Goal: Task Accomplishment & Management: Complete application form

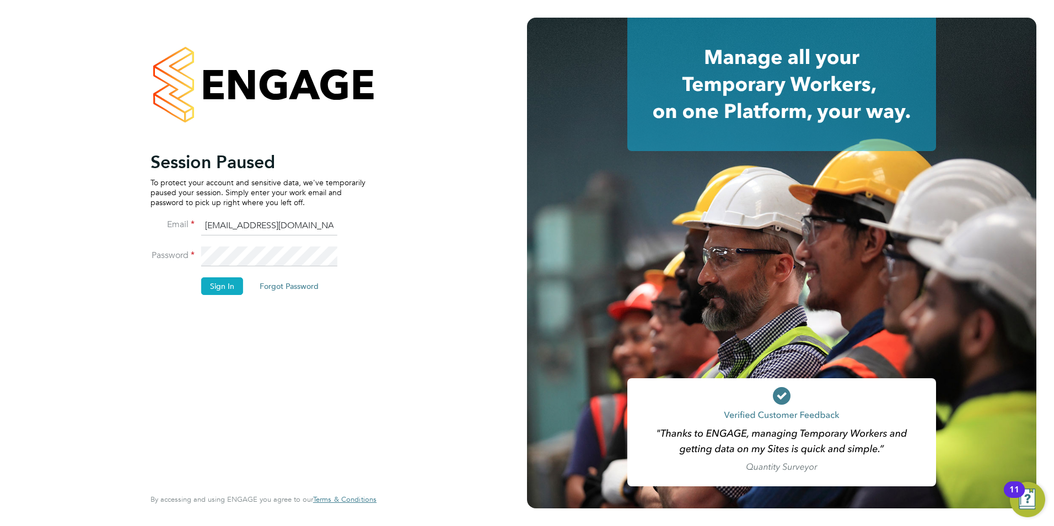
click at [219, 284] on button "Sign In" at bounding box center [222, 286] width 42 height 18
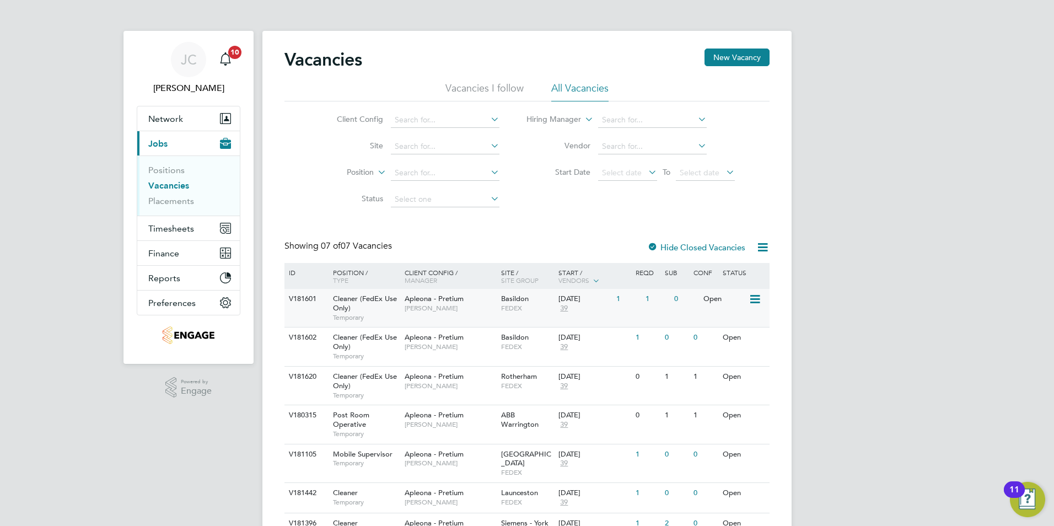
click at [437, 316] on div "Apleona - Pretium Tracy Sellick" at bounding box center [450, 303] width 96 height 29
click at [431, 347] on span "Tracy Sellick" at bounding box center [450, 346] width 91 height 9
click at [451, 298] on span "Apleona - Pretium" at bounding box center [434, 298] width 59 height 9
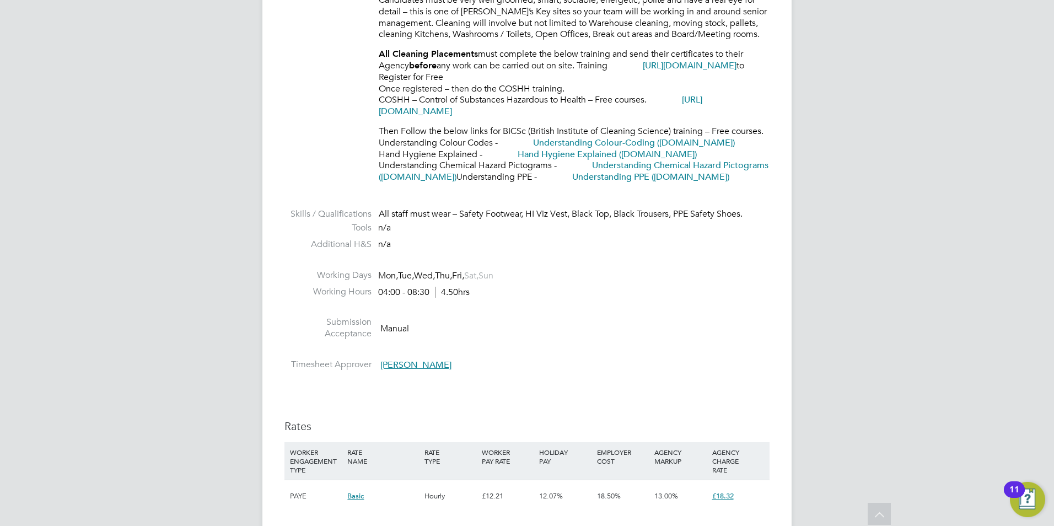
scroll to position [717, 0]
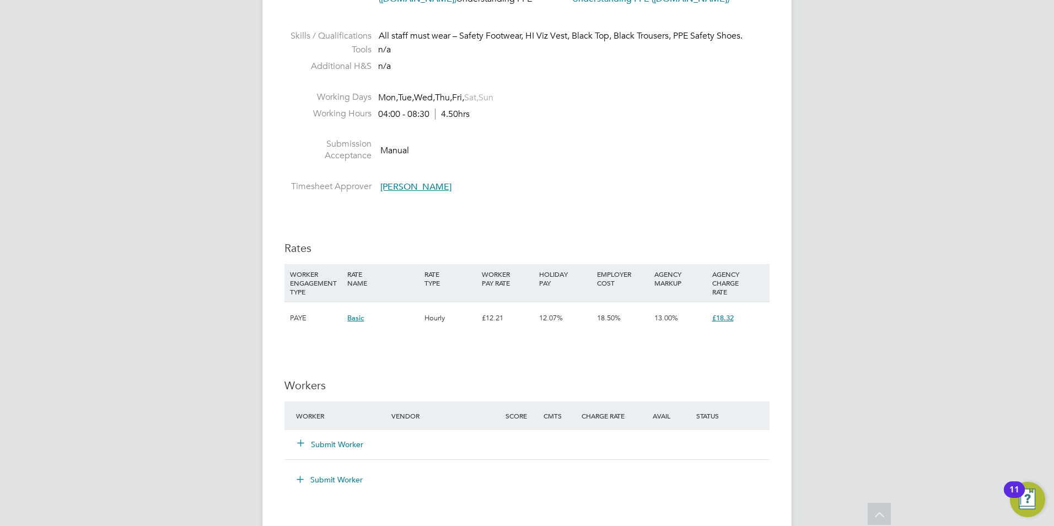
click at [349, 446] on button "Submit Worker" at bounding box center [331, 444] width 66 height 11
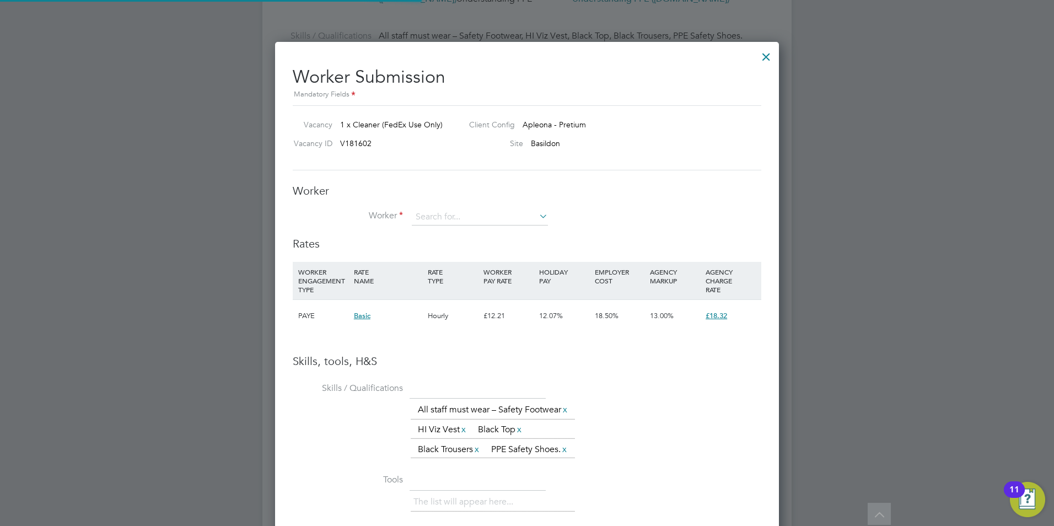
scroll to position [765, 504]
click at [454, 219] on input at bounding box center [480, 217] width 136 height 17
click at [438, 375] on li "+ Add new" at bounding box center [517, 382] width 213 height 15
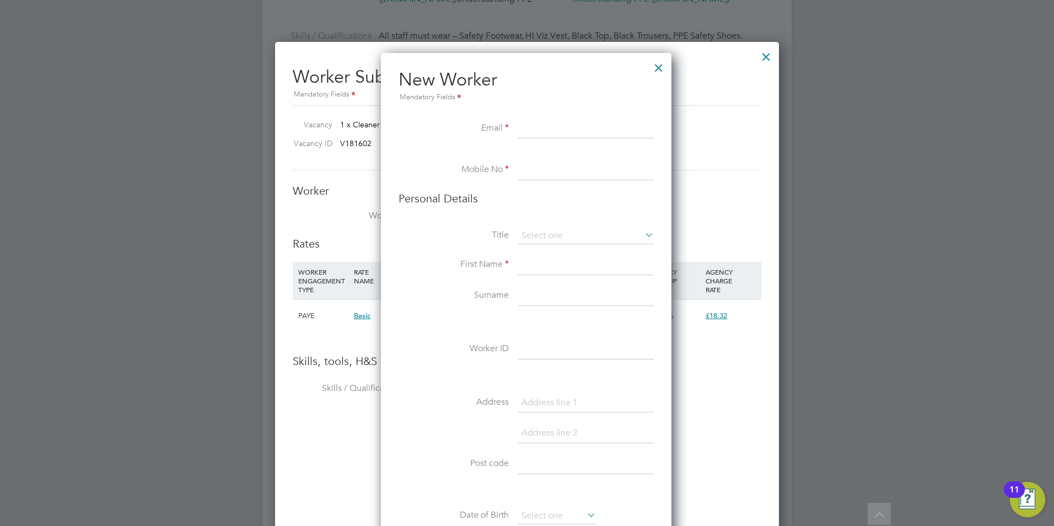
scroll to position [933, 292]
click at [563, 133] on input at bounding box center [586, 129] width 136 height 20
paste input "[EMAIL_ADDRESS][DOMAIN_NAME]"
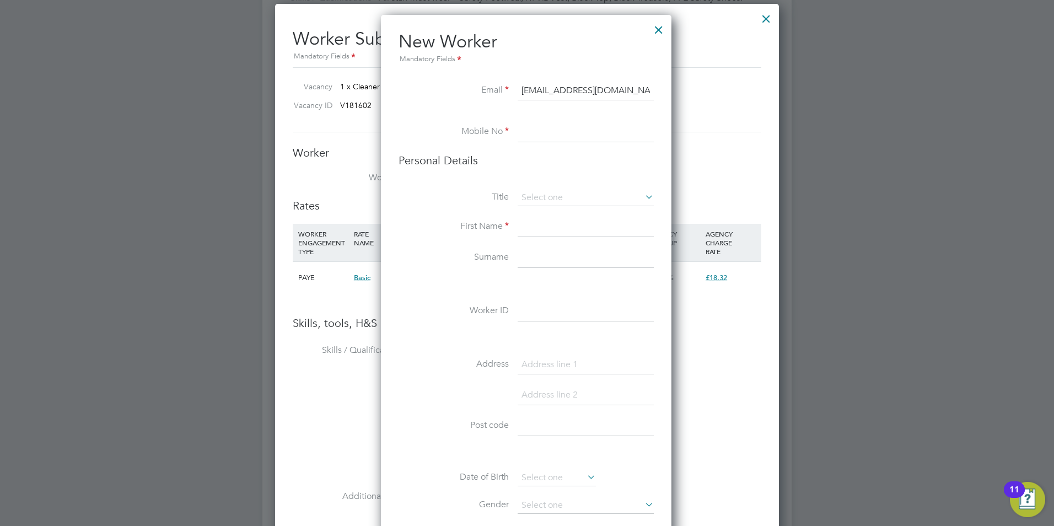
scroll to position [827, 0]
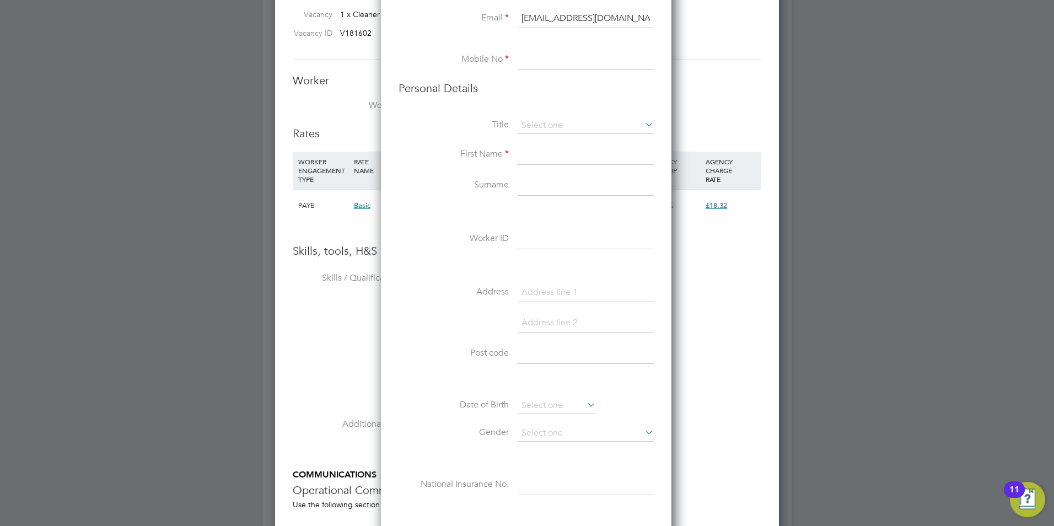
type input "[EMAIL_ADDRESS][DOMAIN_NAME]"
click at [550, 64] on input at bounding box center [586, 60] width 136 height 20
type input "07562521974"
click at [575, 116] on li "Personal Details" at bounding box center [526, 99] width 255 height 36
click at [548, 124] on input at bounding box center [586, 125] width 136 height 17
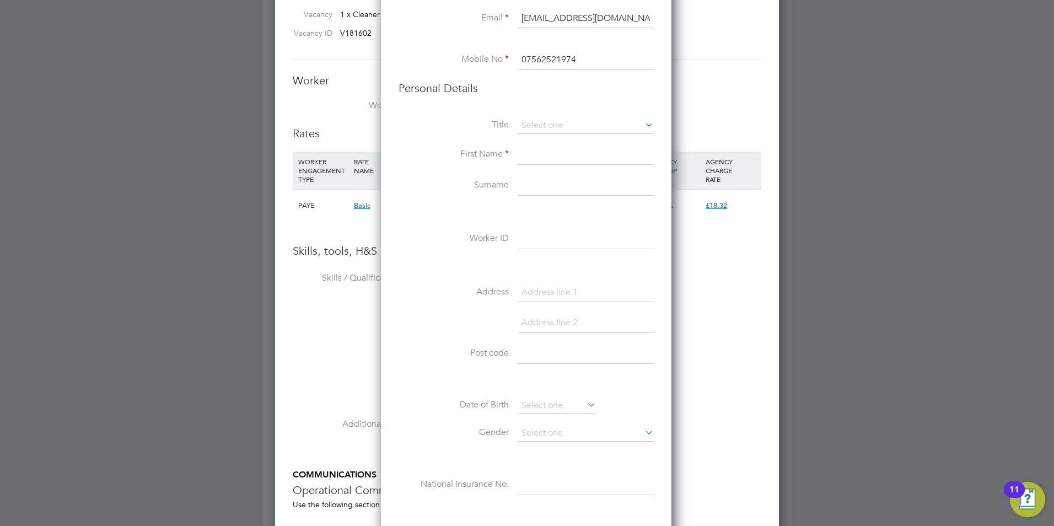
click at [548, 139] on li "Mr" at bounding box center [585, 141] width 137 height 14
type input "Mr"
click at [545, 157] on input at bounding box center [586, 155] width 136 height 20
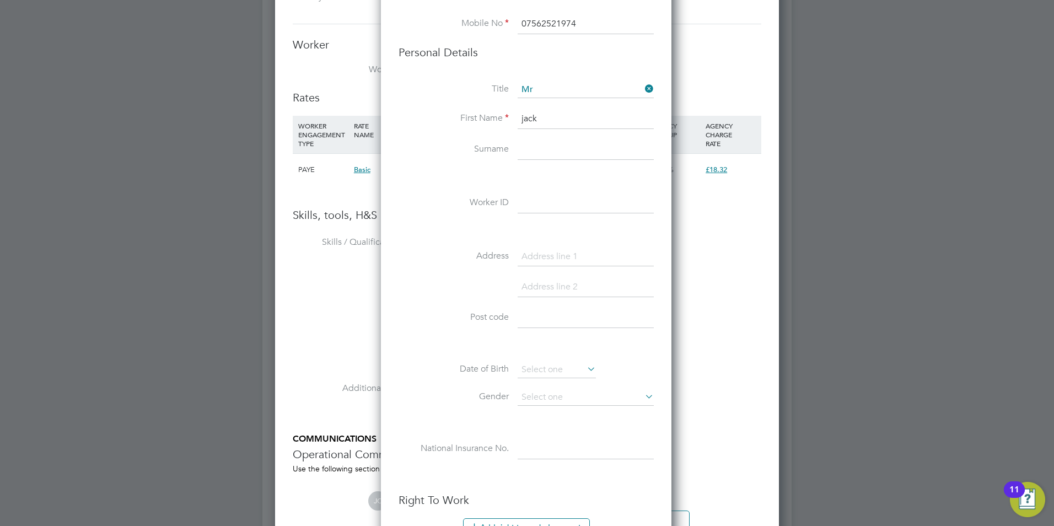
scroll to position [882, 0]
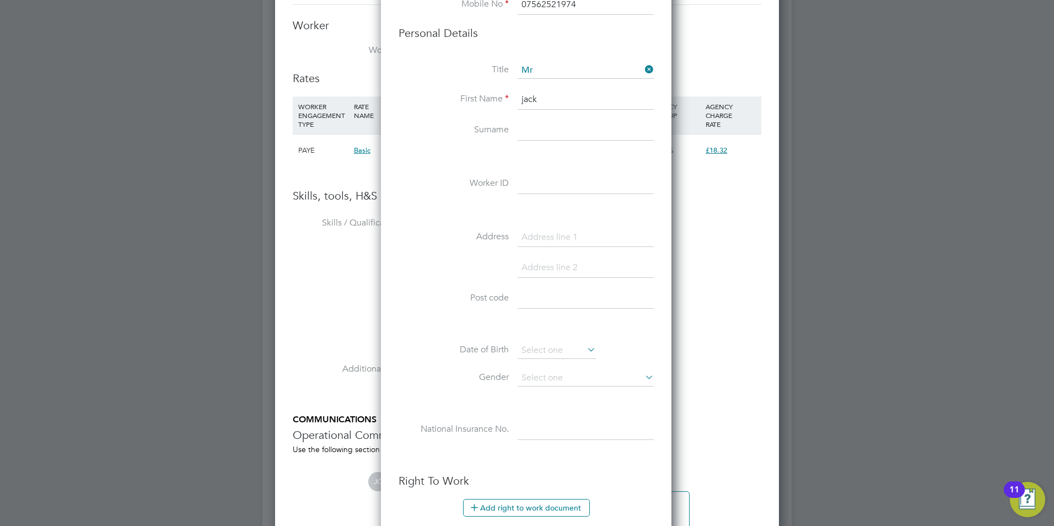
type input "jack"
click at [529, 132] on input at bounding box center [586, 131] width 136 height 20
type input "Chant"
click at [530, 189] on input at bounding box center [586, 184] width 136 height 20
type input "[PERSON_NAME]"
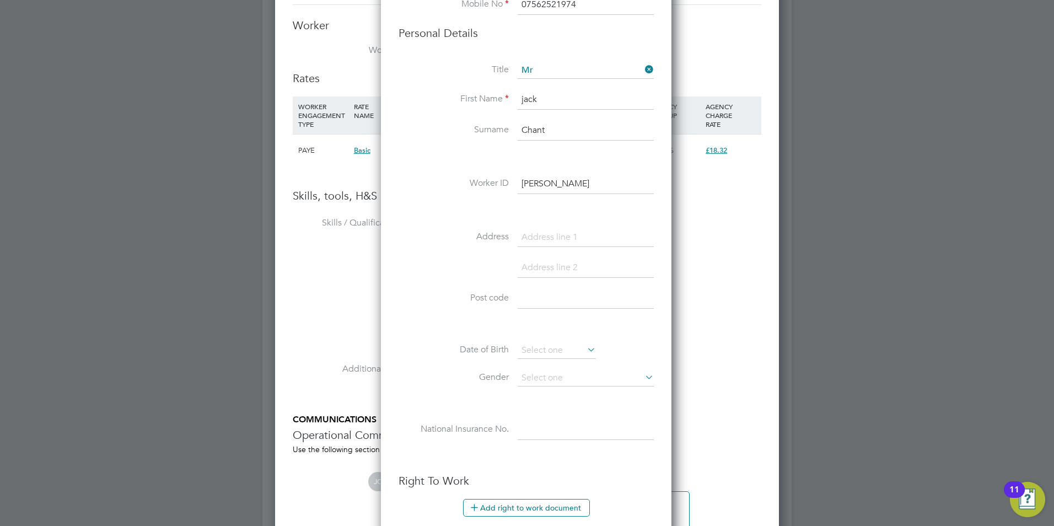
click at [539, 236] on input at bounding box center [586, 238] width 136 height 20
click at [529, 300] on input at bounding box center [586, 299] width 136 height 20
type input "SS13 1PL"
click at [558, 240] on input at bounding box center [586, 238] width 136 height 20
type input "63 malyons"
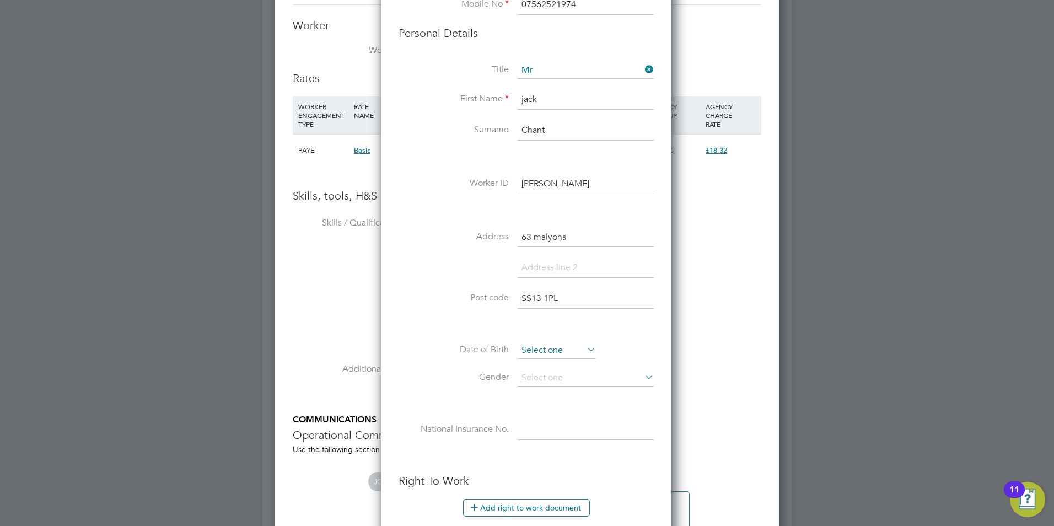
click at [534, 347] on input at bounding box center [557, 350] width 78 height 17
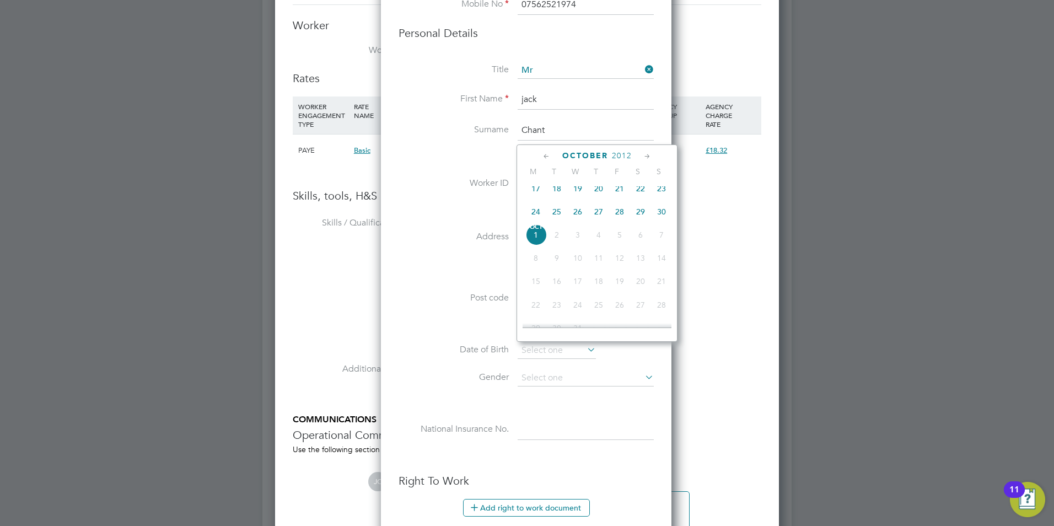
click at [602, 199] on span "20" at bounding box center [598, 188] width 21 height 21
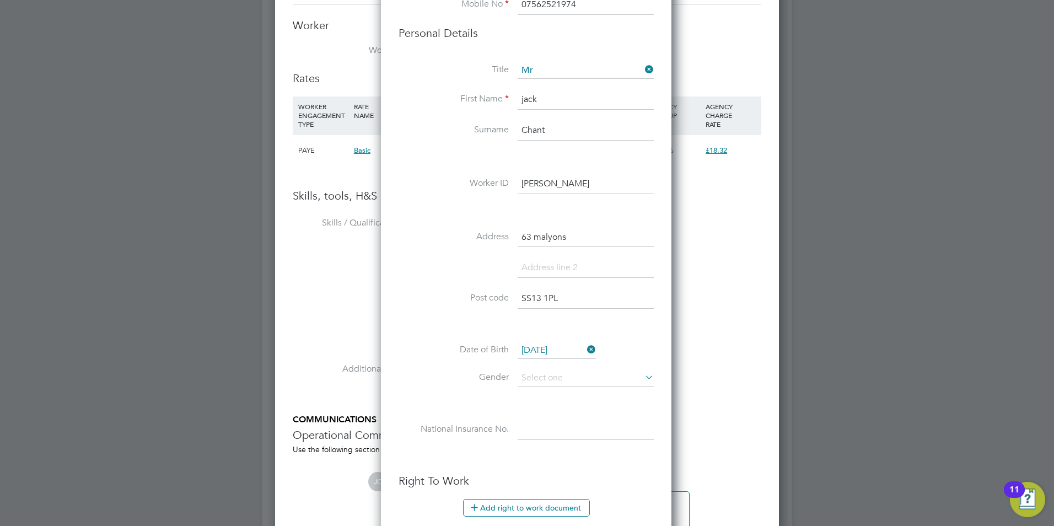
click at [562, 345] on input "20 Sep 2012" at bounding box center [557, 350] width 78 height 17
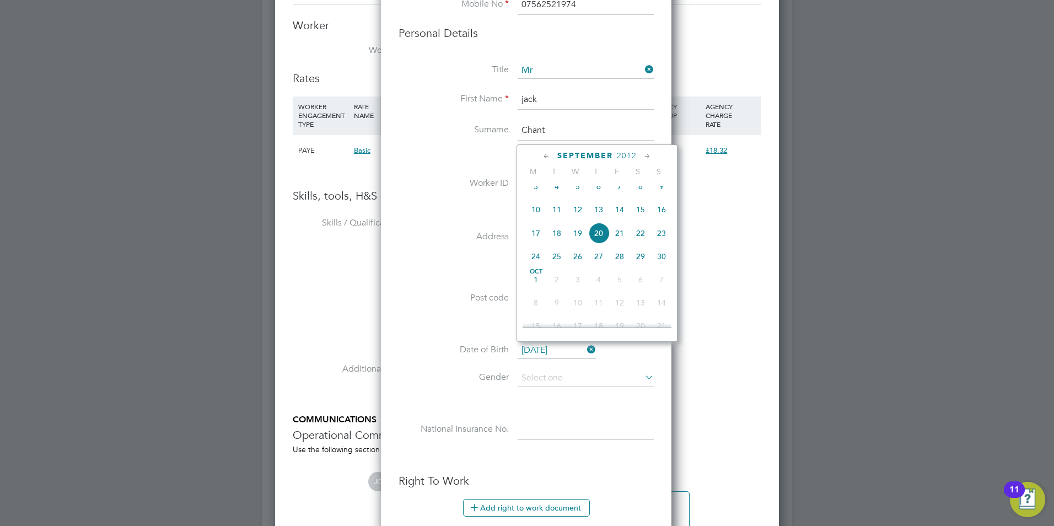
click at [631, 155] on span "2012" at bounding box center [627, 155] width 20 height 9
click at [601, 210] on span "2001" at bounding box center [598, 206] width 21 height 21
click at [643, 155] on icon at bounding box center [647, 156] width 10 height 12
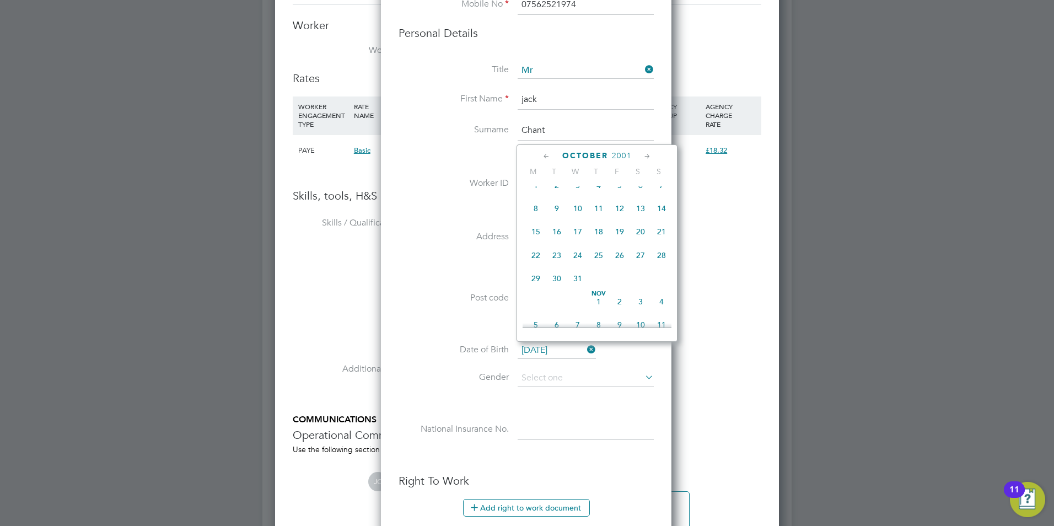
click at [643, 155] on icon at bounding box center [647, 156] width 10 height 12
click at [659, 238] on span "18" at bounding box center [661, 228] width 21 height 21
type input "[DATE]"
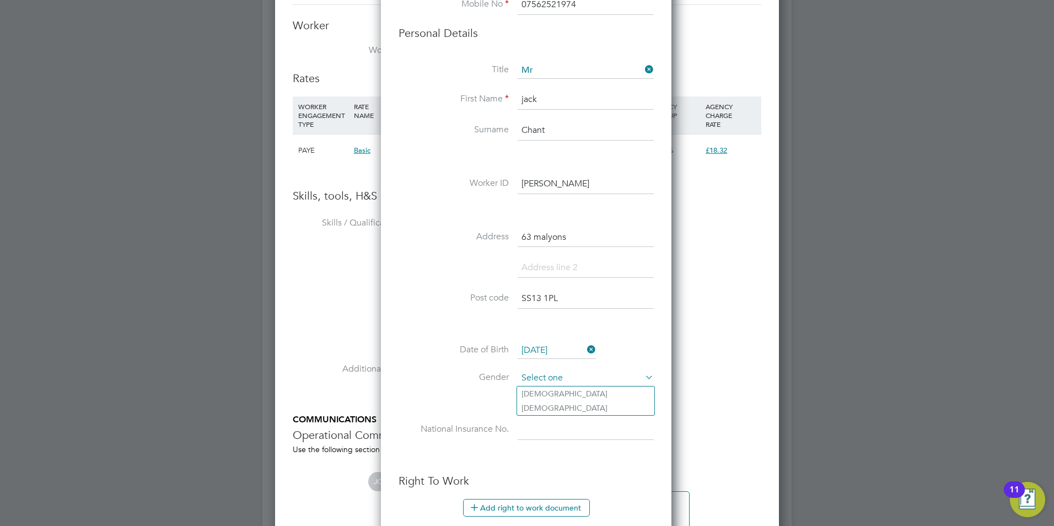
click at [535, 382] on input at bounding box center [586, 378] width 136 height 17
click at [528, 390] on li "[DEMOGRAPHIC_DATA]" at bounding box center [585, 393] width 137 height 14
type input "[DEMOGRAPHIC_DATA]"
click at [542, 431] on input at bounding box center [586, 430] width 136 height 20
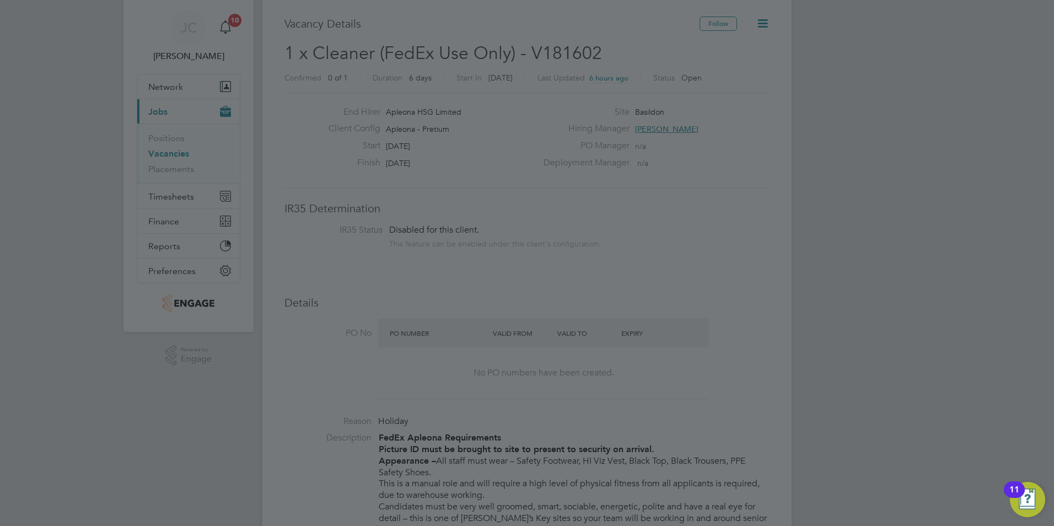
scroll to position [0, 0]
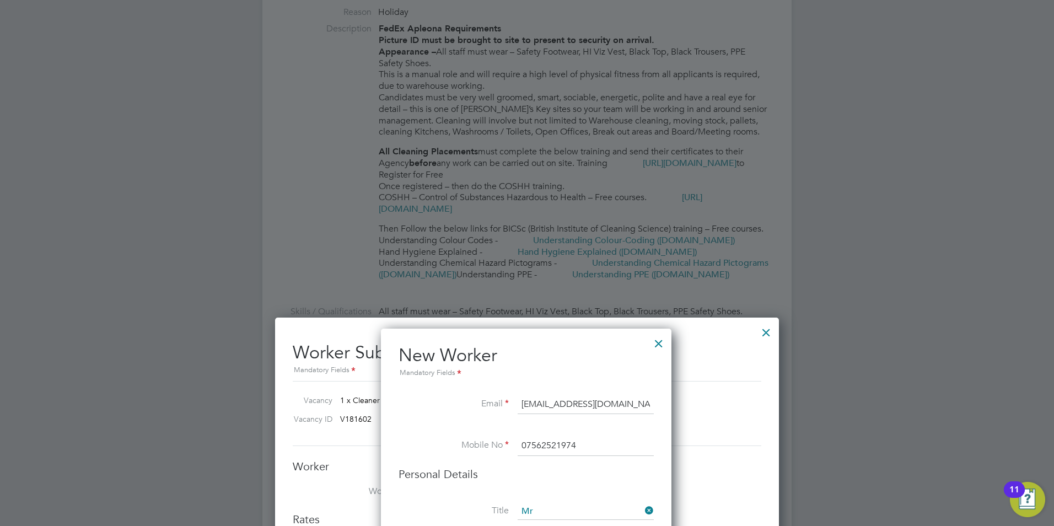
click at [663, 341] on div at bounding box center [659, 341] width 20 height 20
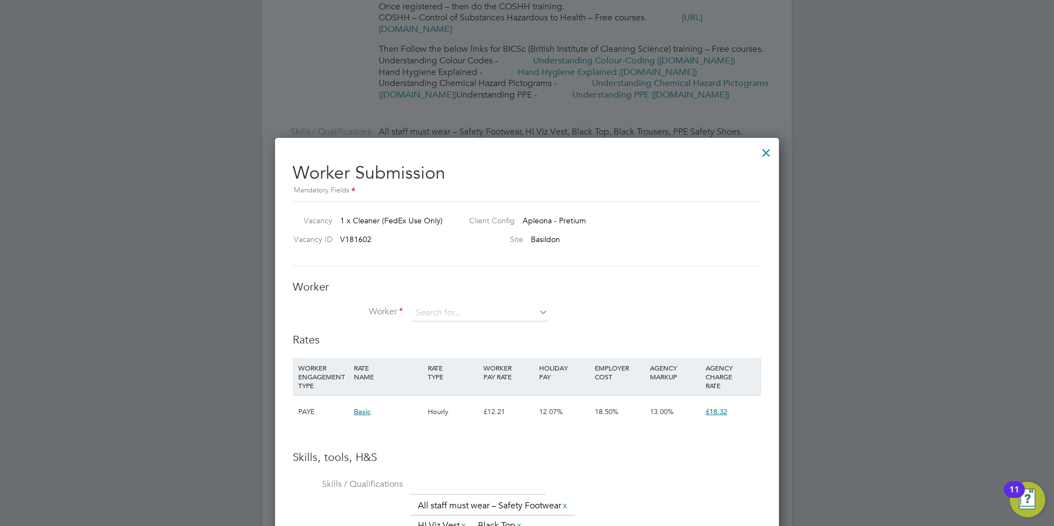
scroll to position [606, 0]
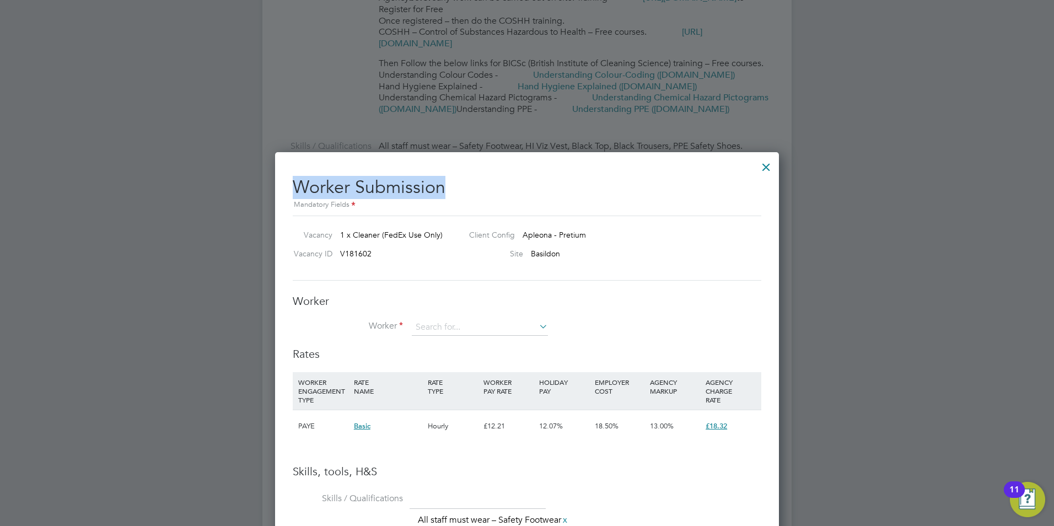
drag, startPoint x: 759, startPoint y: 179, endPoint x: 667, endPoint y: 508, distance: 341.7
click at [760, 181] on h2 "Worker Submission Mandatory Fields" at bounding box center [527, 190] width 469 height 44
click at [767, 164] on div at bounding box center [766, 164] width 20 height 20
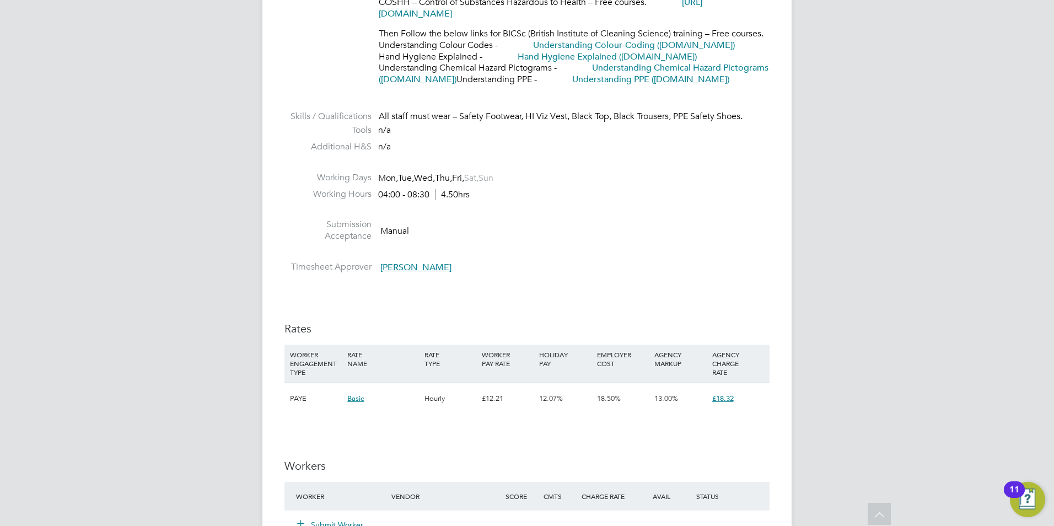
scroll to position [551, 0]
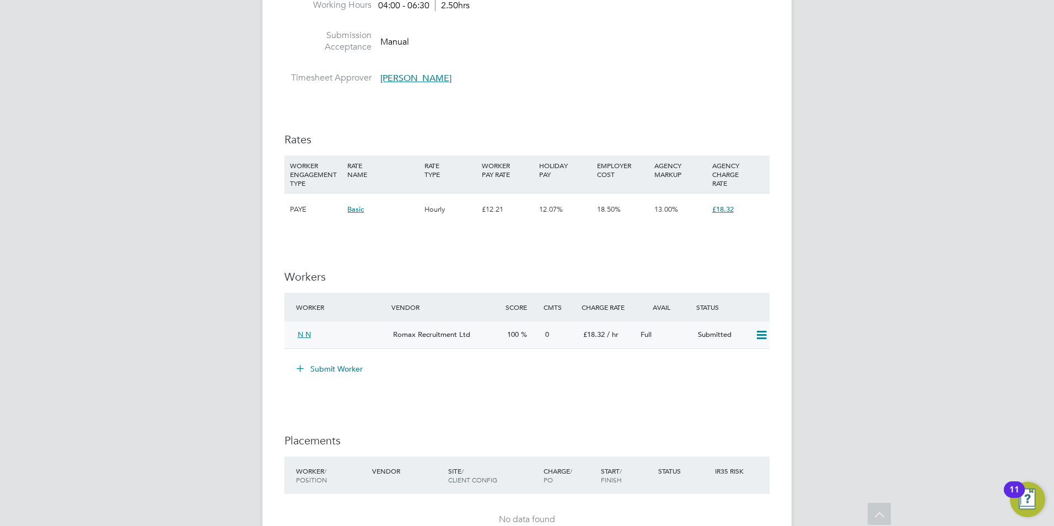
scroll to position [882, 0]
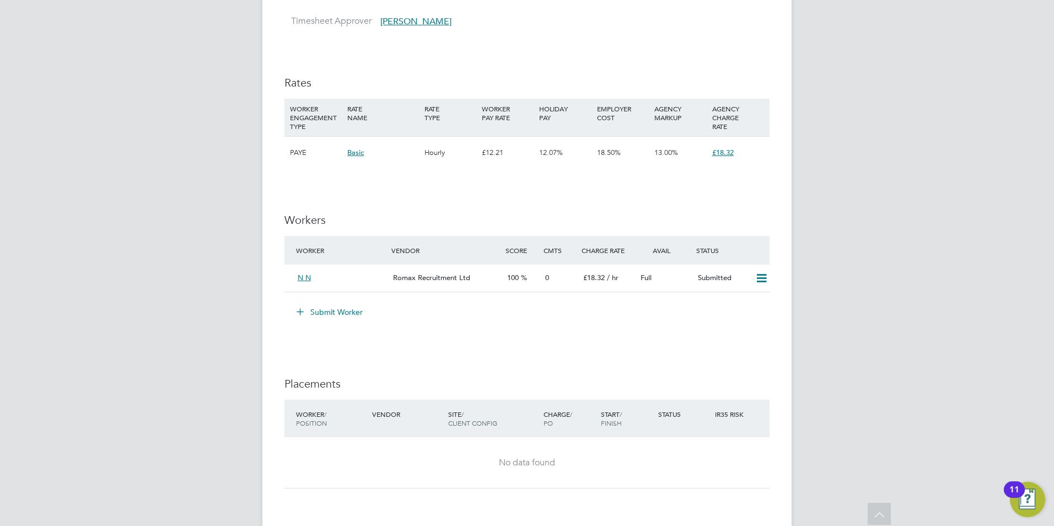
click at [338, 306] on button "Submit Worker" at bounding box center [330, 312] width 83 height 18
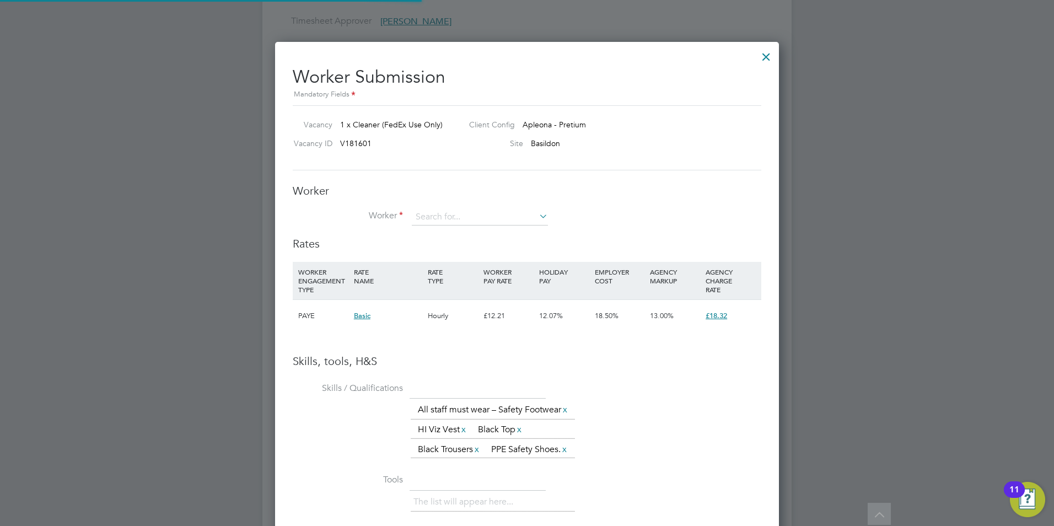
scroll to position [765, 504]
click at [475, 214] on input at bounding box center [480, 217] width 136 height 17
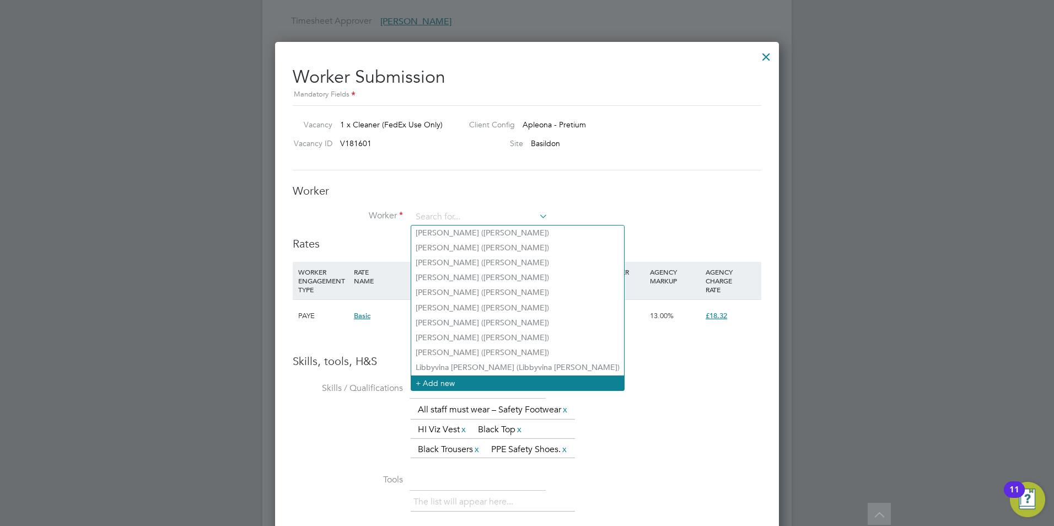
click at [431, 375] on li "+ Add new" at bounding box center [517, 382] width 213 height 15
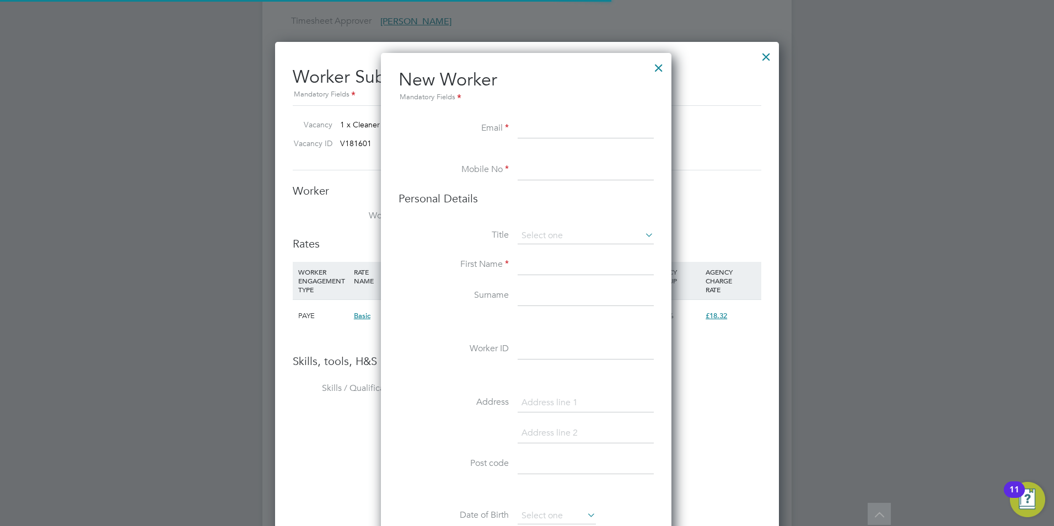
scroll to position [933, 292]
click at [537, 122] on input at bounding box center [586, 129] width 136 height 20
paste input "[EMAIL_ADDRESS][DOMAIN_NAME]"
type input "[EMAIL_ADDRESS][DOMAIN_NAME]"
type input "07562521974"
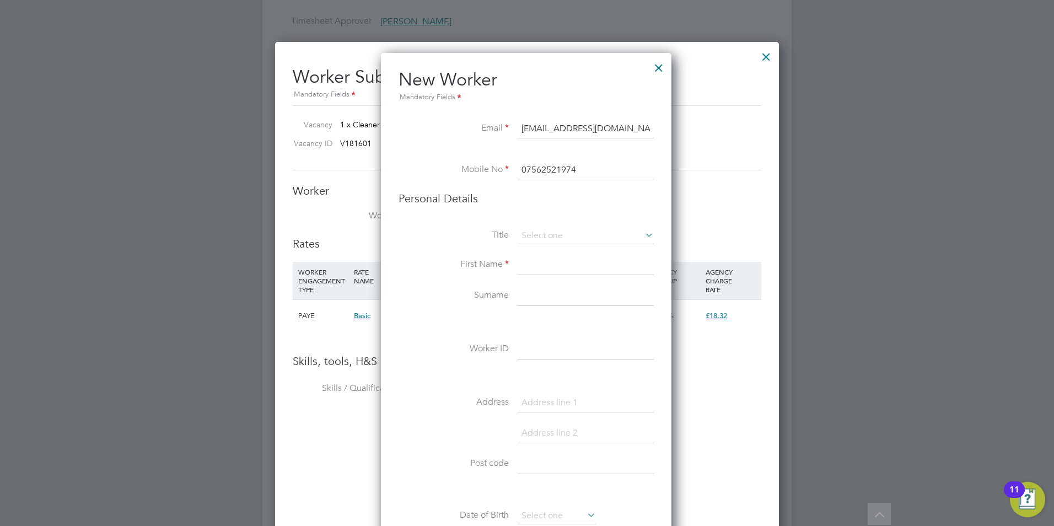
type input "jack"
type input "Chant"
type input "[PERSON_NAME]"
type input "63 malyons"
type input "SS13 1PL"
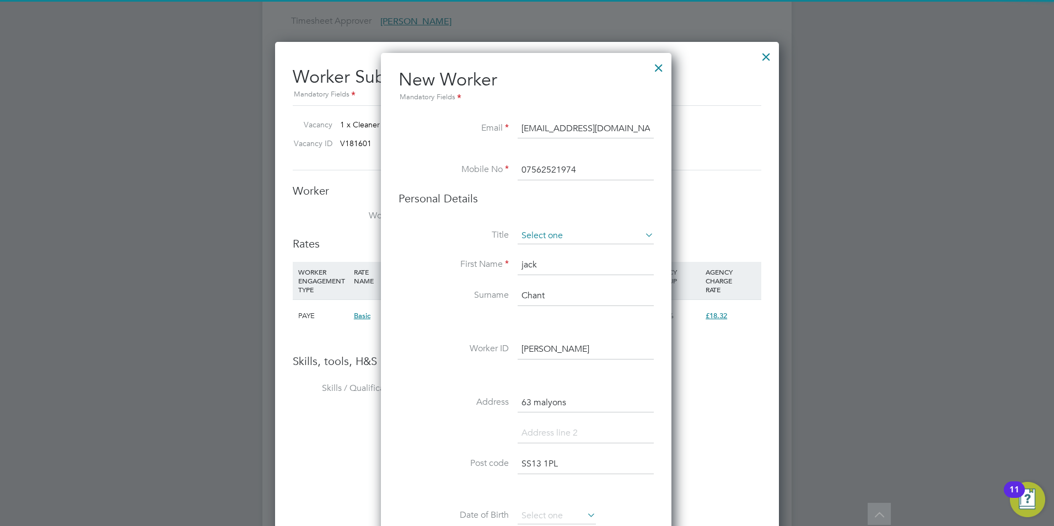
type input "[EMAIL_ADDRESS][DOMAIN_NAME]"
click at [555, 239] on input at bounding box center [586, 236] width 136 height 17
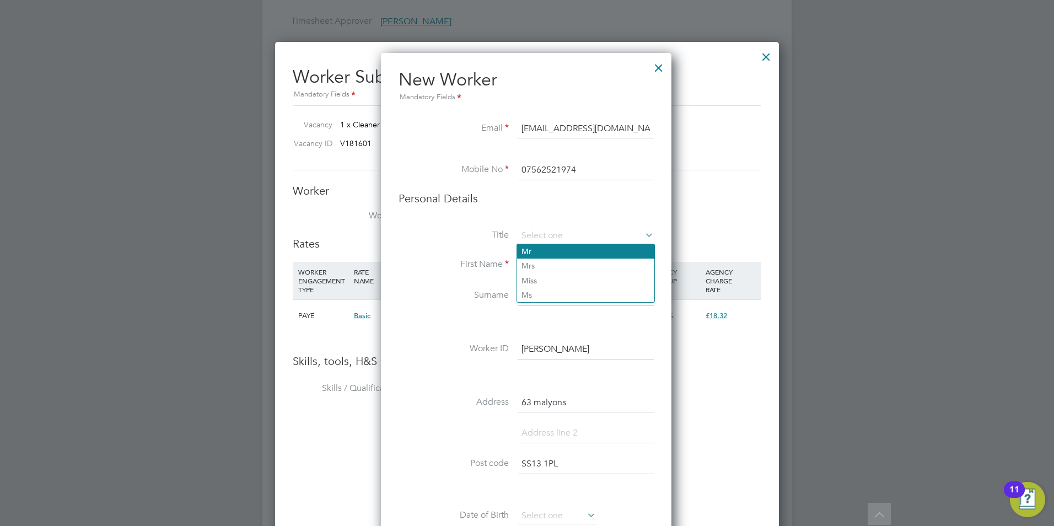
click at [540, 250] on li "Mr" at bounding box center [585, 251] width 137 height 14
type input "Mr"
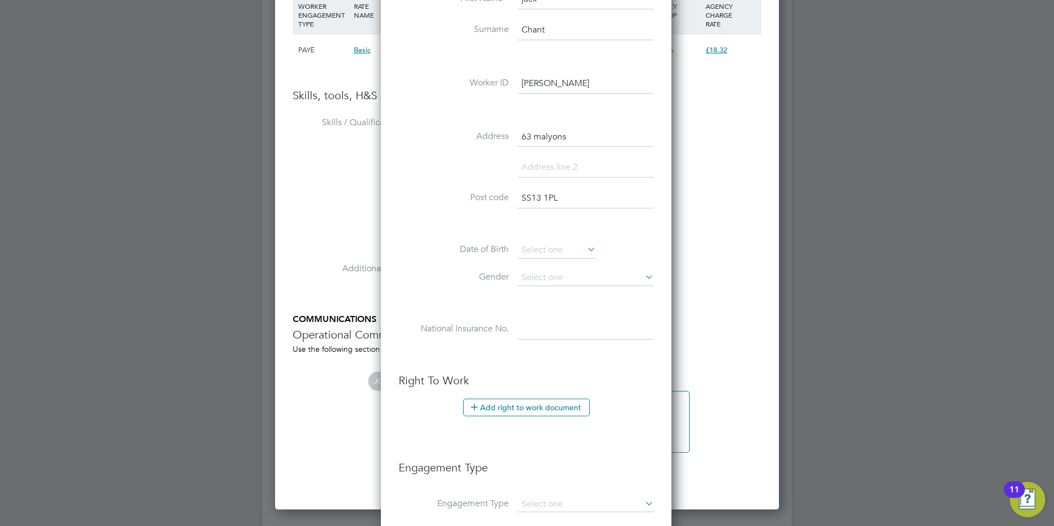
scroll to position [1158, 0]
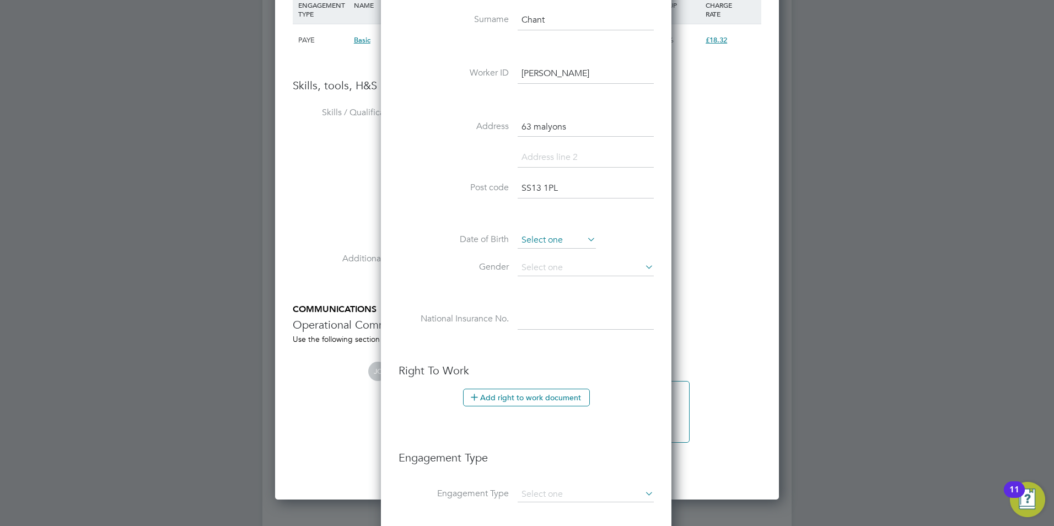
click at [538, 240] on input at bounding box center [557, 240] width 78 height 17
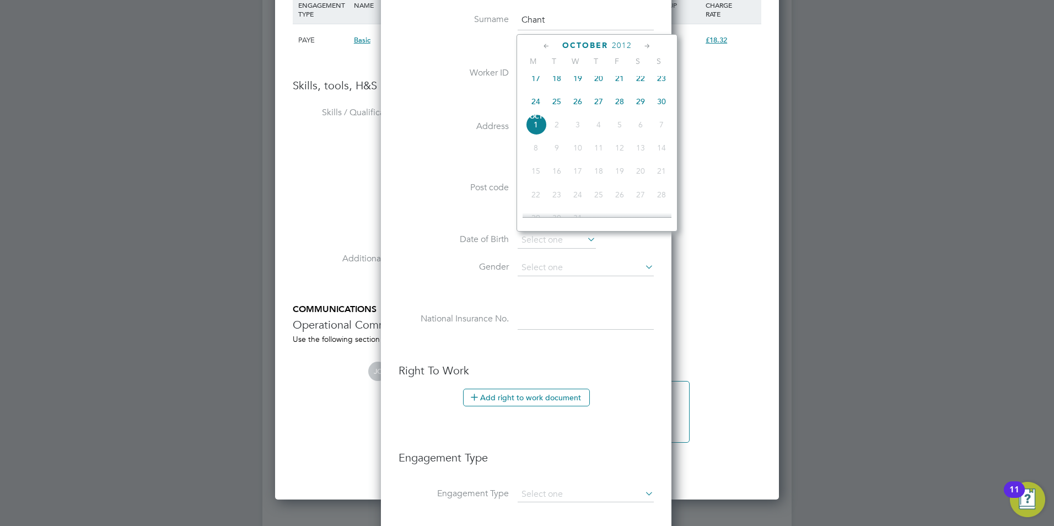
click at [625, 42] on span "2012" at bounding box center [622, 45] width 20 height 9
click at [602, 101] on span "2001" at bounding box center [598, 96] width 21 height 21
click at [647, 43] on icon at bounding box center [647, 46] width 10 height 12
click at [660, 132] on span "18" at bounding box center [661, 121] width 21 height 21
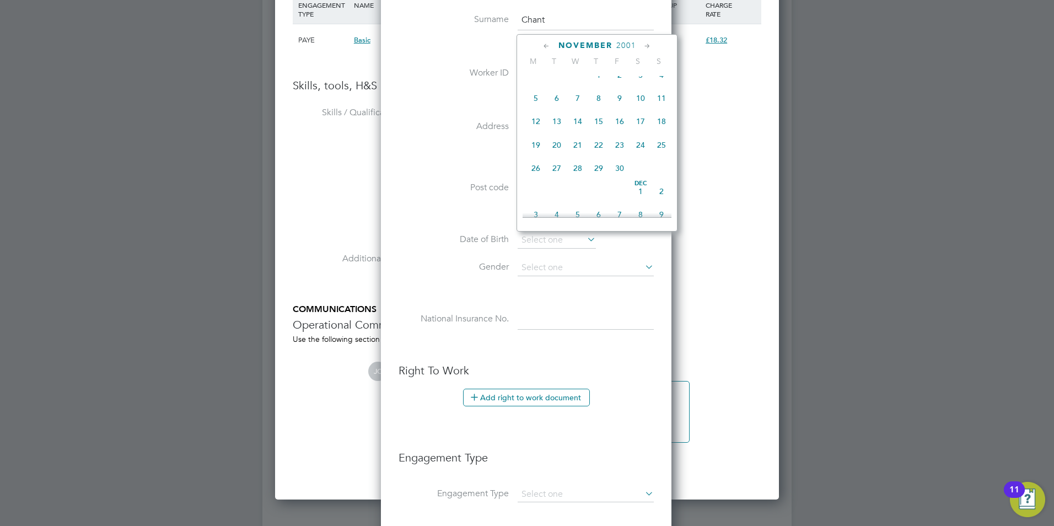
type input "[DATE]"
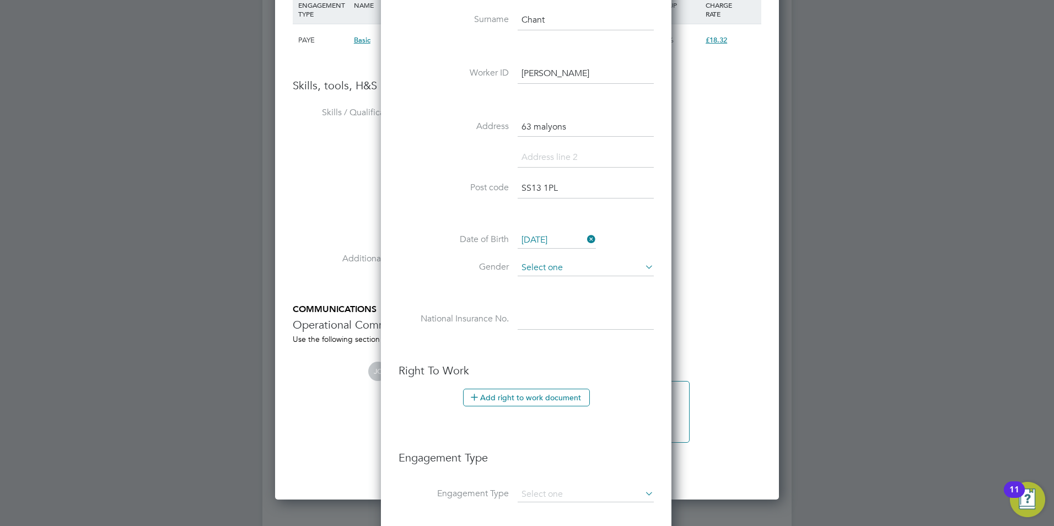
click at [540, 267] on input at bounding box center [586, 268] width 136 height 17
click at [542, 282] on li "[DEMOGRAPHIC_DATA]" at bounding box center [585, 283] width 137 height 14
type input "[DEMOGRAPHIC_DATA]"
drag, startPoint x: 526, startPoint y: 313, endPoint x: 607, endPoint y: 325, distance: 82.6
click at [526, 313] on input at bounding box center [586, 320] width 136 height 20
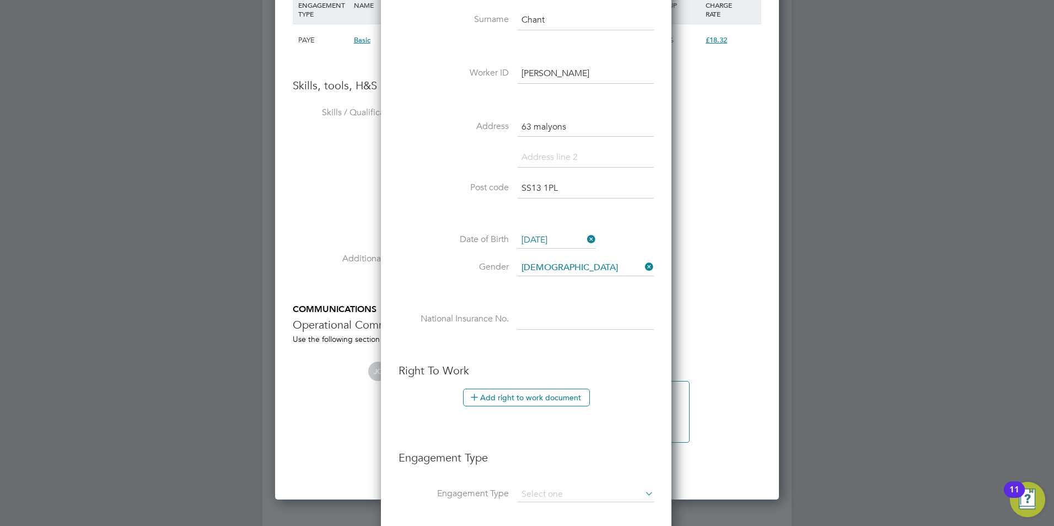
click at [546, 322] on input at bounding box center [586, 320] width 136 height 20
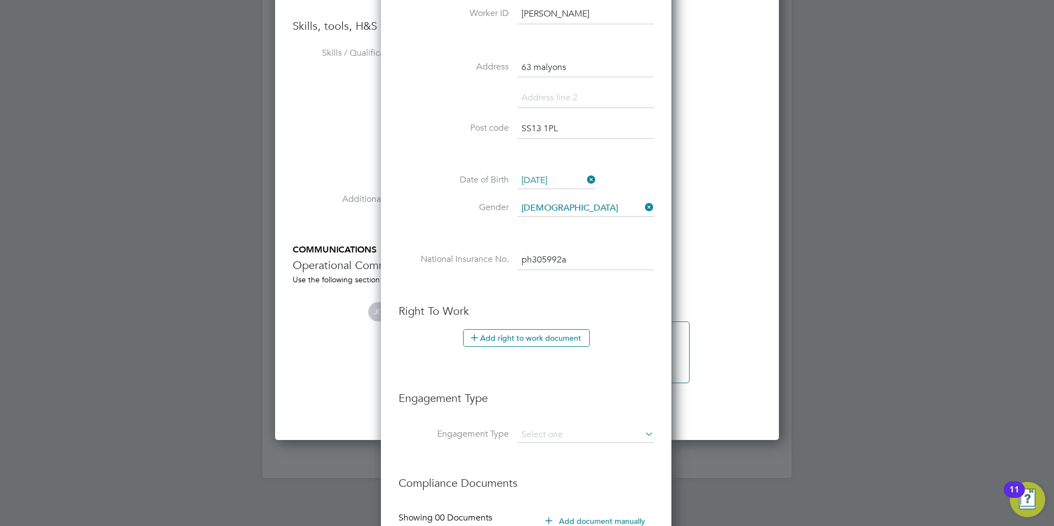
scroll to position [1213, 0]
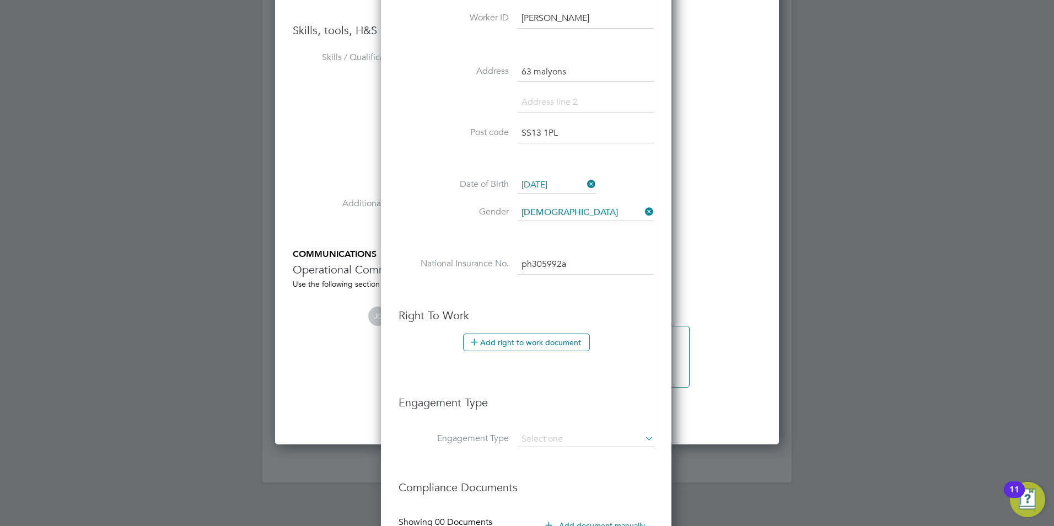
type input "PH 30 59 92 A"
click at [535, 352] on li "Add right to work document" at bounding box center [526, 347] width 255 height 29
click at [537, 347] on button "Add right to work document" at bounding box center [526, 342] width 127 height 18
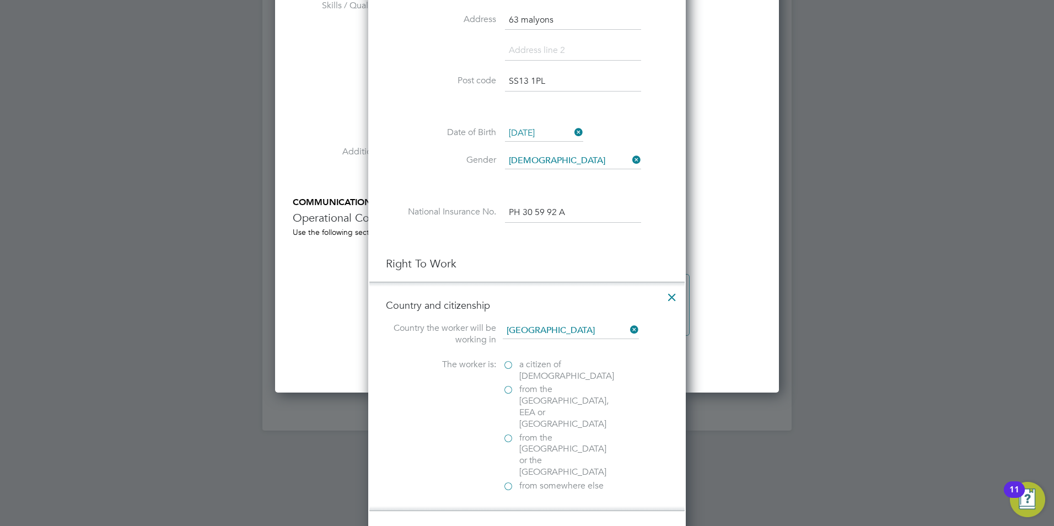
scroll to position [1323, 0]
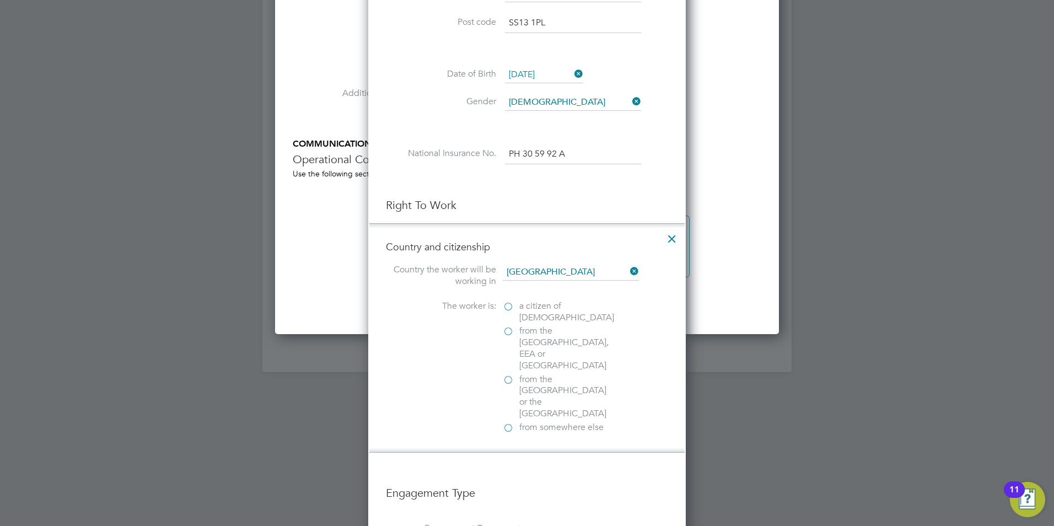
click at [508, 309] on label "a citizen of [DEMOGRAPHIC_DATA]" at bounding box center [558, 311] width 110 height 23
click at [0, 0] on input "a citizen of [DEMOGRAPHIC_DATA]" at bounding box center [0, 0] width 0 height 0
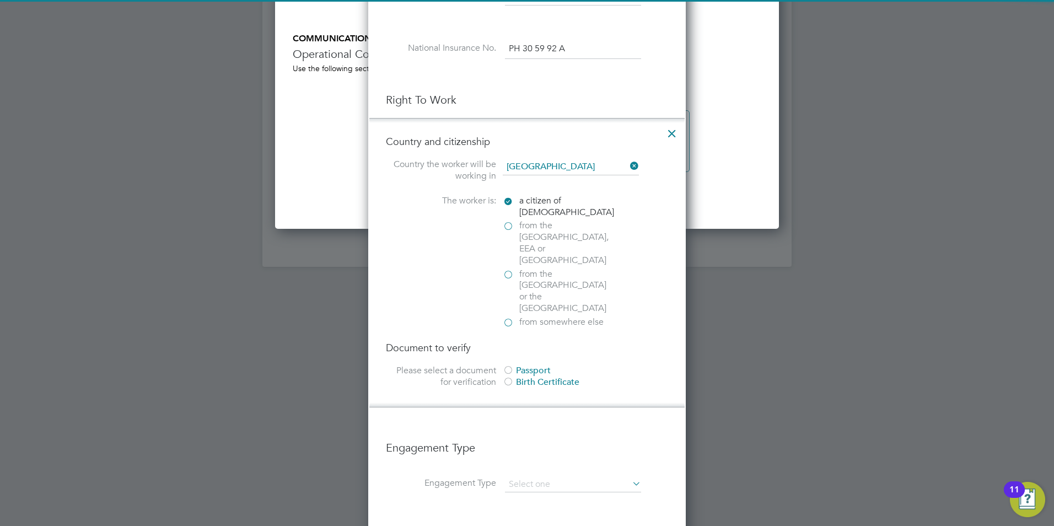
scroll to position [1433, 0]
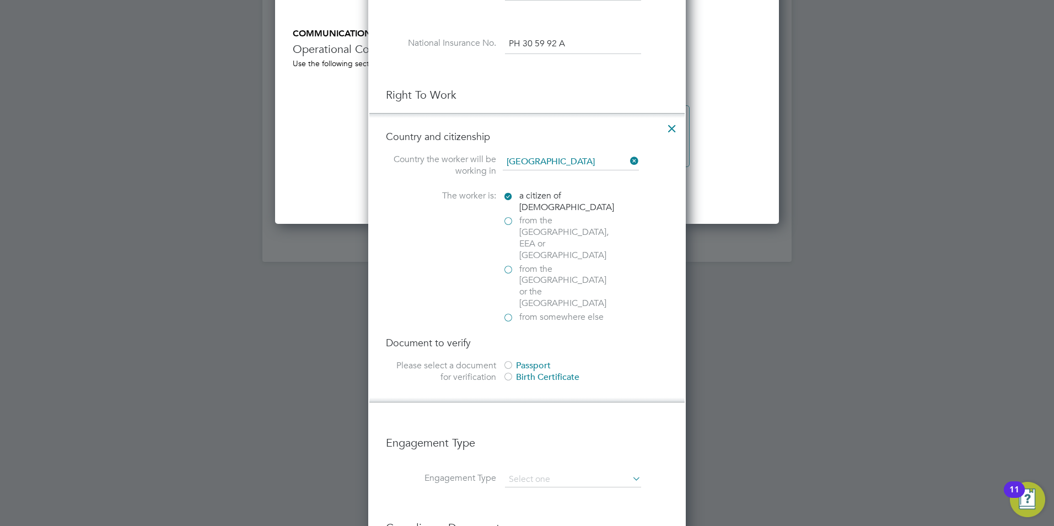
click at [511, 372] on div at bounding box center [508, 377] width 11 height 11
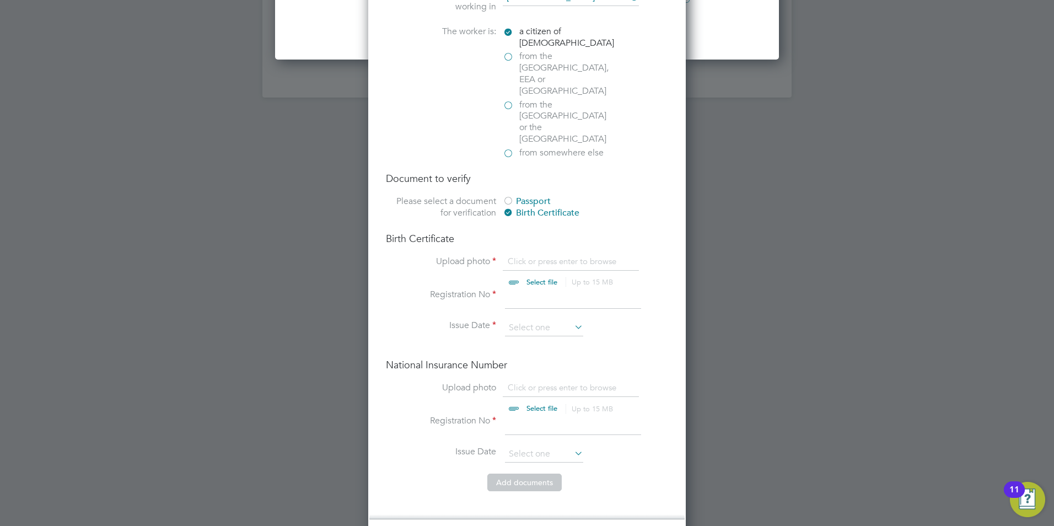
scroll to position [1599, 0]
click at [534, 255] on input "file" at bounding box center [552, 271] width 173 height 33
type input "C:\fakepath\jack chant birth.jpg"
click at [528, 288] on input at bounding box center [573, 298] width 136 height 20
click at [531, 288] on input at bounding box center [573, 298] width 136 height 20
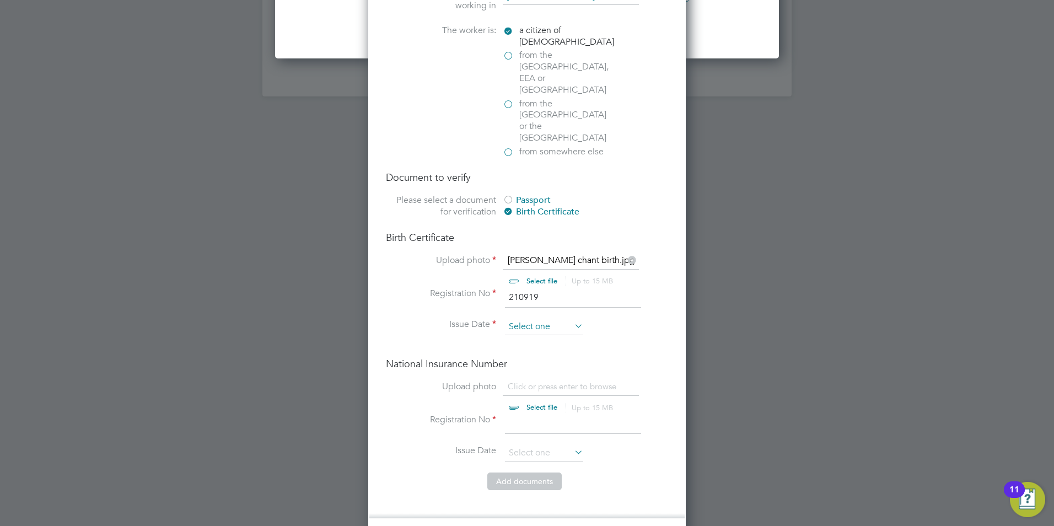
type input "210919"
click at [537, 319] on input at bounding box center [544, 327] width 78 height 17
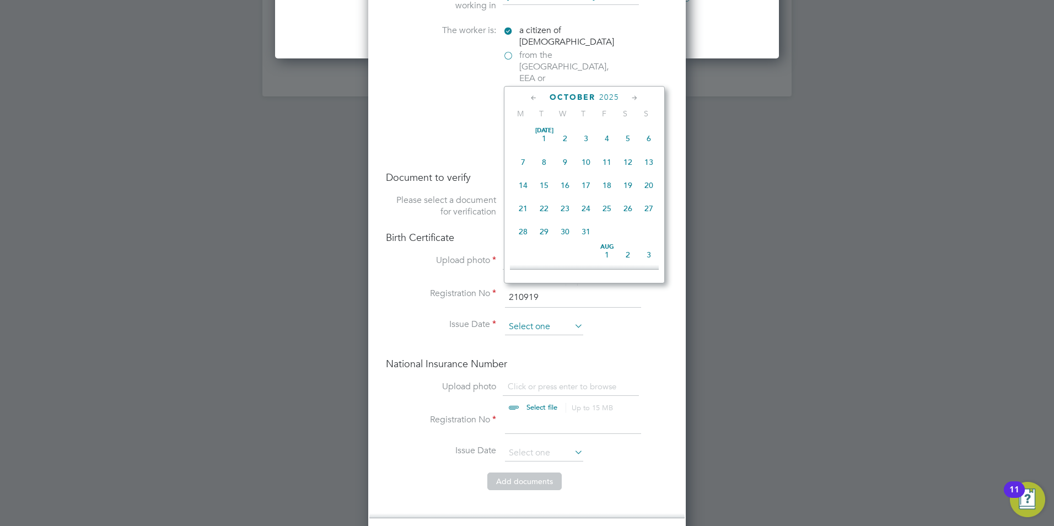
scroll to position [310, 0]
click at [610, 96] on span "2025" at bounding box center [609, 97] width 20 height 9
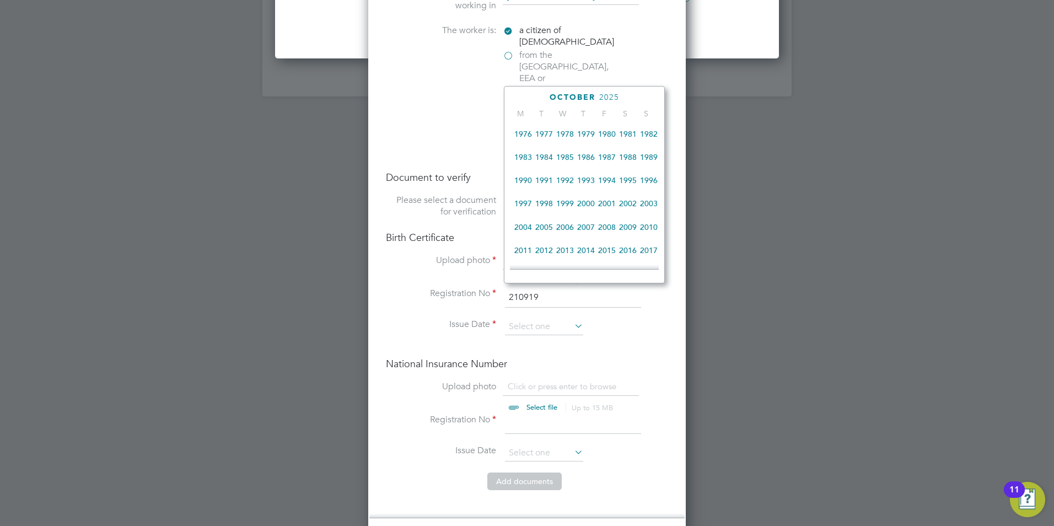
scroll to position [182, 0]
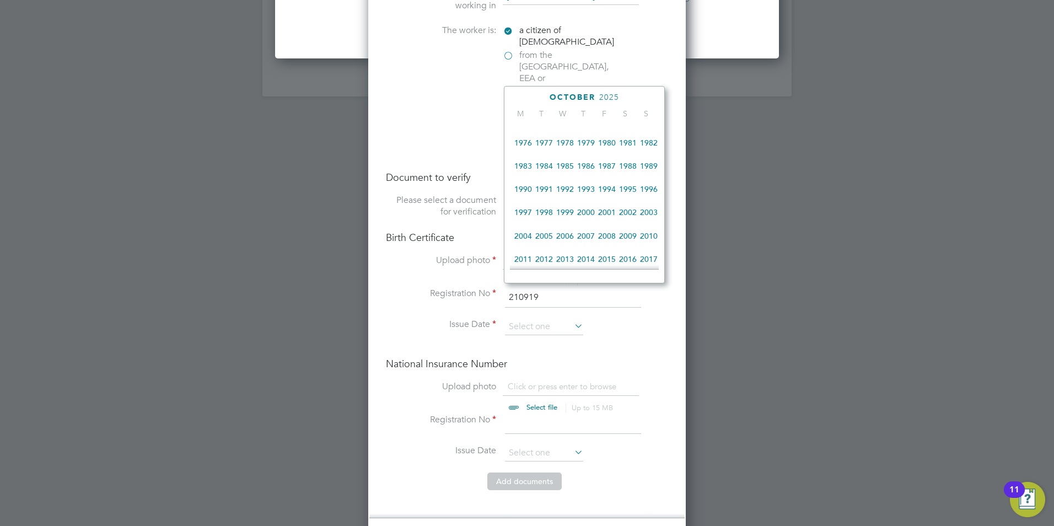
click at [609, 216] on span "2001" at bounding box center [606, 212] width 21 height 21
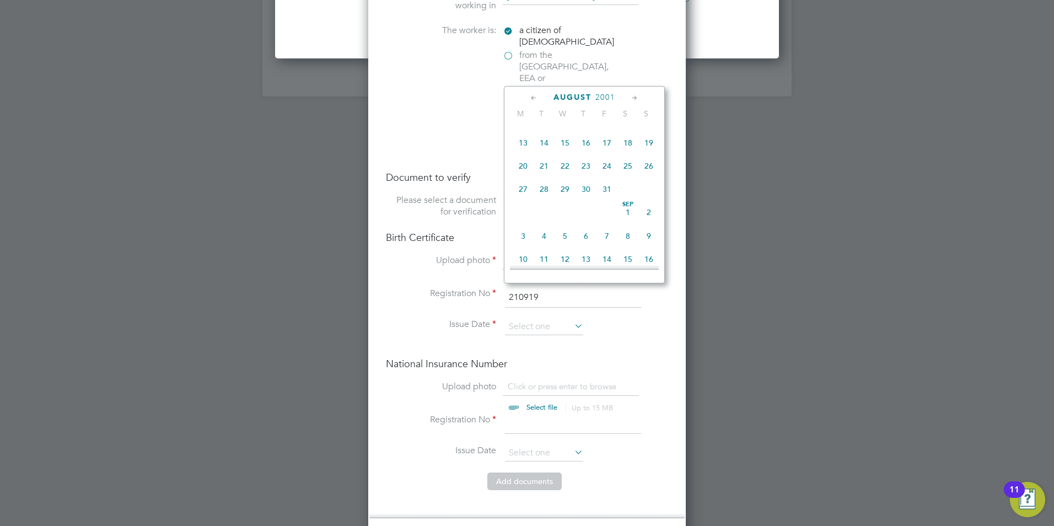
click at [607, 97] on span "2001" at bounding box center [605, 97] width 20 height 9
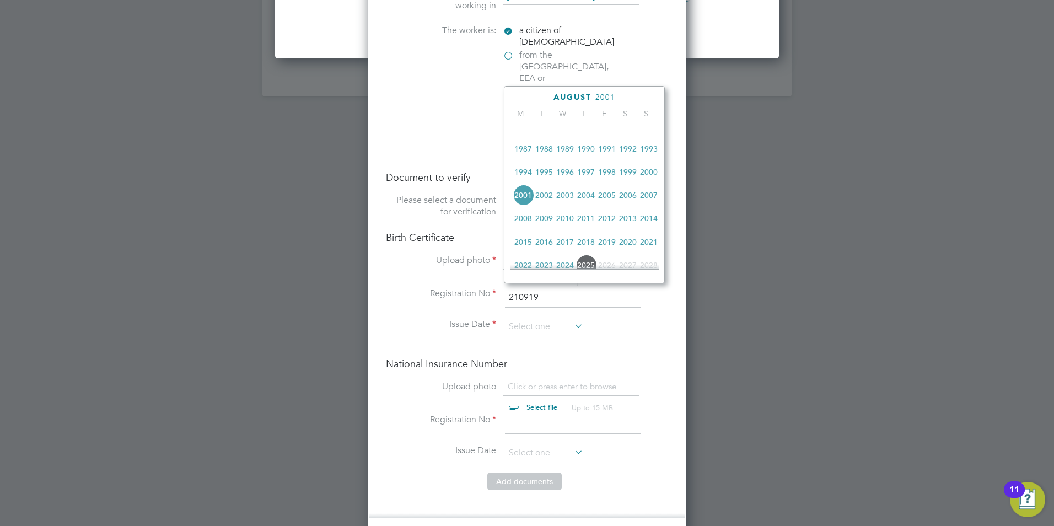
click at [583, 97] on span "August" at bounding box center [572, 97] width 38 height 9
click at [633, 98] on icon at bounding box center [635, 98] width 10 height 12
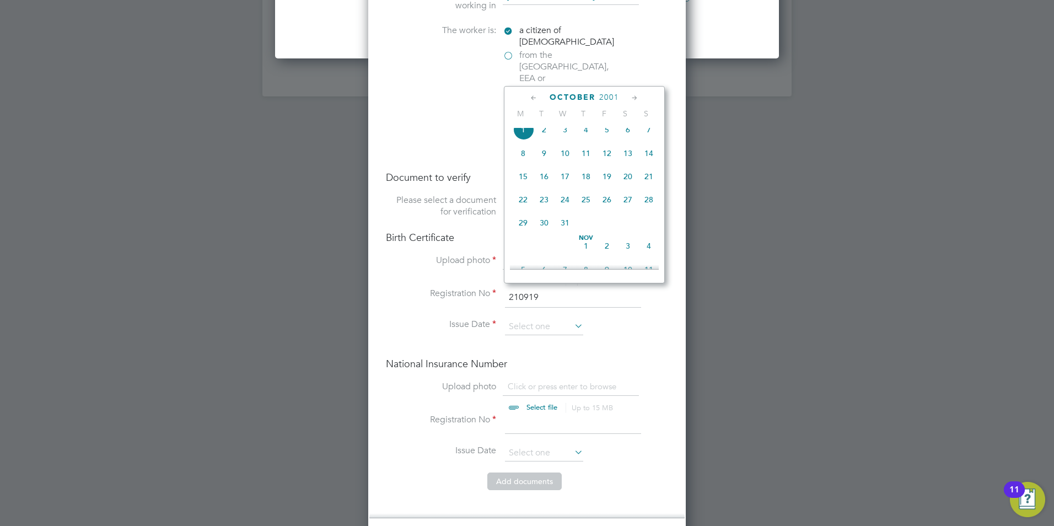
click at [633, 98] on icon at bounding box center [635, 98] width 10 height 12
click at [545, 181] on span "11" at bounding box center [544, 170] width 21 height 21
type input "[DATE]"
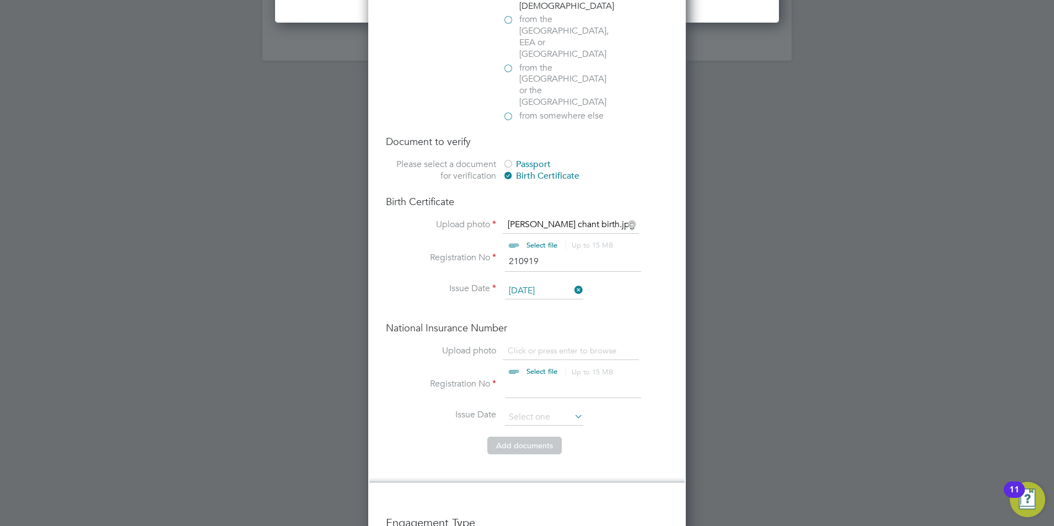
scroll to position [1654, 0]
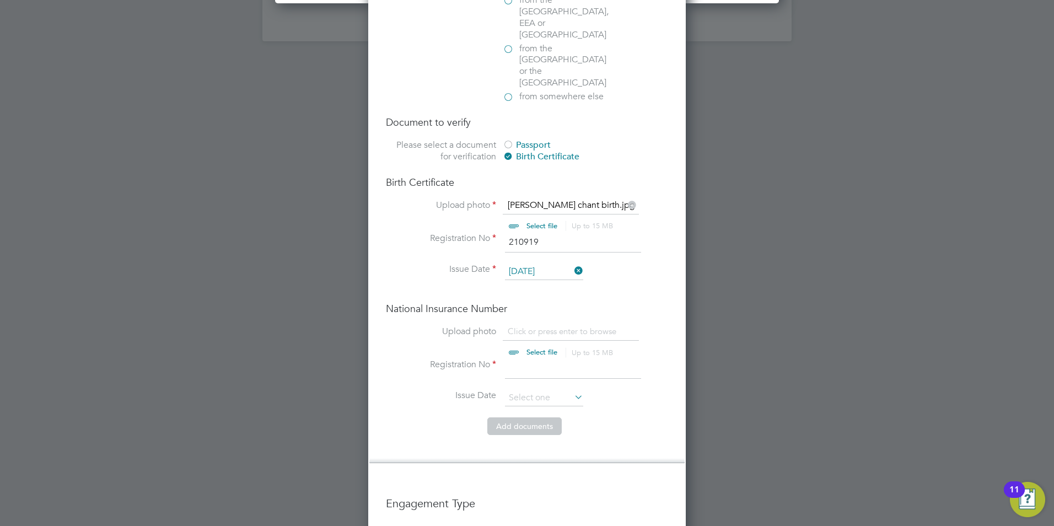
click at [563, 326] on input "file" at bounding box center [552, 342] width 173 height 33
click at [531, 302] on div "National Insurance Number Upload photo Click or press enter to browse Select fi…" at bounding box center [527, 359] width 282 height 115
click at [535, 302] on div "National Insurance Number Upload photo Click or press enter to browse Select fi…" at bounding box center [527, 359] width 282 height 115
drag, startPoint x: 535, startPoint y: 294, endPoint x: 523, endPoint y: 294, distance: 12.7
click at [523, 326] on input "file" at bounding box center [552, 342] width 173 height 33
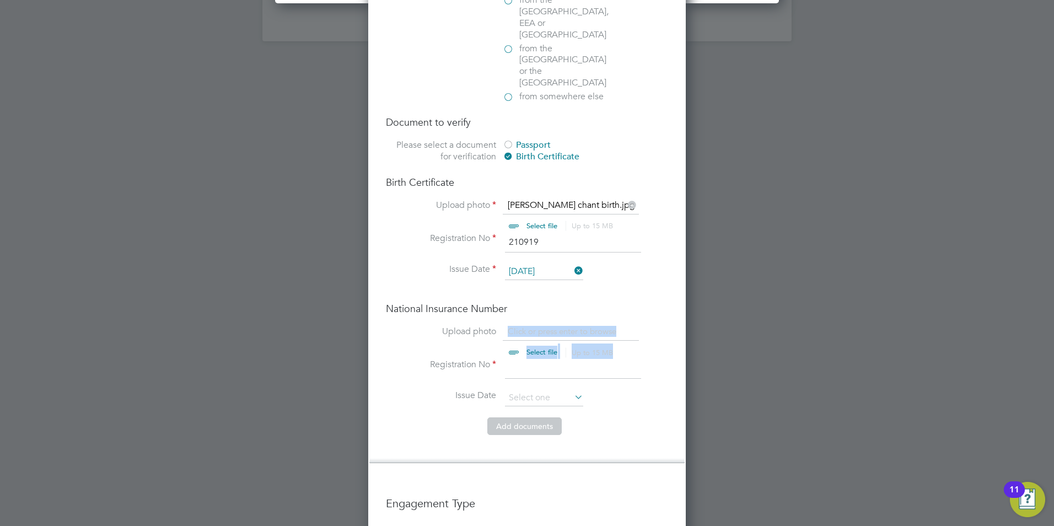
type input "C:\fakepath\Jack chant ni.jpg"
click at [467, 359] on label "Registration No" at bounding box center [441, 365] width 110 height 12
click at [566, 359] on input at bounding box center [573, 369] width 136 height 20
type input "ph305992a"
click at [541, 390] on input at bounding box center [544, 398] width 78 height 17
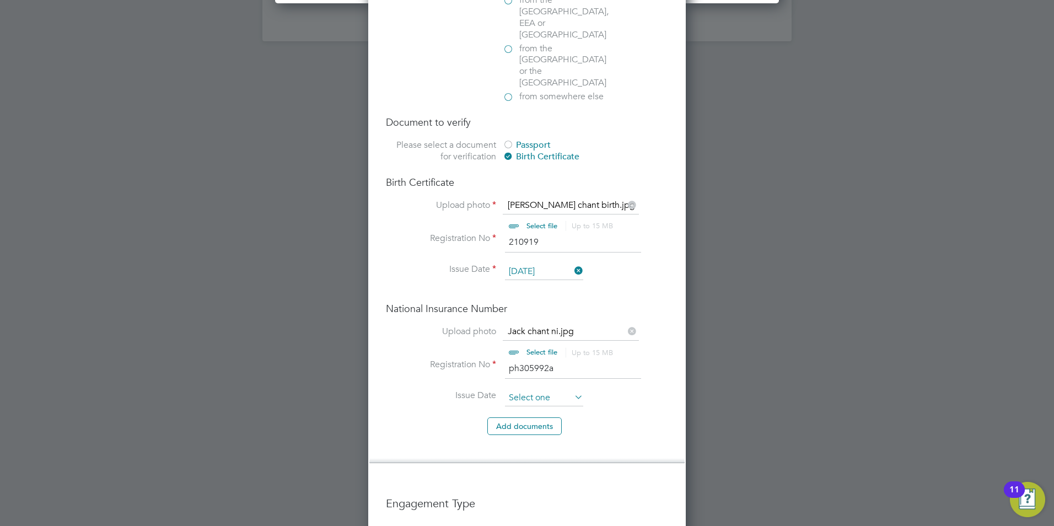
scroll to position [310, 0]
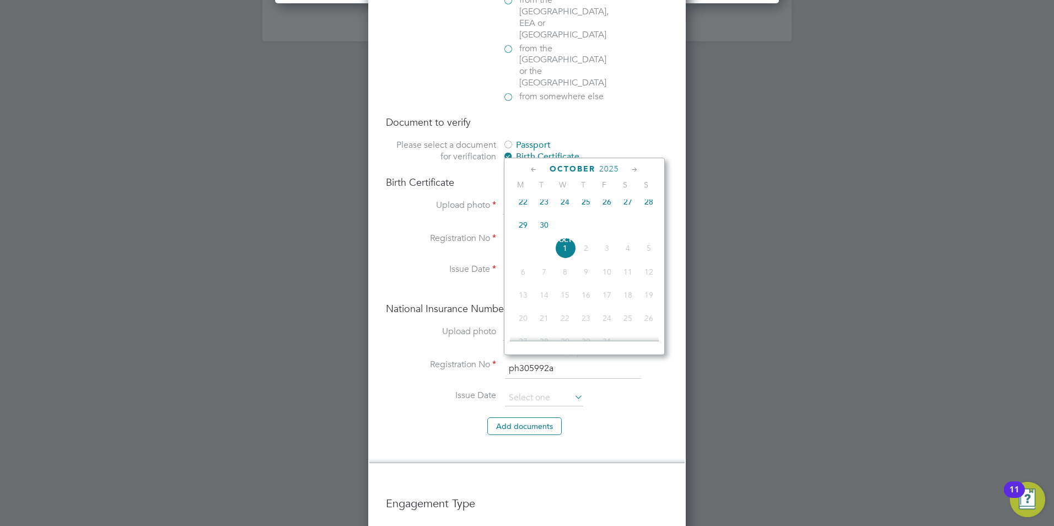
click at [606, 168] on span "2025" at bounding box center [609, 168] width 20 height 9
click at [564, 224] on span "2013" at bounding box center [565, 219] width 21 height 21
click at [611, 167] on span "2013" at bounding box center [614, 168] width 20 height 9
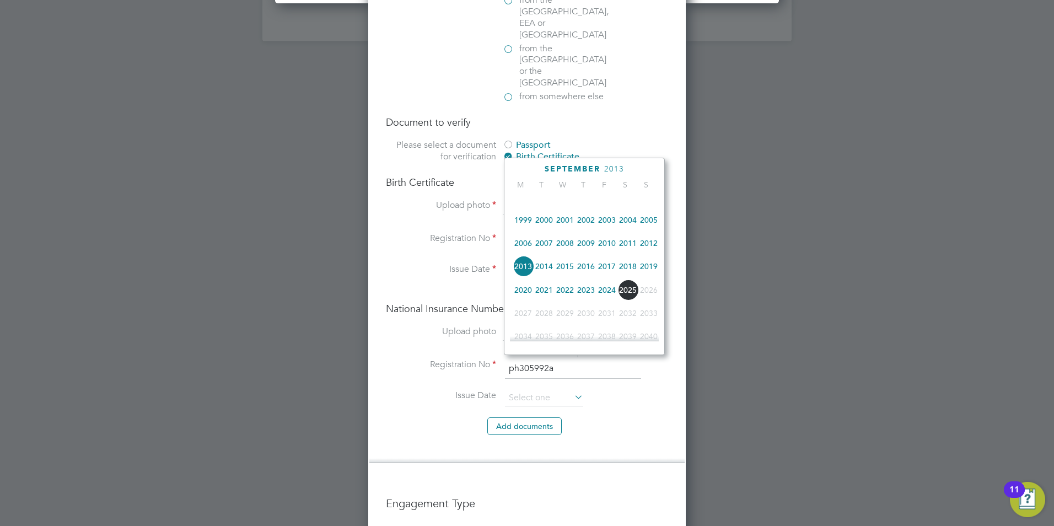
click at [627, 272] on span "2018" at bounding box center [627, 266] width 21 height 21
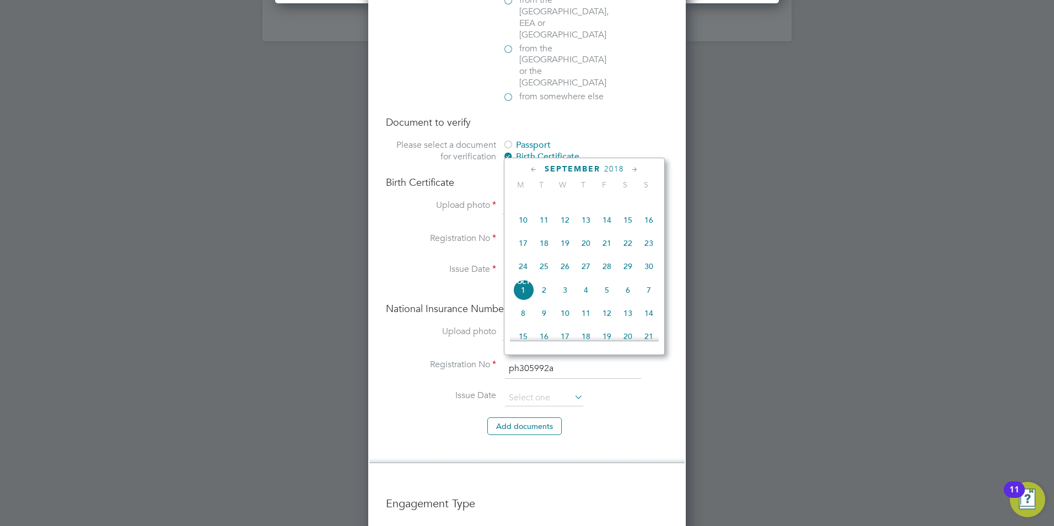
drag, startPoint x: 527, startPoint y: 300, endPoint x: 547, endPoint y: 299, distance: 19.9
click at [527, 299] on span "[DATE]" at bounding box center [523, 289] width 21 height 21
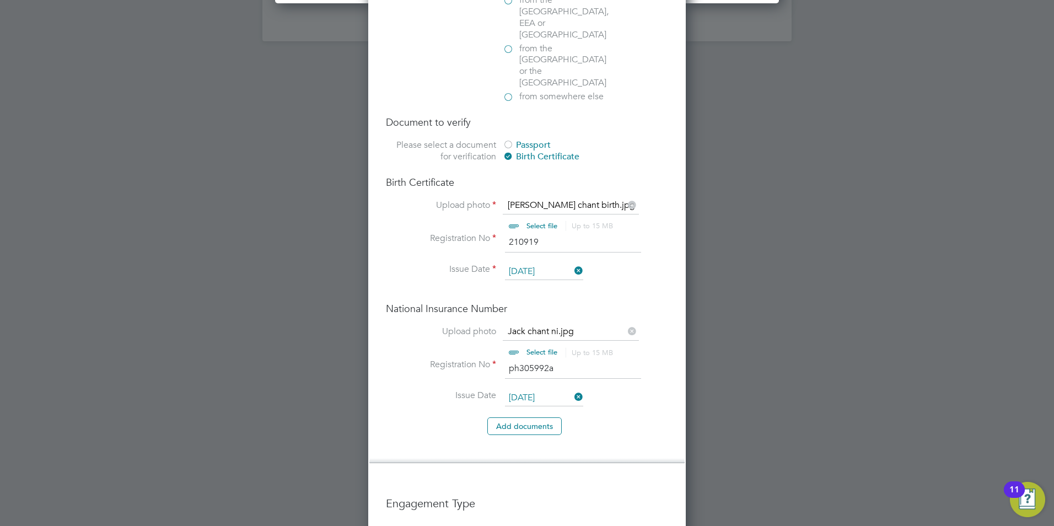
click at [529, 390] on input "[DATE]" at bounding box center [544, 398] width 78 height 17
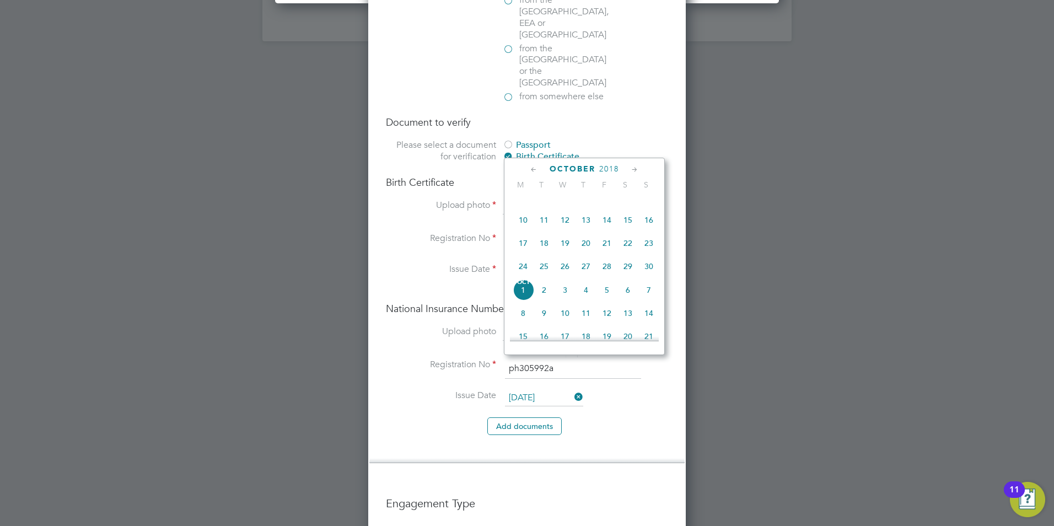
scroll to position [334, 0]
drag, startPoint x: 534, startPoint y: 167, endPoint x: 550, endPoint y: 172, distance: 16.7
click at [534, 166] on icon at bounding box center [534, 170] width 10 height 12
click at [589, 301] on span "27" at bounding box center [585, 296] width 21 height 21
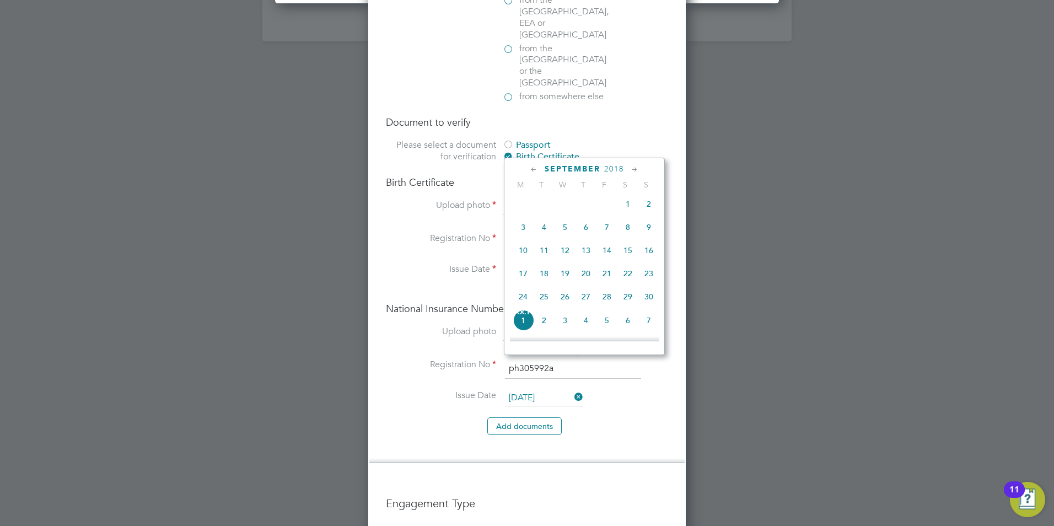
type input "[DATE]"
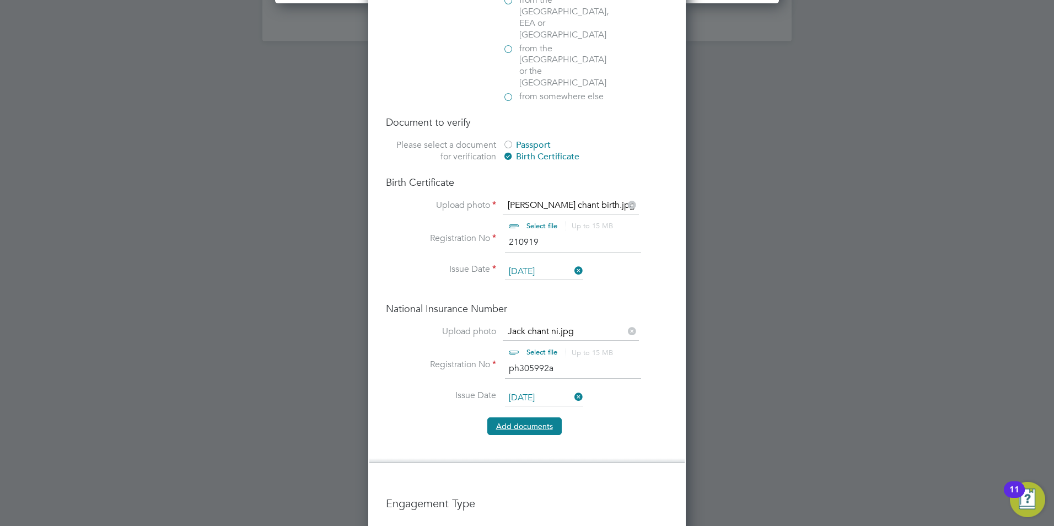
click at [543, 417] on button "Add document s" at bounding box center [524, 426] width 74 height 18
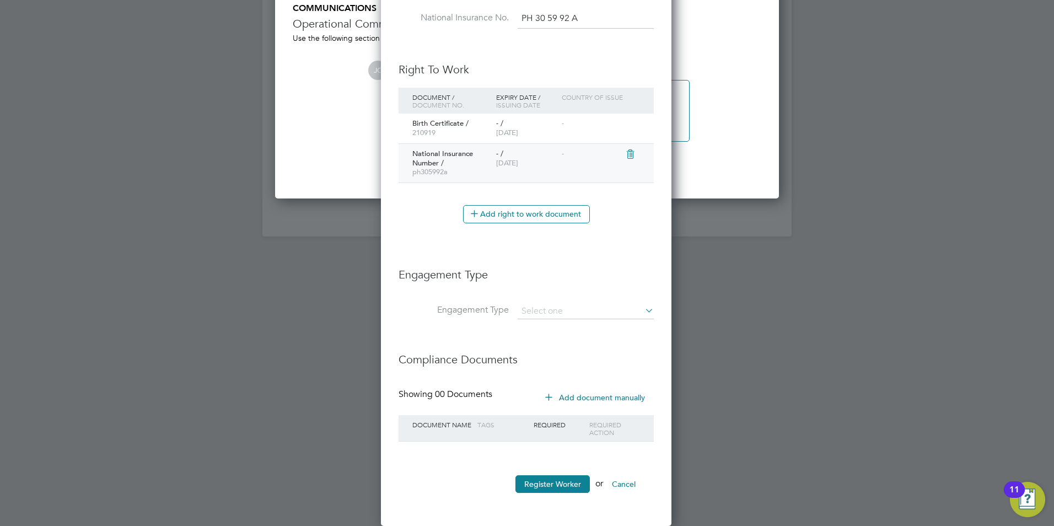
click at [517, 168] on div "- / [DATE]" at bounding box center [525, 159] width 65 height 30
click at [517, 167] on span "[DATE]" at bounding box center [507, 162] width 22 height 9
click at [517, 163] on span "[DATE]" at bounding box center [507, 162] width 22 height 9
click at [500, 170] on div "- / [DATE]" at bounding box center [525, 159] width 65 height 30
click at [631, 157] on icon at bounding box center [629, 154] width 11 height 13
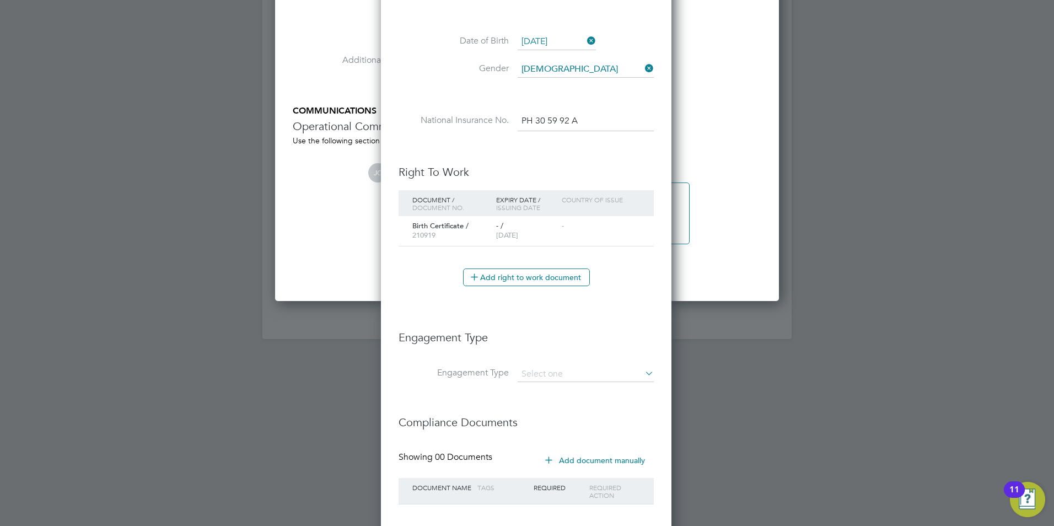
scroll to position [1364, 0]
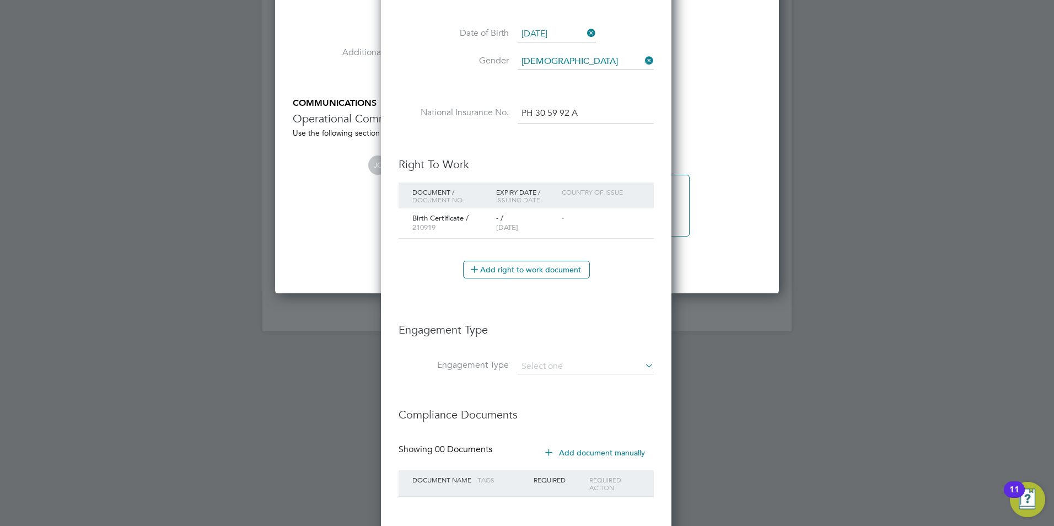
click at [528, 196] on span "Issuing Date" at bounding box center [518, 199] width 44 height 9
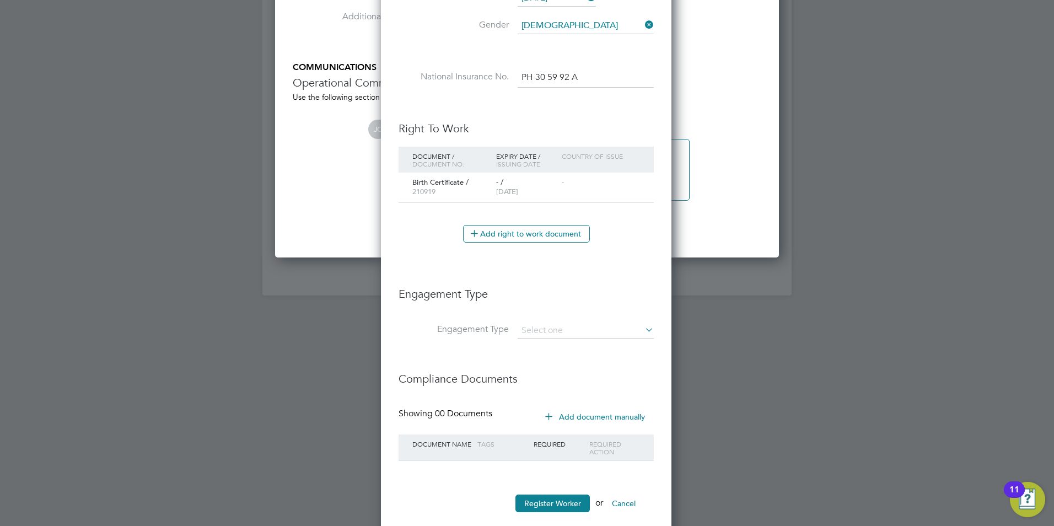
scroll to position [1419, 0]
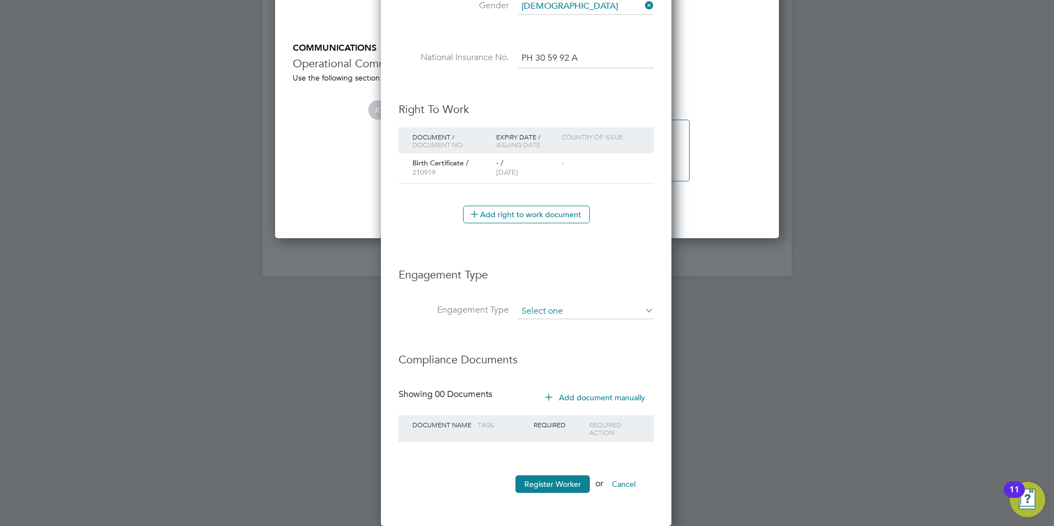
click at [528, 311] on input at bounding box center [586, 311] width 136 height 15
click at [552, 341] on li "PAYE Direct" at bounding box center [585, 343] width 137 height 16
type input "PAYE Direct"
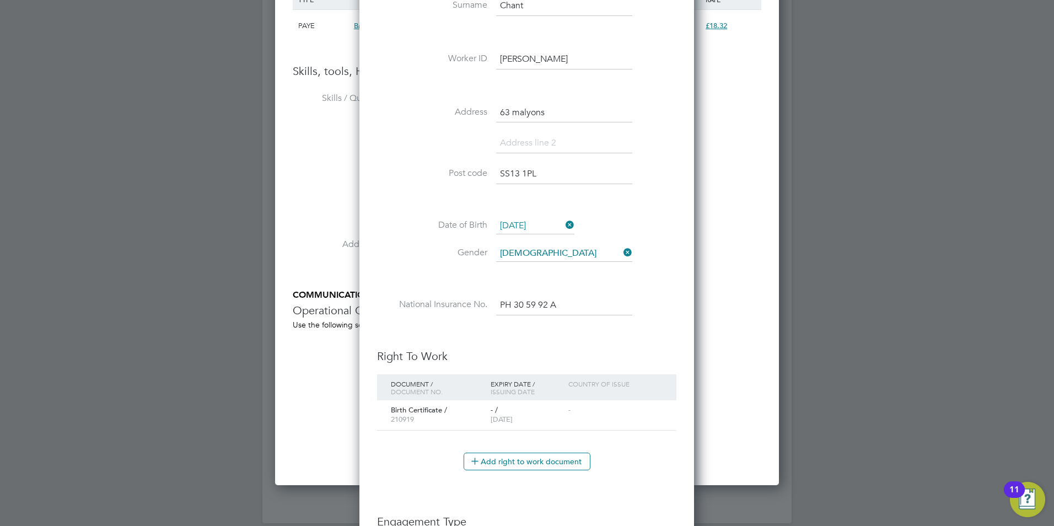
scroll to position [1299, 0]
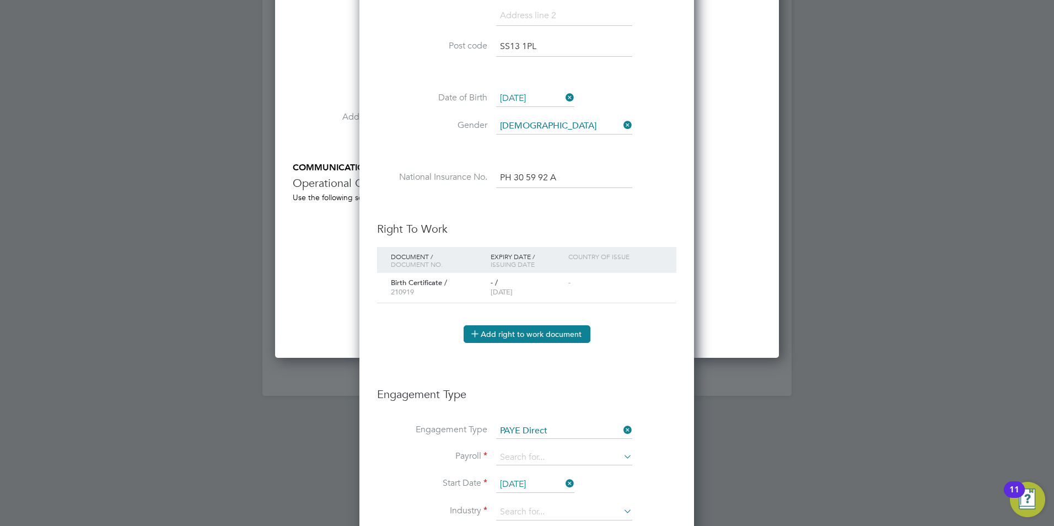
click at [532, 336] on button "Add right to work document" at bounding box center [527, 334] width 127 height 18
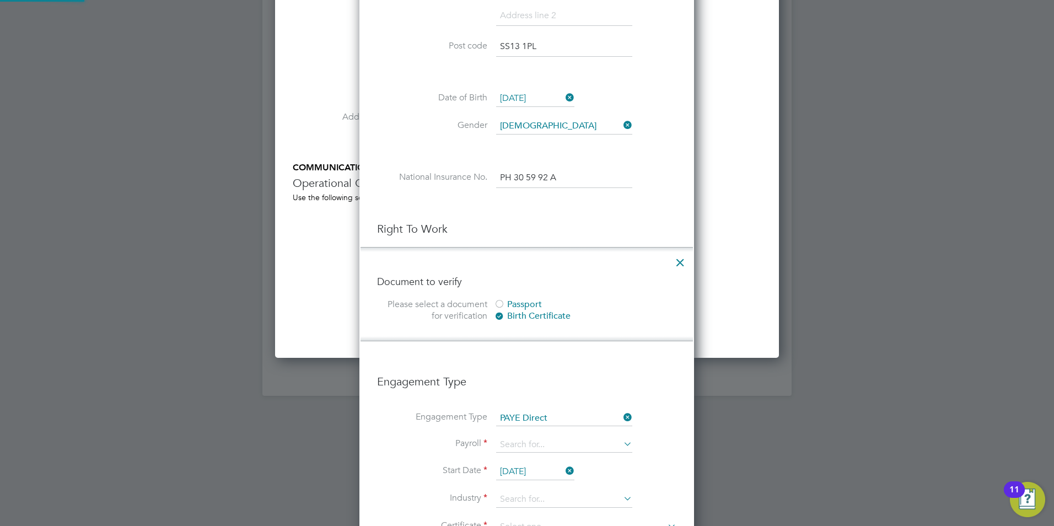
scroll to position [6, 6]
click at [682, 263] on icon at bounding box center [680, 260] width 20 height 20
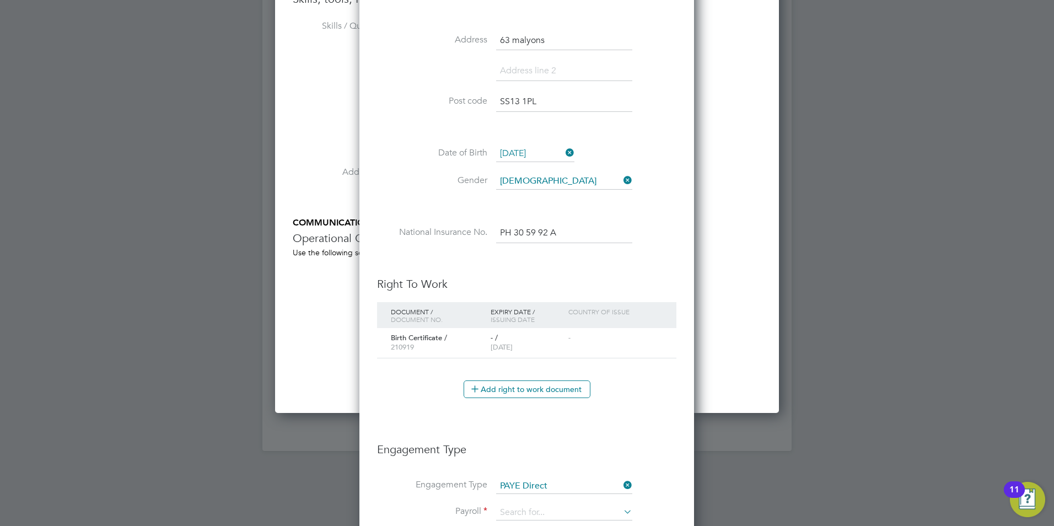
scroll to position [1245, 0]
click at [470, 341] on div "Birth Certificate / 210919" at bounding box center [438, 342] width 100 height 30
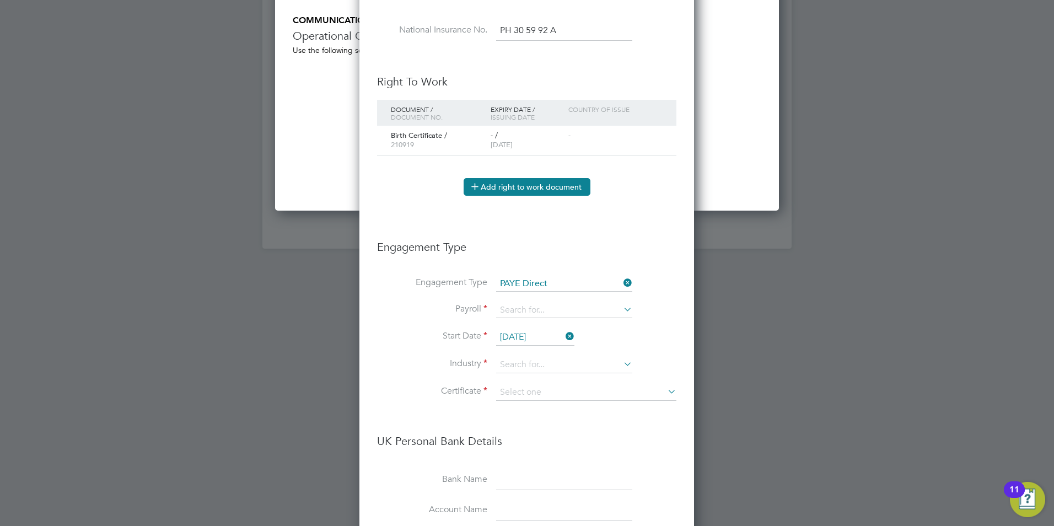
scroll to position [1466, 0]
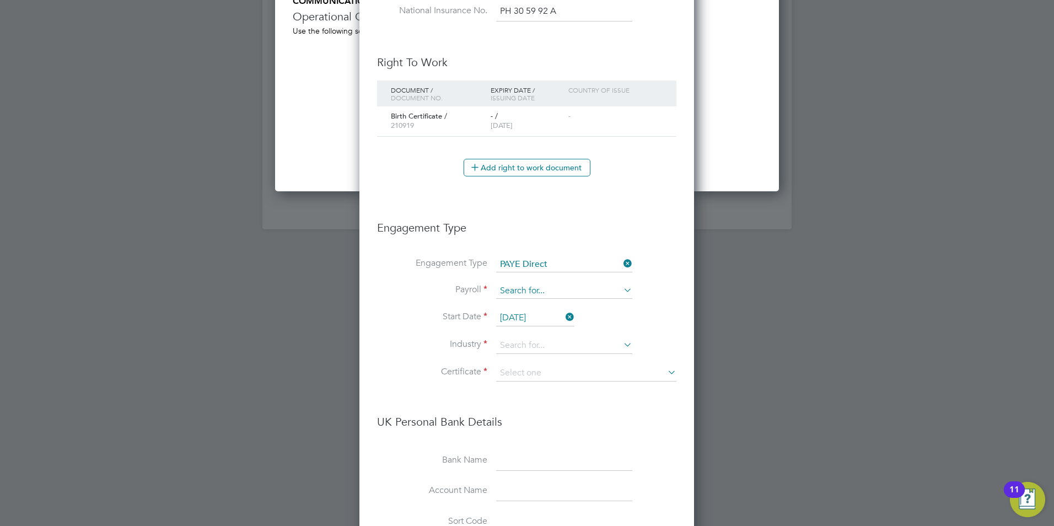
click at [539, 289] on input at bounding box center [564, 290] width 136 height 15
click at [513, 307] on li "PAYE" at bounding box center [564, 307] width 137 height 16
type input "PAYE"
click at [543, 341] on input at bounding box center [564, 345] width 136 height 17
click at [546, 363] on b "Cle" at bounding box center [547, 361] width 12 height 9
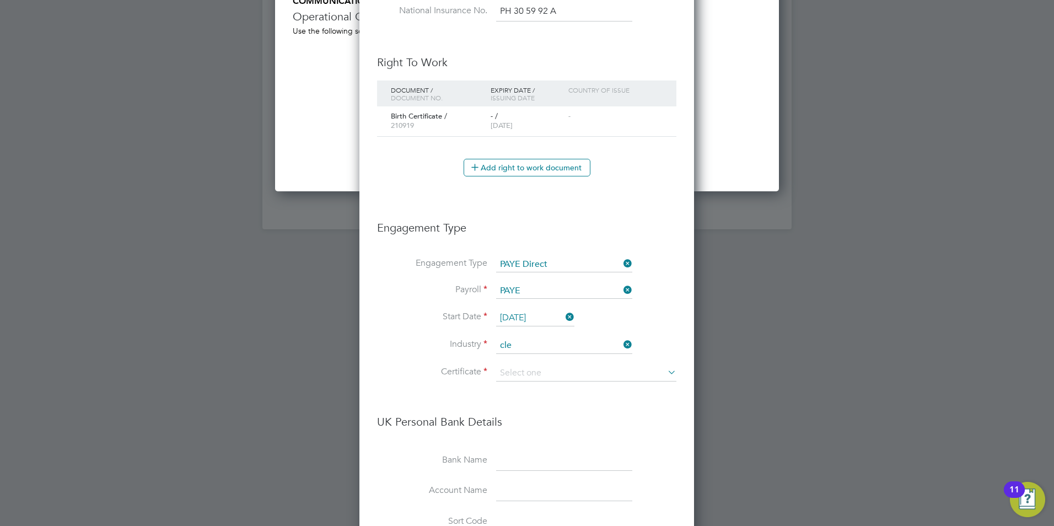
type input "Commercial Cleaning"
click at [528, 375] on input at bounding box center [586, 373] width 180 height 17
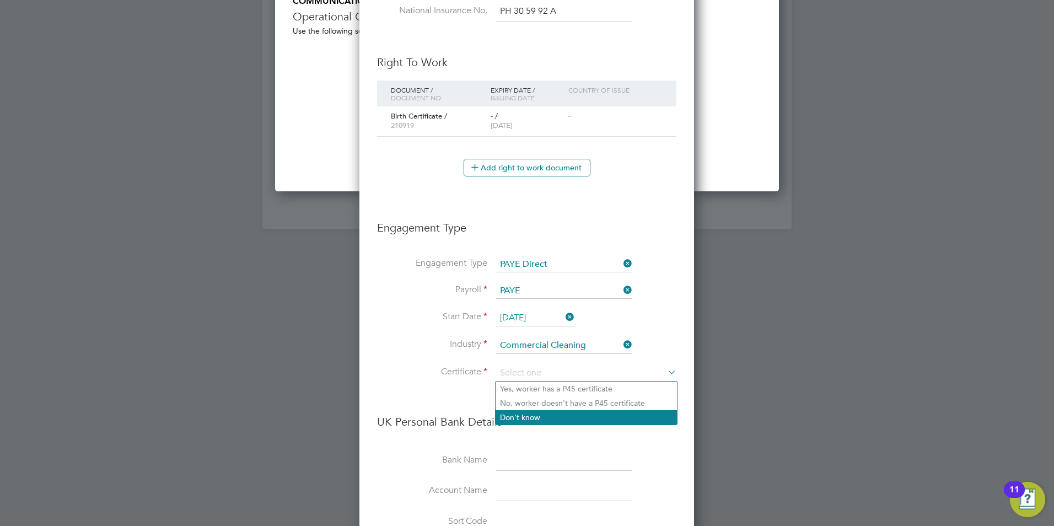
click at [526, 417] on li "Don't know" at bounding box center [586, 417] width 181 height 14
type input "Don't know"
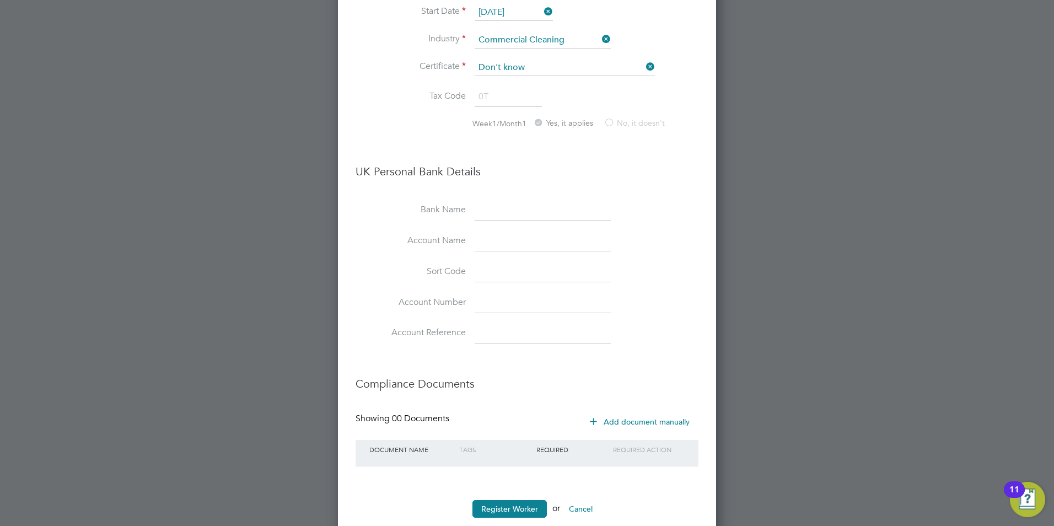
scroll to position [1795, 0]
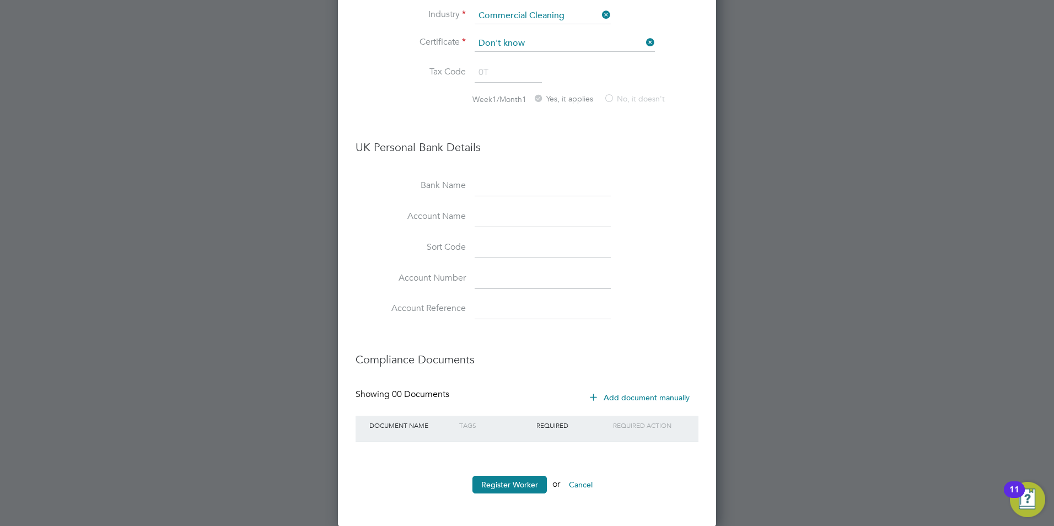
click at [602, 396] on button "Add document manually" at bounding box center [640, 398] width 116 height 18
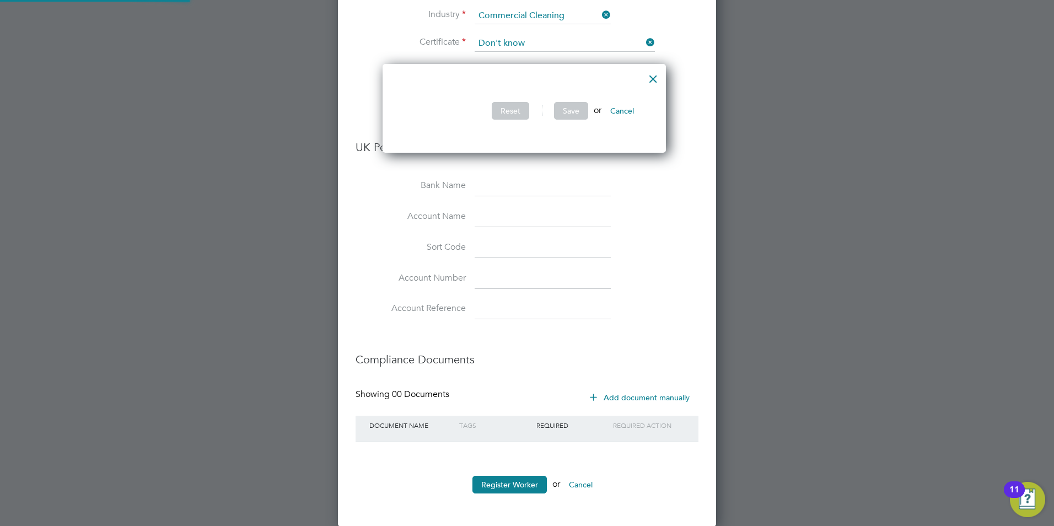
scroll to position [89, 289]
click at [638, 110] on button "Cancel" at bounding box center [621, 111] width 41 height 18
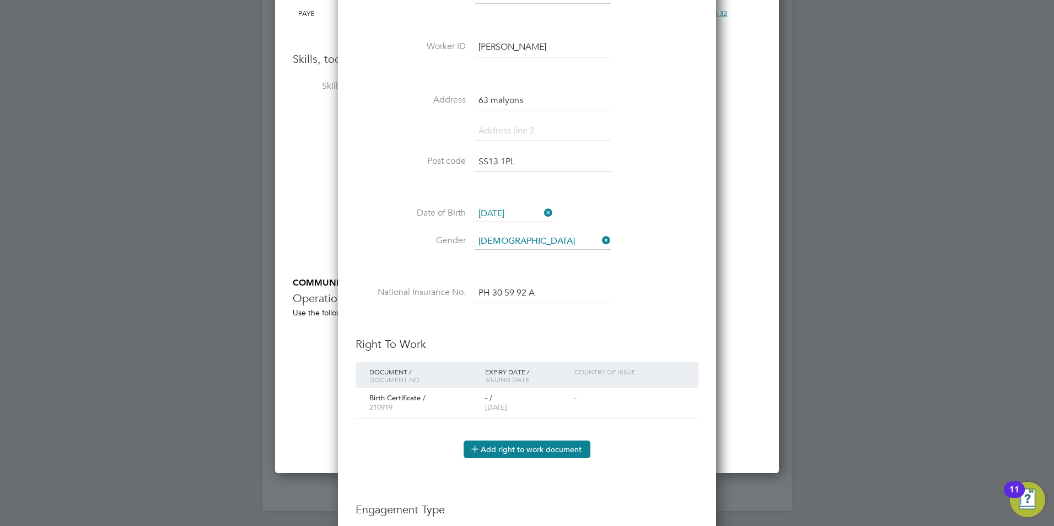
scroll to position [1354, 0]
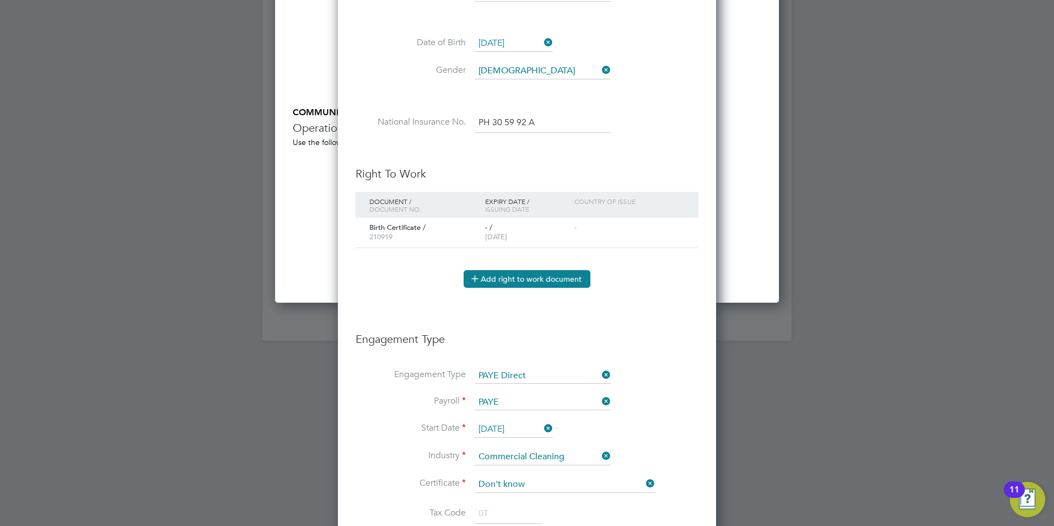
click at [511, 283] on button "Add right to work document" at bounding box center [527, 279] width 127 height 18
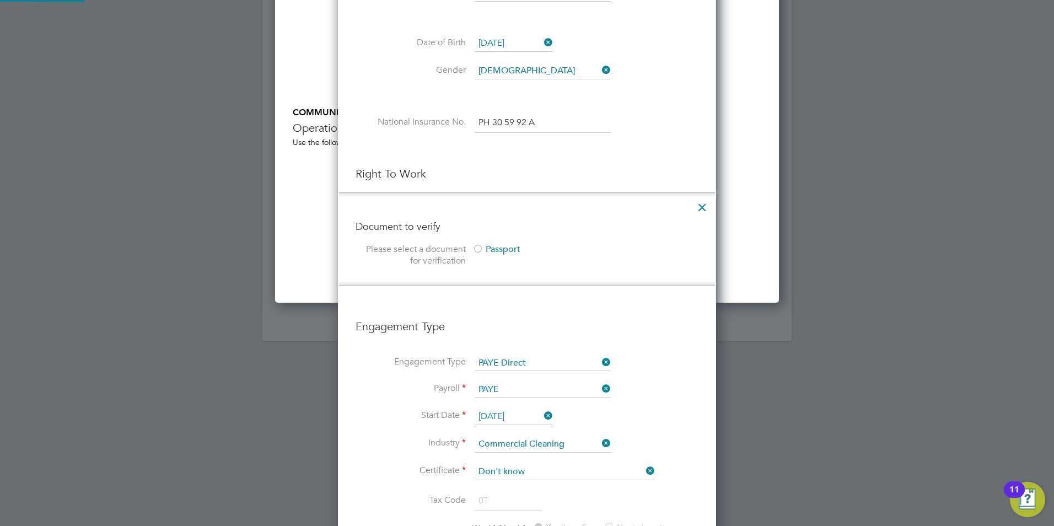
scroll to position [1374, 378]
click at [701, 205] on icon at bounding box center [702, 205] width 20 height 20
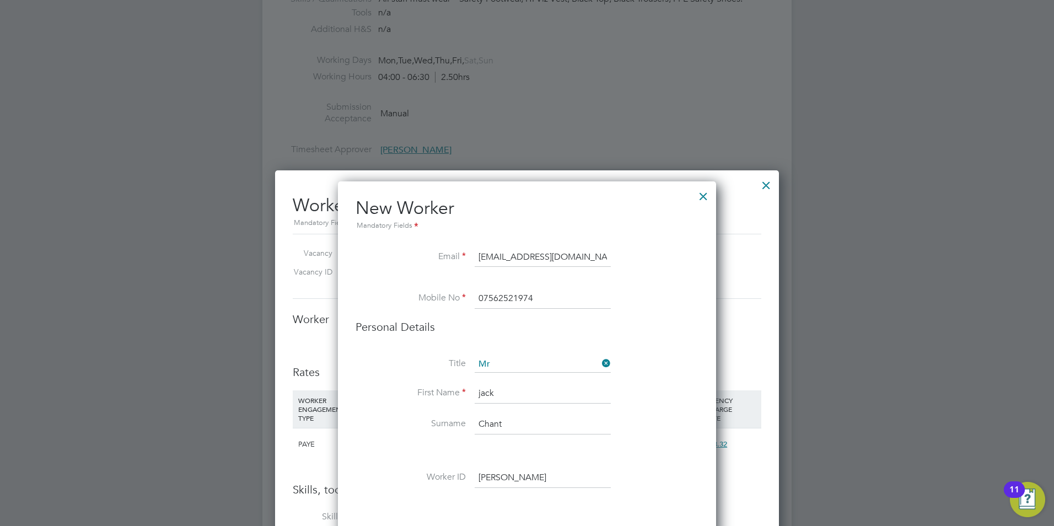
scroll to position [749, 0]
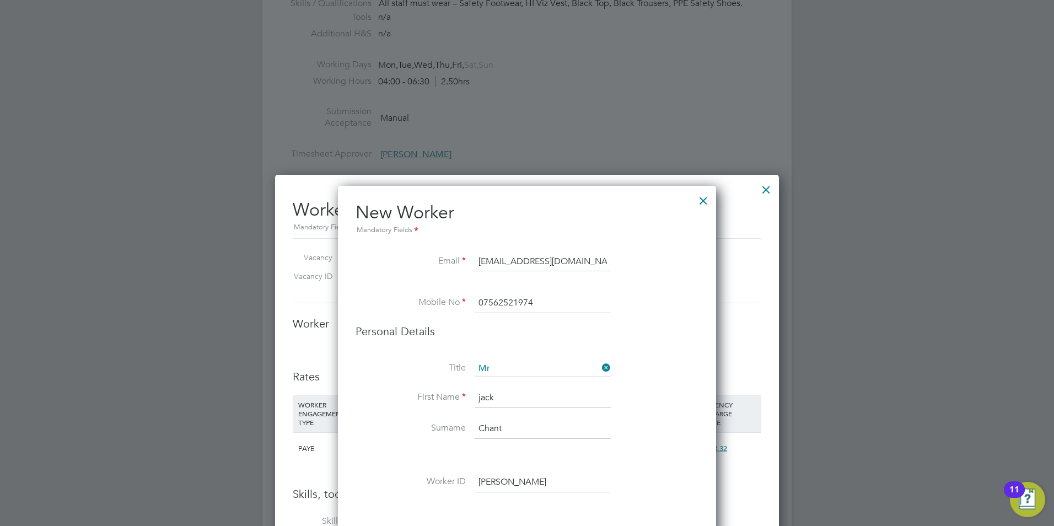
click at [701, 203] on div at bounding box center [703, 198] width 20 height 20
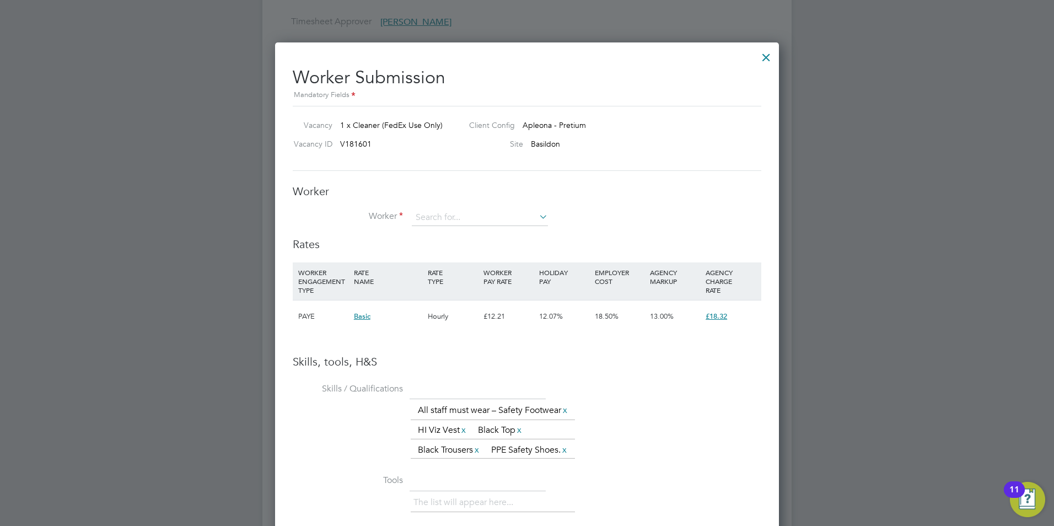
scroll to position [882, 0]
click at [448, 222] on input at bounding box center [480, 217] width 136 height 17
click at [444, 377] on li "+ Add new" at bounding box center [517, 382] width 213 height 15
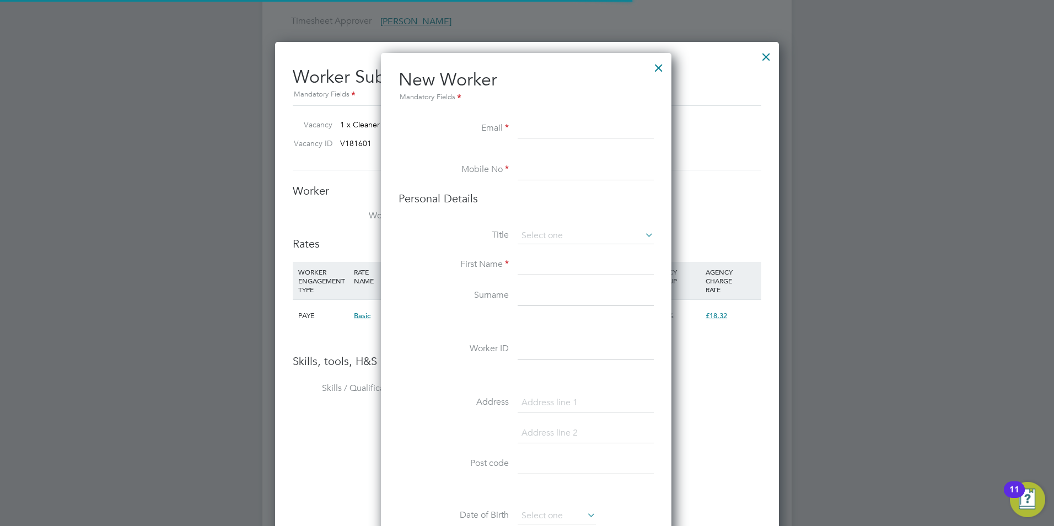
scroll to position [933, 292]
click at [540, 131] on input at bounding box center [586, 129] width 136 height 20
paste input "[EMAIL_ADDRESS][DOMAIN_NAME]"
type input "[EMAIL_ADDRESS][DOMAIN_NAME]"
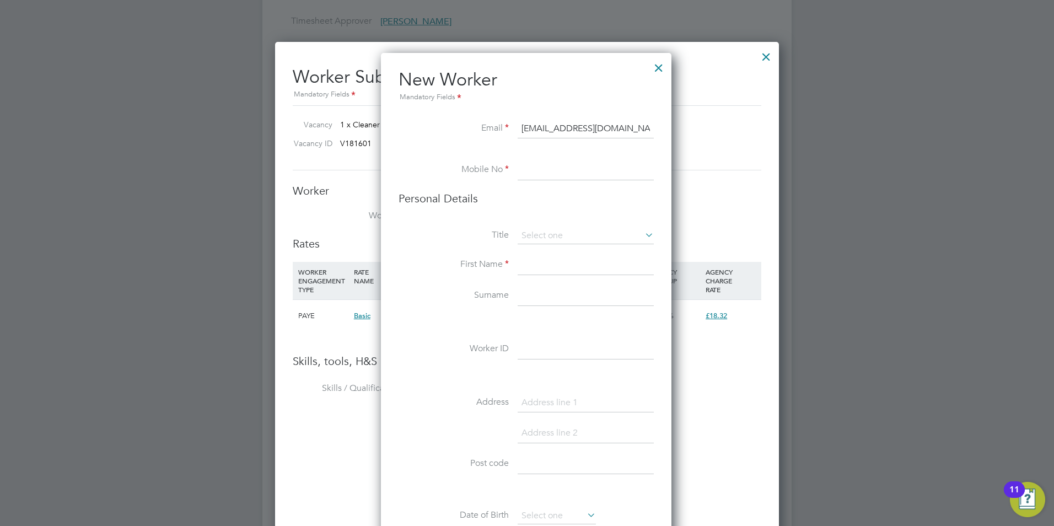
type input "07562521974"
type input "jack"
type input "Chant"
type input "[PERSON_NAME]"
type input "63 malyons"
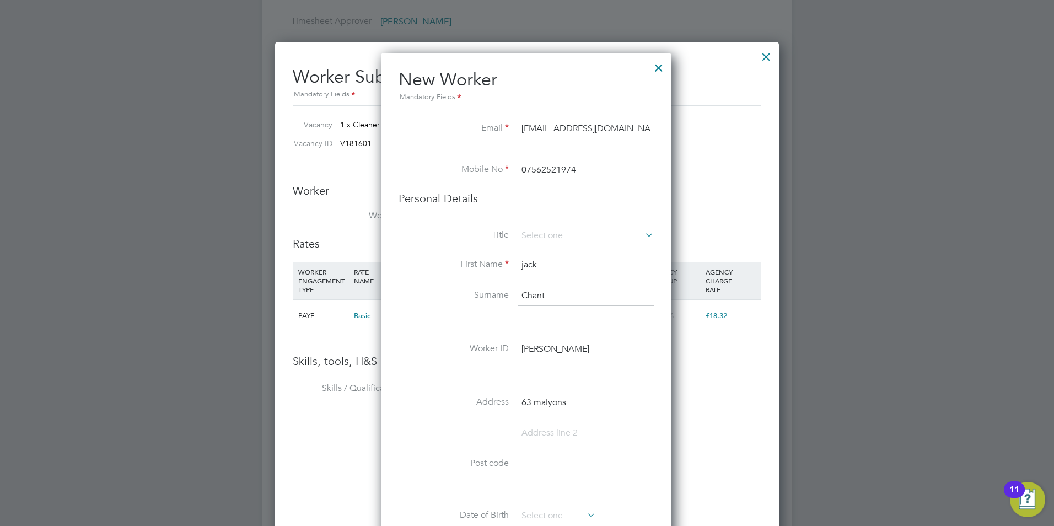
type input "SS13 1PL"
type input "PH 30 59 92 A"
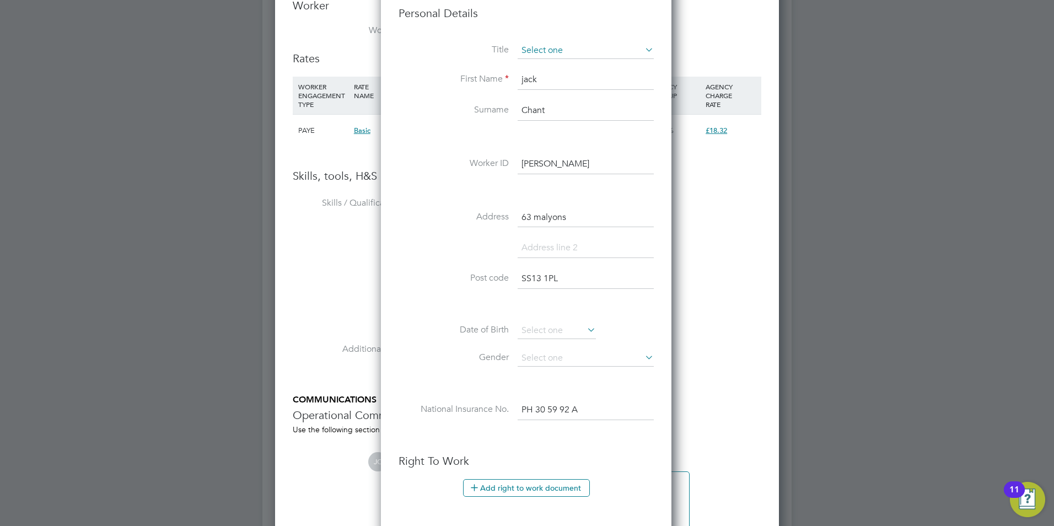
scroll to position [1047, 0]
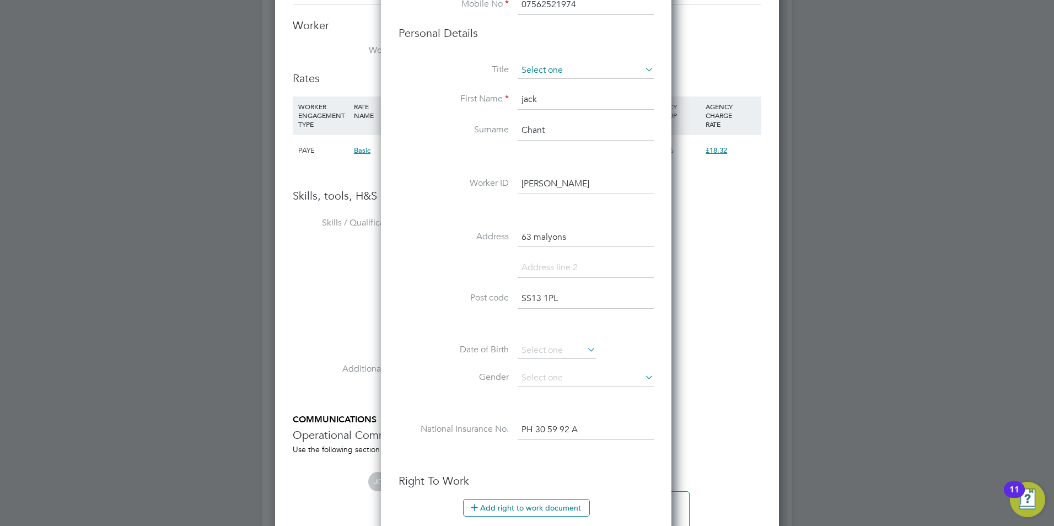
type input "[EMAIL_ADDRESS][DOMAIN_NAME]"
click at [549, 74] on input at bounding box center [586, 70] width 136 height 17
click at [541, 92] on li "Mr" at bounding box center [585, 86] width 137 height 14
type input "Mr"
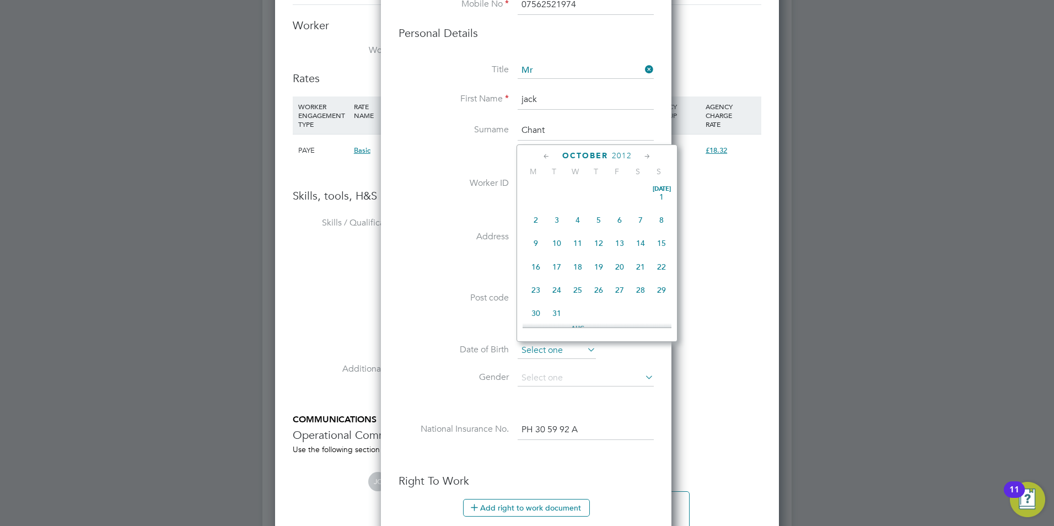
click at [544, 348] on input at bounding box center [557, 350] width 78 height 17
click at [622, 154] on span "2012" at bounding box center [622, 155] width 20 height 9
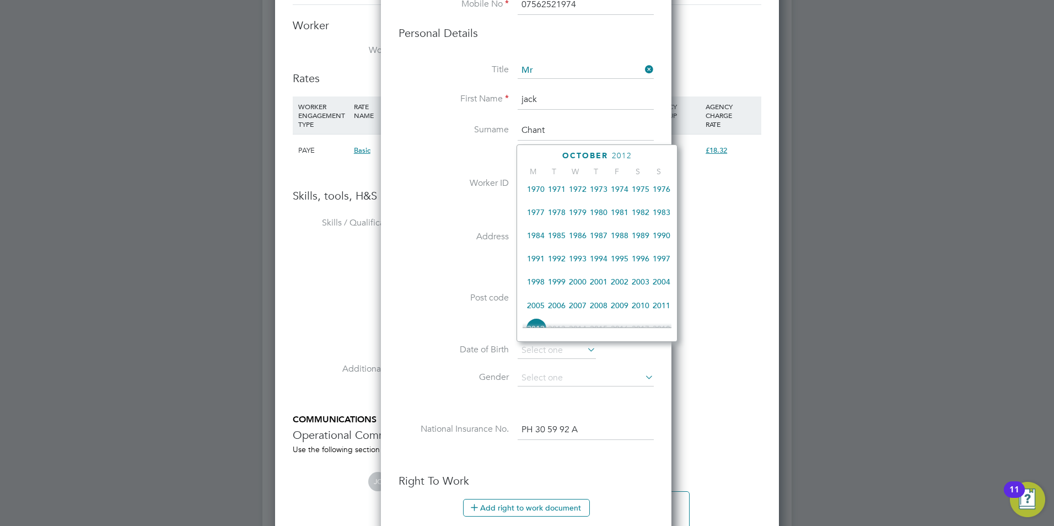
scroll to position [237, 0]
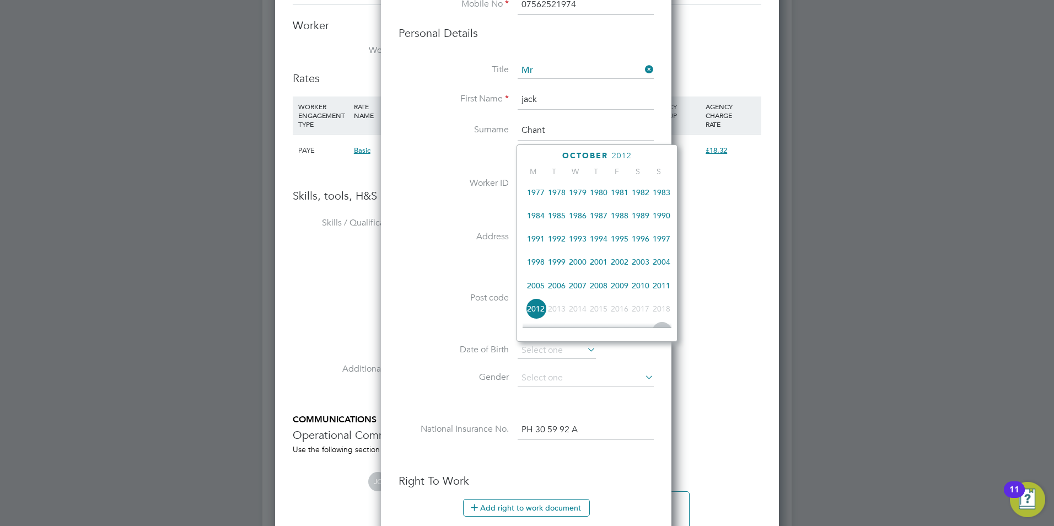
click at [602, 267] on span "2001" at bounding box center [598, 261] width 21 height 21
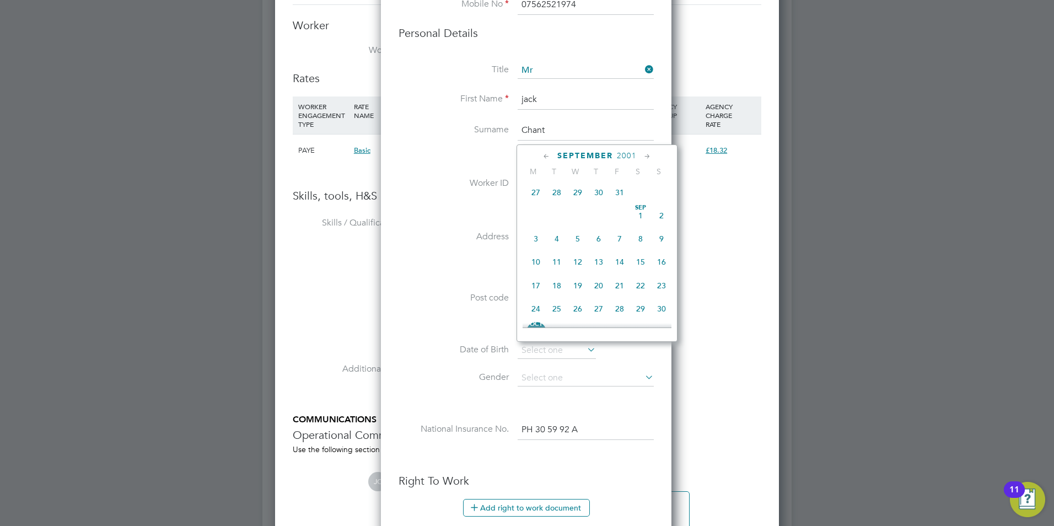
click at [643, 153] on icon at bounding box center [647, 156] width 10 height 12
click at [662, 241] on span "18" at bounding box center [661, 231] width 21 height 21
type input "[DATE]"
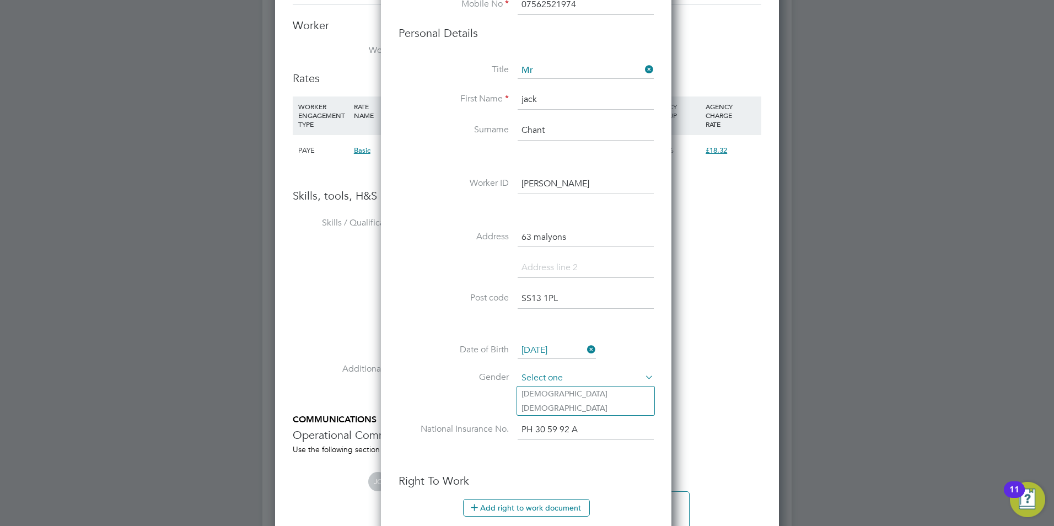
click at [530, 370] on input at bounding box center [586, 378] width 136 height 17
click at [537, 391] on li "[DEMOGRAPHIC_DATA]" at bounding box center [585, 393] width 137 height 14
type input "[DEMOGRAPHIC_DATA]"
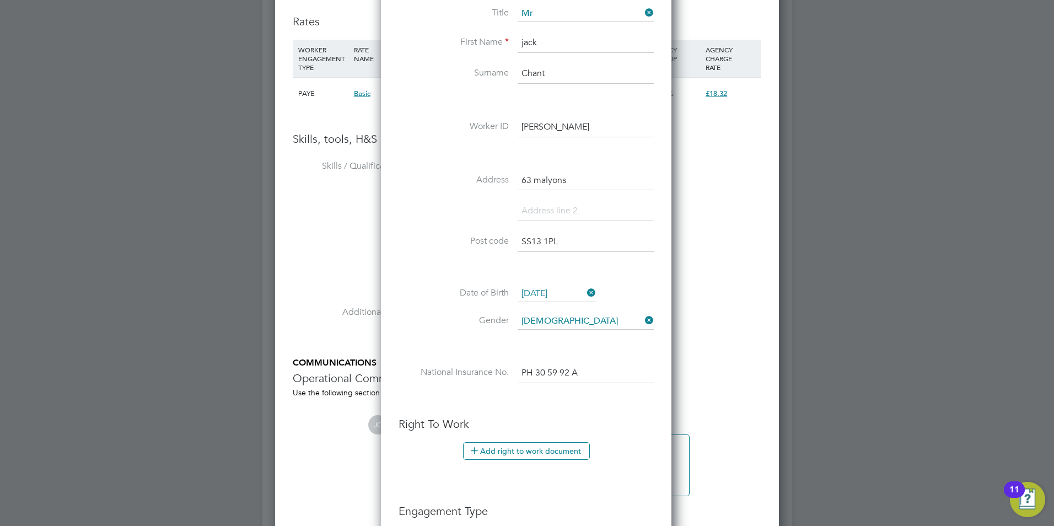
scroll to position [1158, 0]
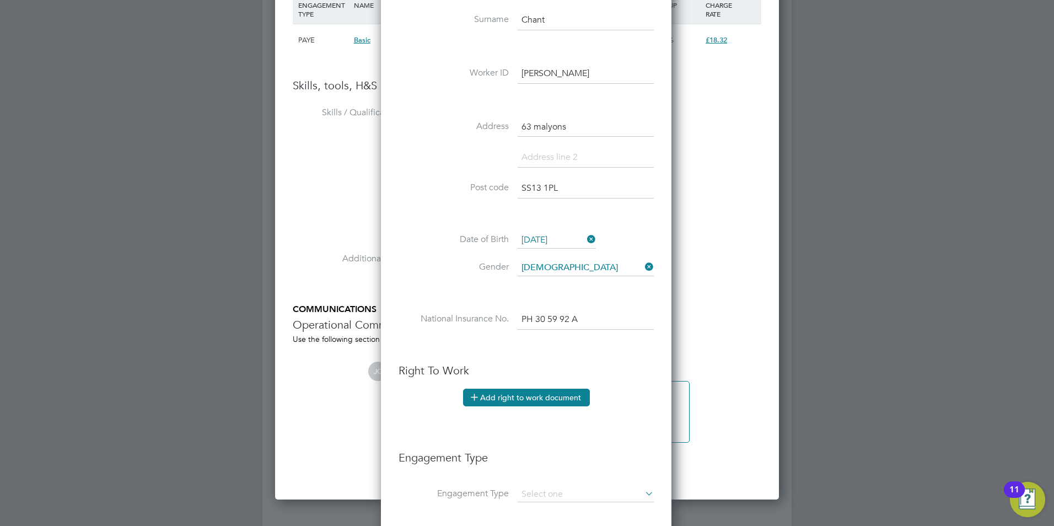
click at [495, 392] on button "Add right to work document" at bounding box center [526, 398] width 127 height 18
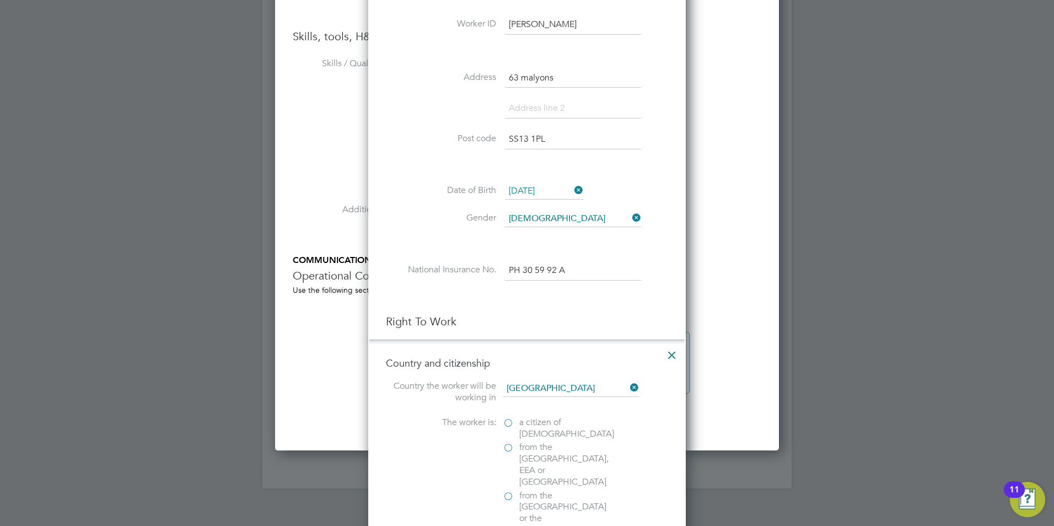
scroll to position [1268, 0]
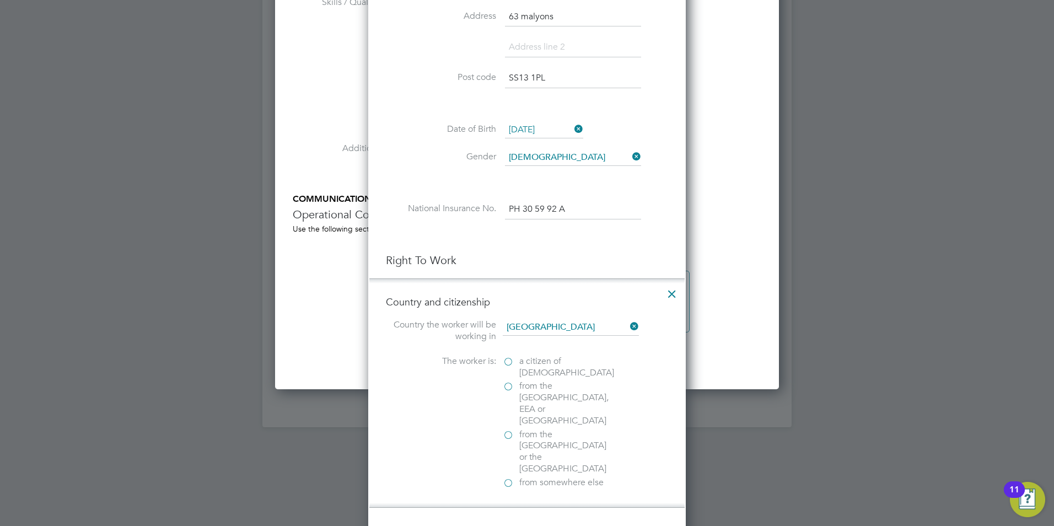
click at [508, 358] on label "a citizen of [DEMOGRAPHIC_DATA]" at bounding box center [558, 367] width 110 height 23
click at [0, 0] on input "a citizen of [DEMOGRAPHIC_DATA]" at bounding box center [0, 0] width 0 height 0
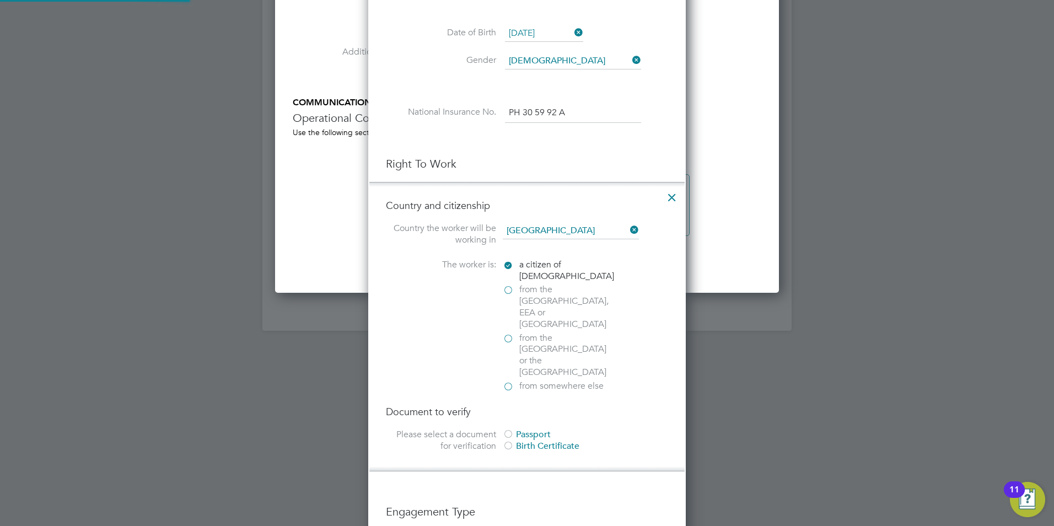
scroll to position [1378, 0]
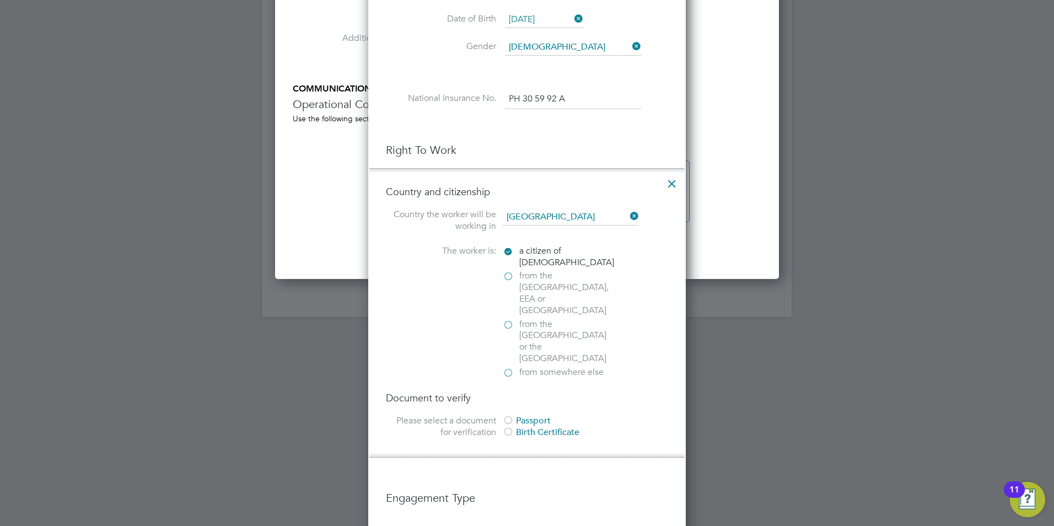
click at [504, 427] on div at bounding box center [508, 432] width 11 height 11
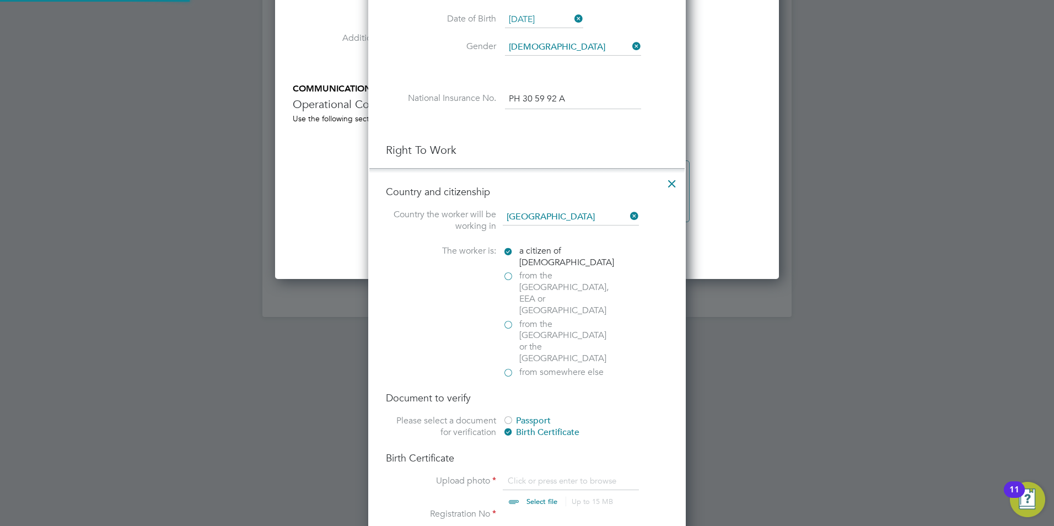
scroll to position [6, 6]
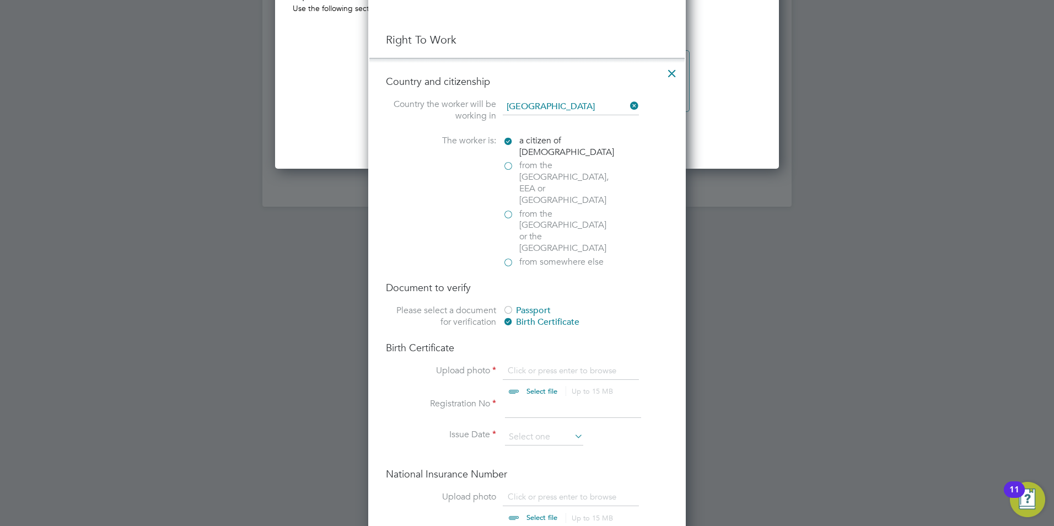
click at [540, 365] on input "file" at bounding box center [552, 381] width 173 height 33
type input "C:\fakepath\jack chant birth.jpg"
click at [562, 398] on input at bounding box center [573, 408] width 136 height 20
click at [542, 398] on input at bounding box center [573, 408] width 136 height 20
type input "210919"
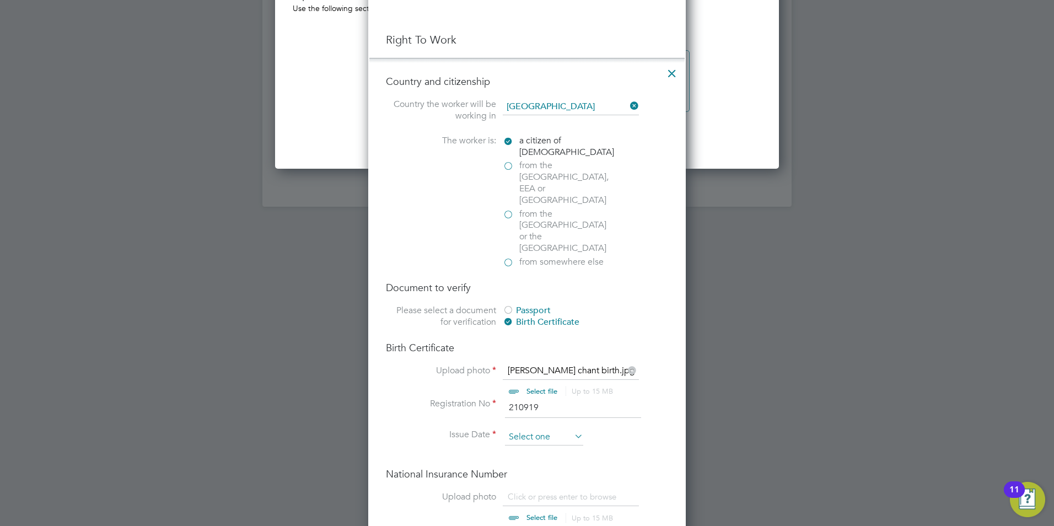
click at [535, 429] on input at bounding box center [544, 437] width 78 height 17
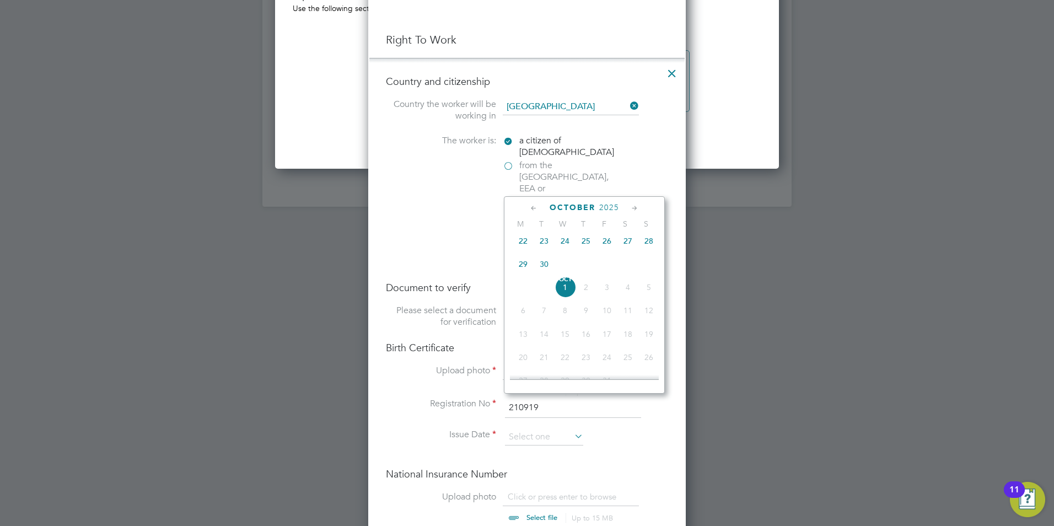
click at [607, 204] on span "2025" at bounding box center [609, 207] width 20 height 9
click at [569, 206] on span "October" at bounding box center [573, 207] width 46 height 9
click at [609, 205] on span "2025" at bounding box center [614, 207] width 20 height 9
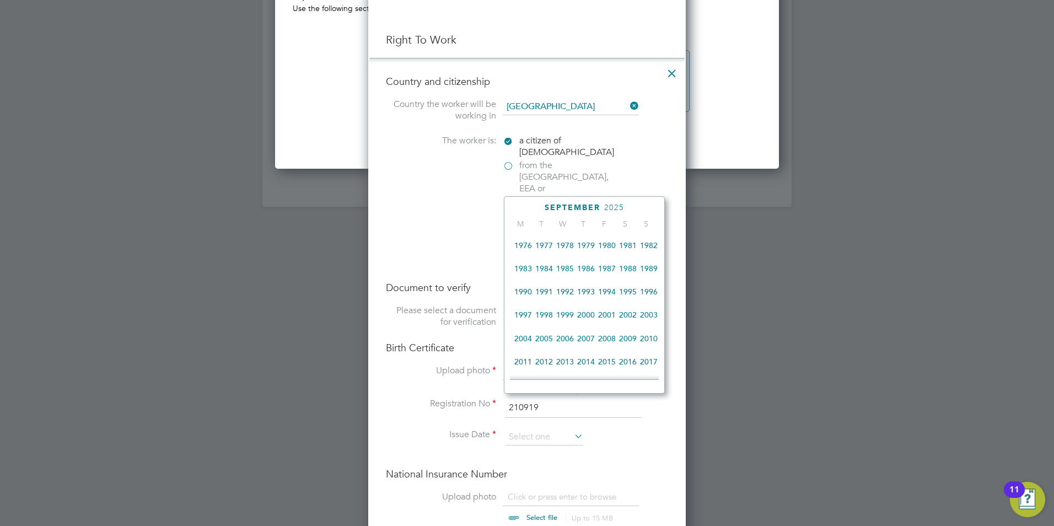
scroll to position [182, 0]
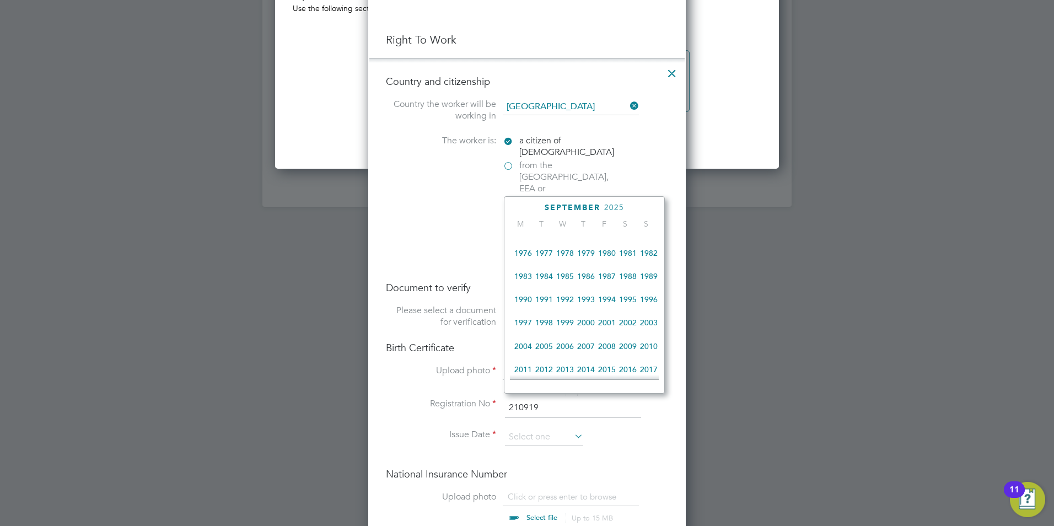
click at [606, 329] on span "2001" at bounding box center [606, 322] width 21 height 21
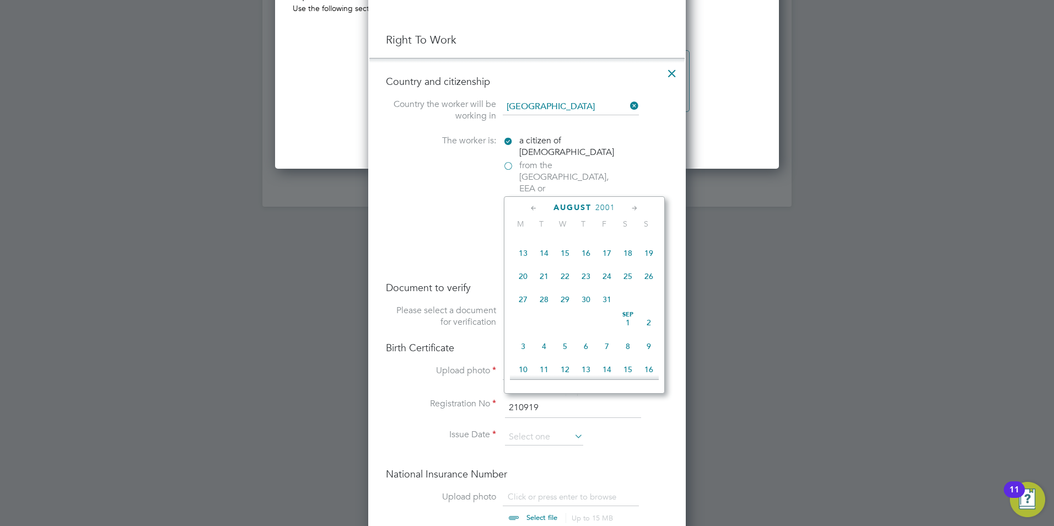
click at [636, 207] on icon at bounding box center [635, 208] width 10 height 12
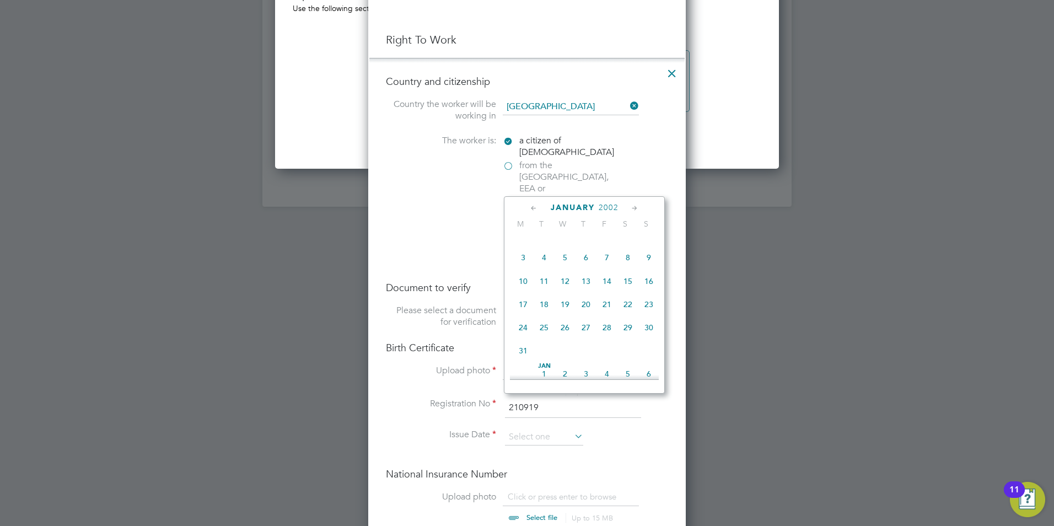
scroll to position [740, 0]
click at [530, 209] on icon at bounding box center [534, 208] width 10 height 12
click at [542, 292] on span "11" at bounding box center [544, 281] width 21 height 21
type input "[DATE]"
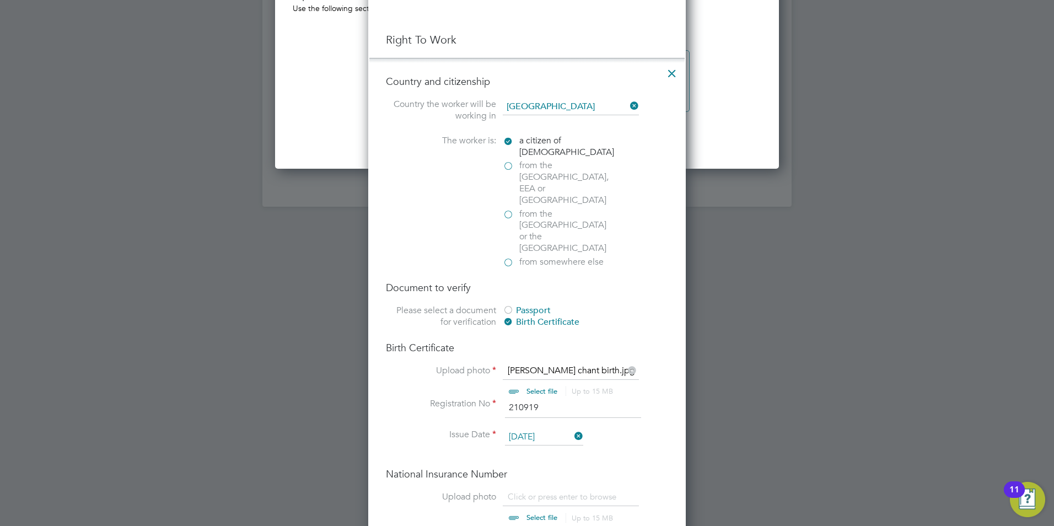
scroll to position [1599, 0]
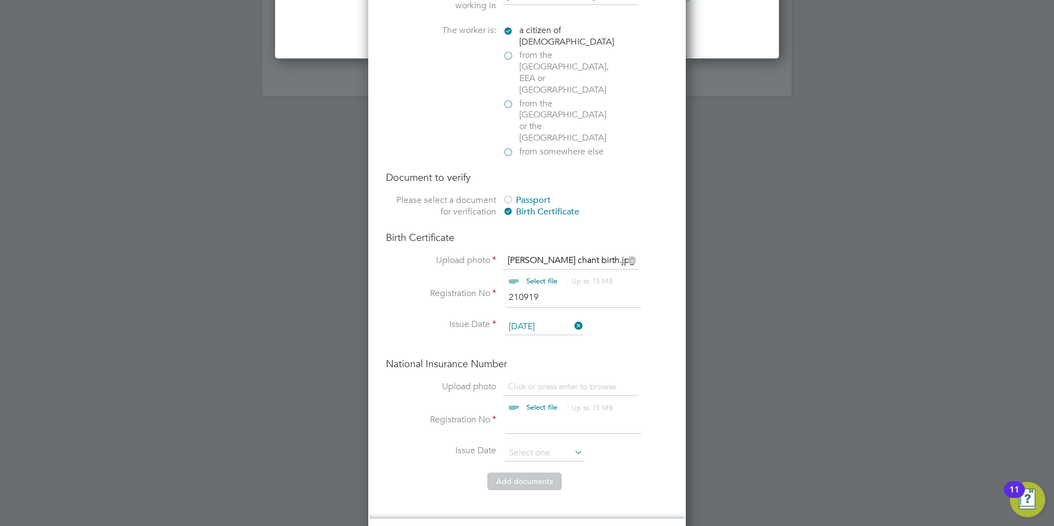
click at [532, 381] on input "file" at bounding box center [552, 397] width 173 height 33
type input "C:\fakepath\Jack chant ni.jpg"
click at [532, 414] on input at bounding box center [573, 424] width 136 height 20
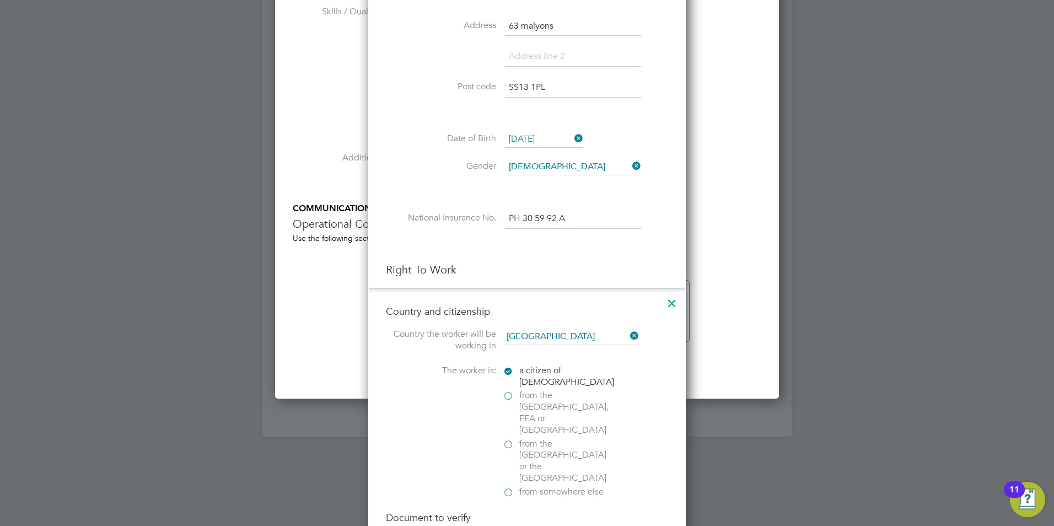
scroll to position [1213, 0]
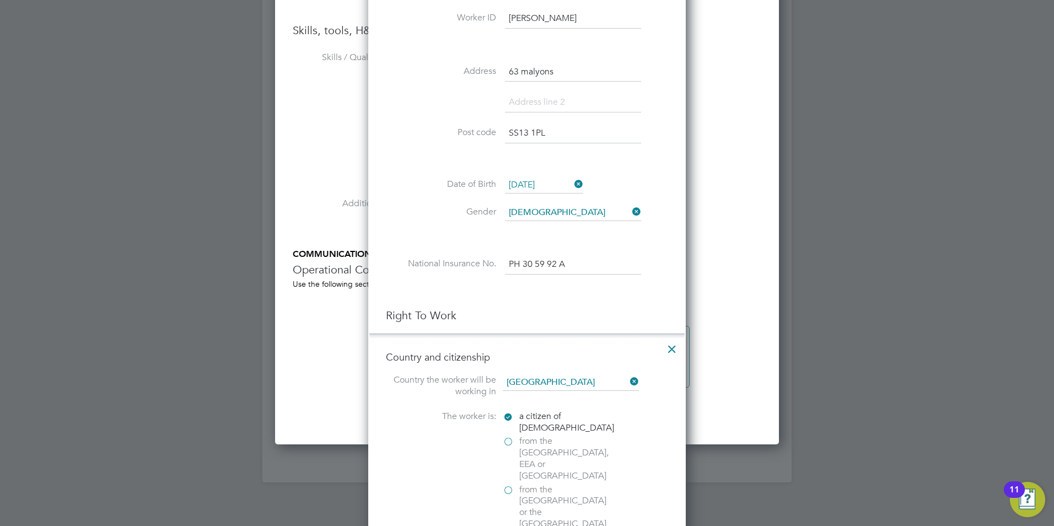
drag, startPoint x: 570, startPoint y: 262, endPoint x: 507, endPoint y: 258, distance: 63.0
click at [507, 258] on input "PH 30 59 92 A" at bounding box center [573, 265] width 136 height 20
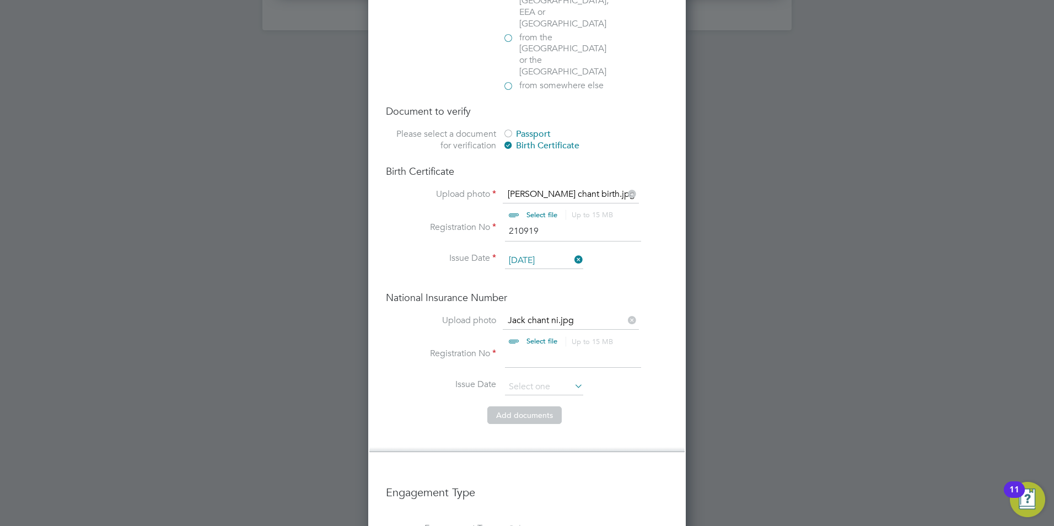
scroll to position [1764, 0]
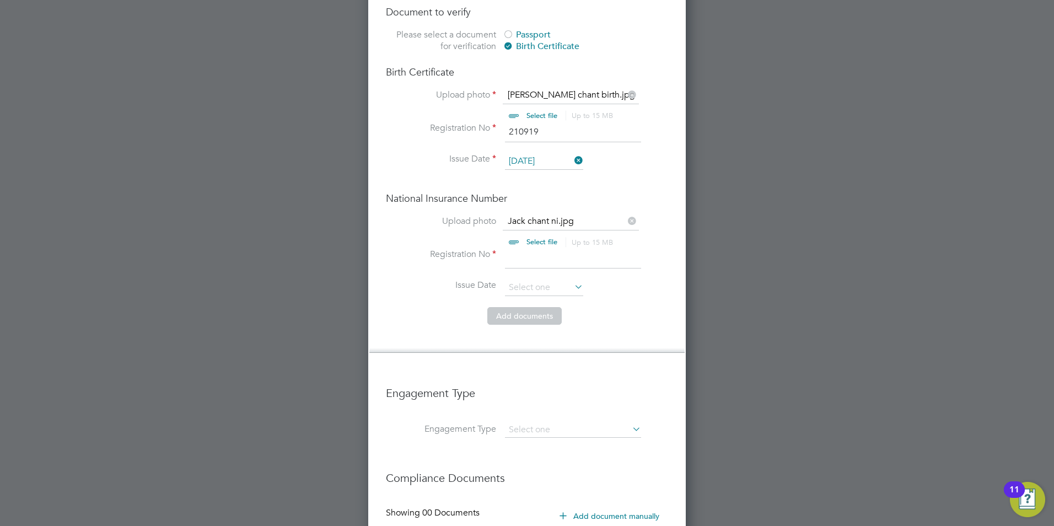
click at [514, 249] on input at bounding box center [573, 259] width 136 height 20
paste input "PH 30 59 92 A"
type input "PH 30 59 92 A"
click at [525, 279] on input at bounding box center [544, 287] width 78 height 17
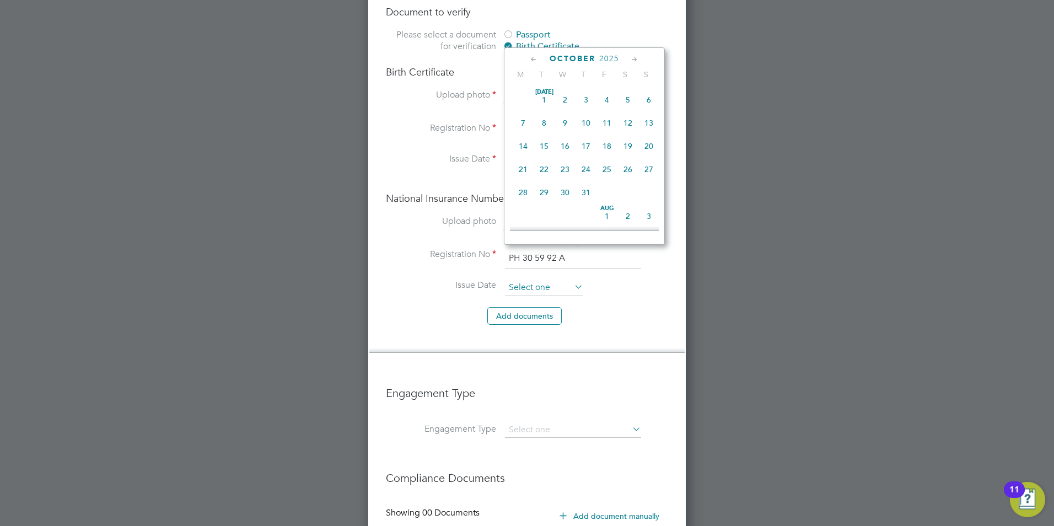
scroll to position [310, 0]
click at [531, 56] on icon at bounding box center [534, 59] width 10 height 12
click at [606, 55] on span "2025" at bounding box center [614, 58] width 20 height 9
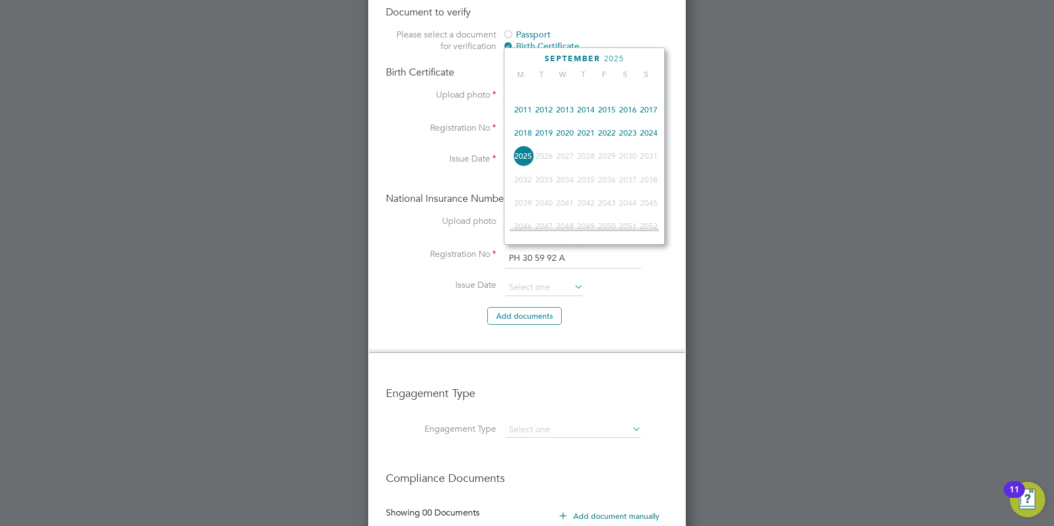
click at [653, 135] on span "2024" at bounding box center [648, 132] width 21 height 21
click at [532, 56] on icon at bounding box center [534, 59] width 10 height 12
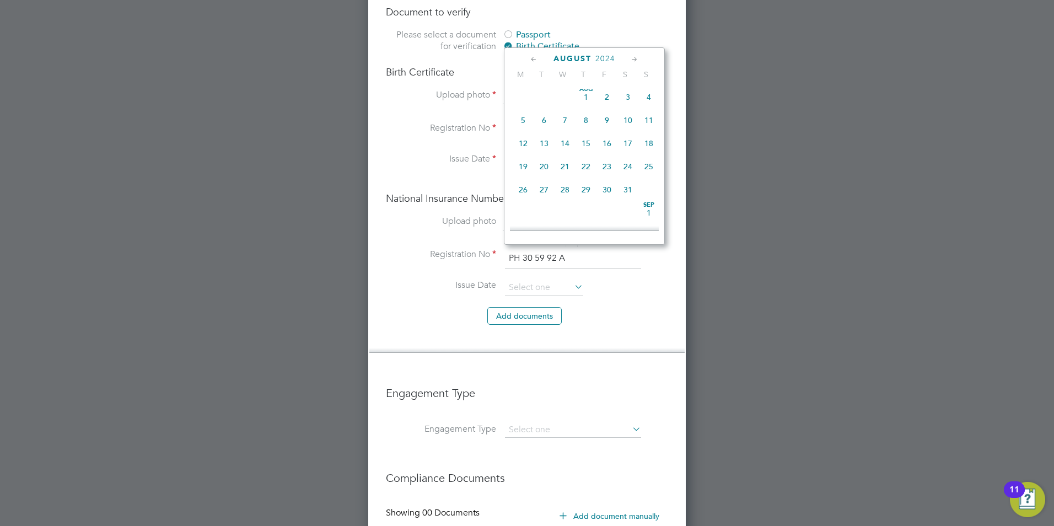
click at [583, 165] on span "22" at bounding box center [585, 166] width 21 height 21
type input "[DATE]"
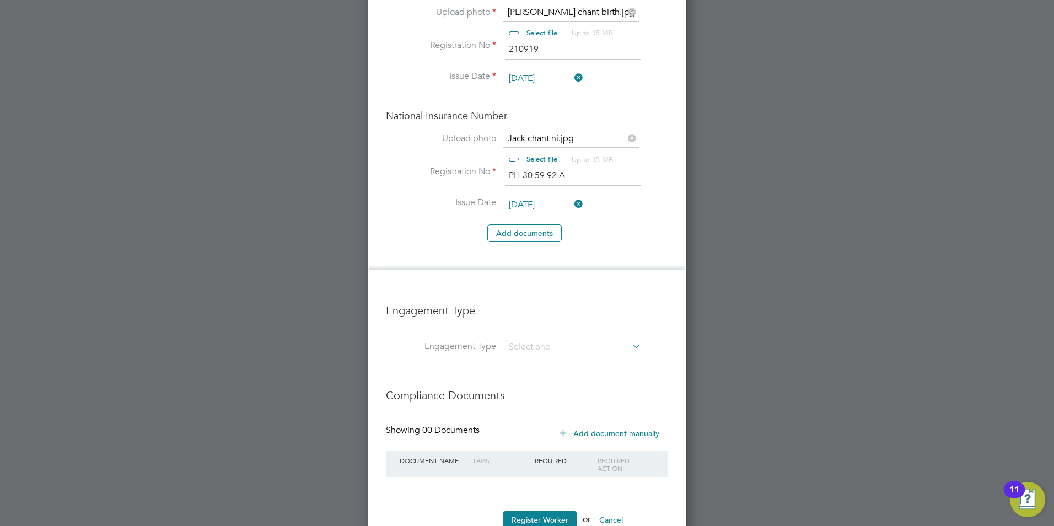
scroll to position [1848, 0]
click at [517, 223] on button "Add document s" at bounding box center [524, 232] width 74 height 18
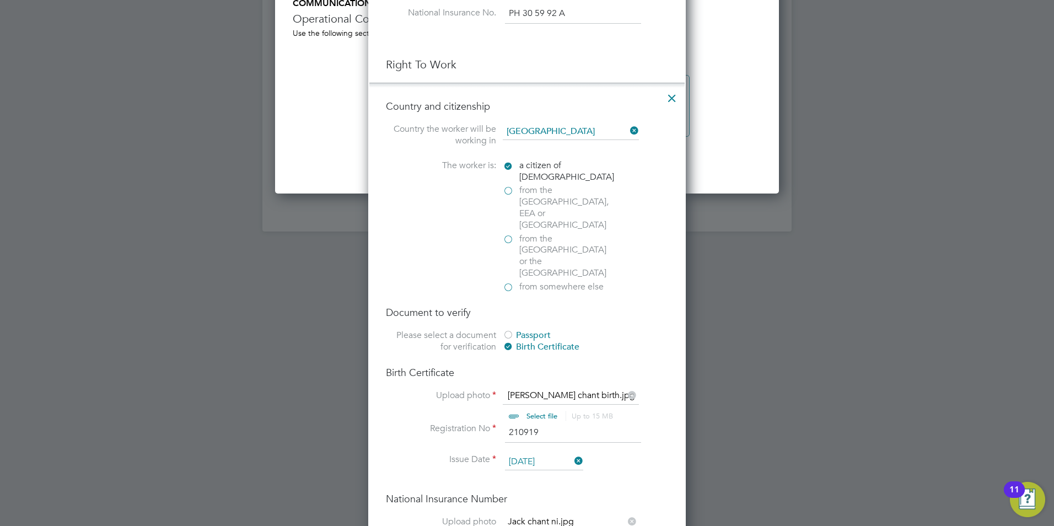
scroll to position [1050, 292]
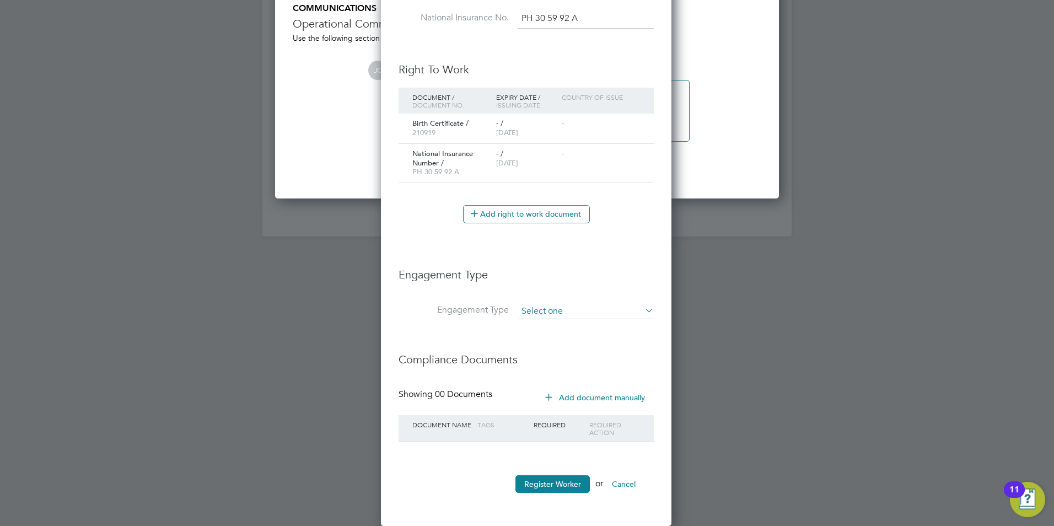
click at [566, 308] on input at bounding box center [586, 311] width 136 height 15
click at [547, 341] on li "PAYE Direct" at bounding box center [585, 343] width 137 height 16
type input "PAYE Direct"
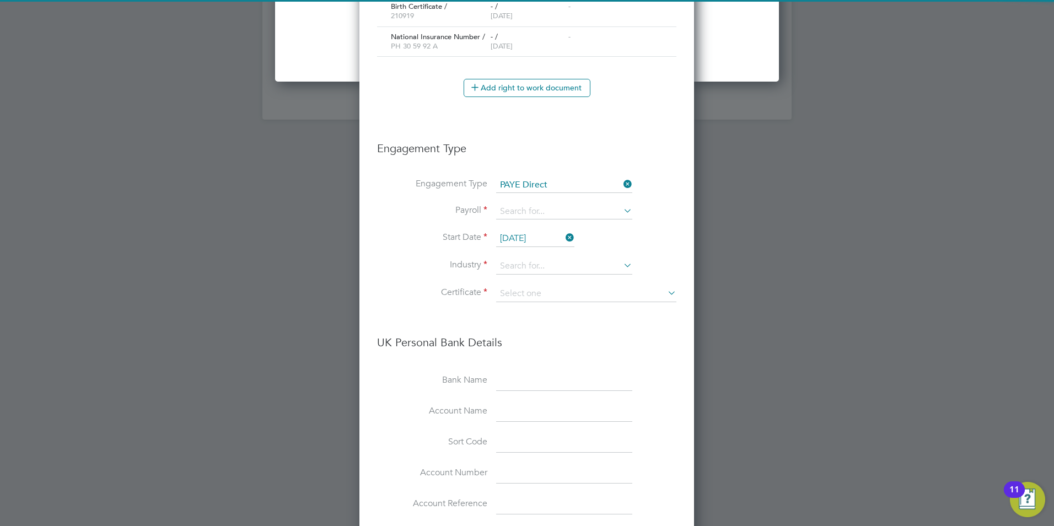
scroll to position [1624, 0]
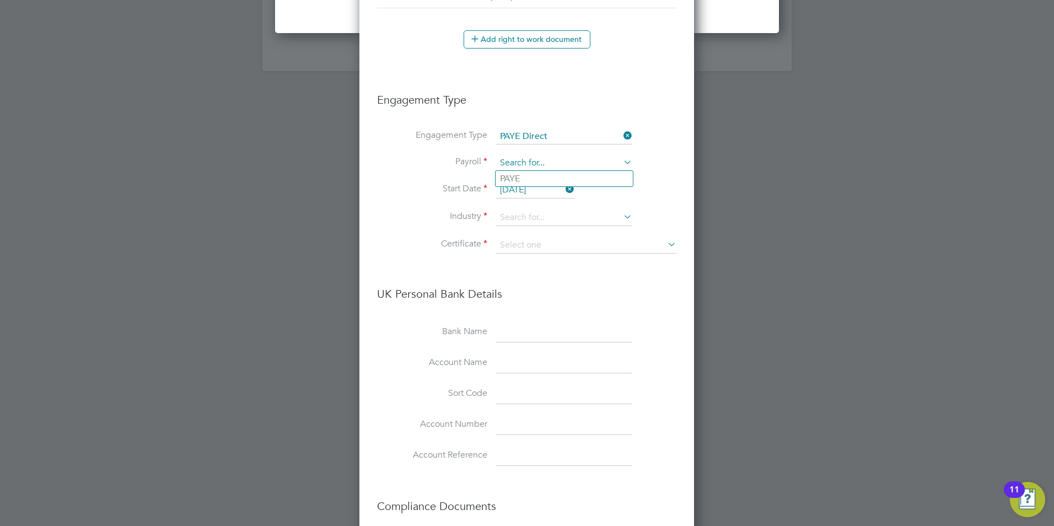
click at [521, 168] on input at bounding box center [564, 162] width 136 height 15
click at [518, 173] on li "PAYE" at bounding box center [564, 179] width 137 height 16
type input "PAYE"
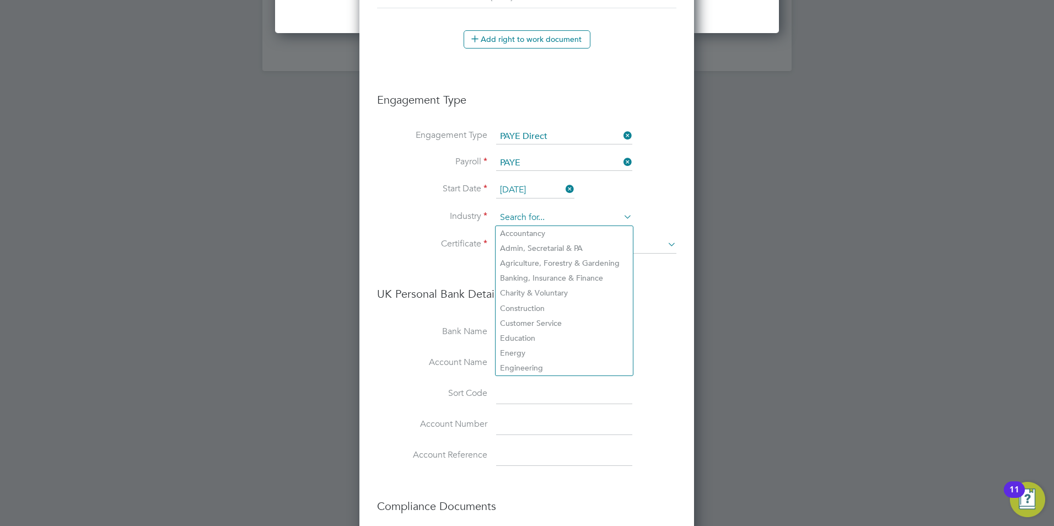
click at [521, 221] on input at bounding box center [564, 217] width 136 height 17
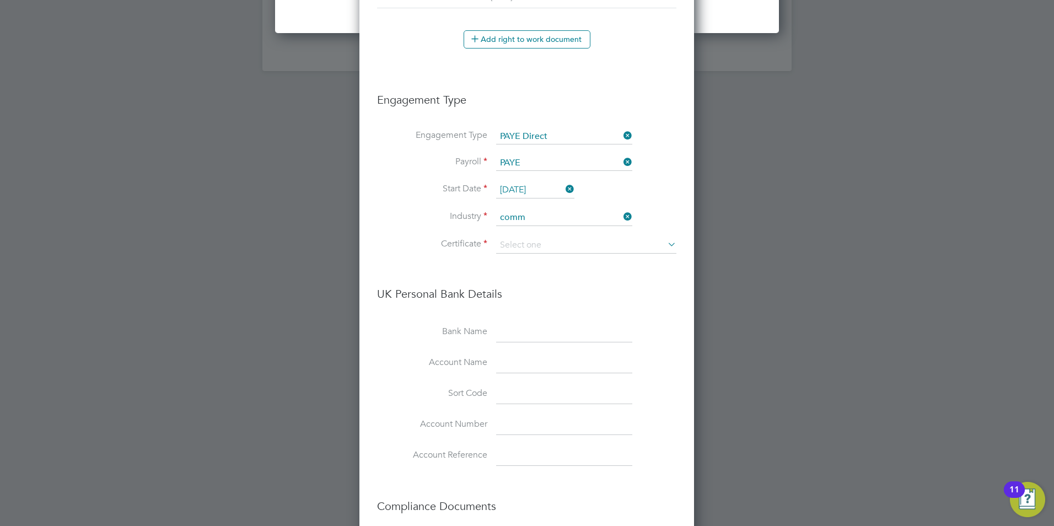
click at [530, 229] on li "Comm ercial Cleaning" at bounding box center [564, 233] width 137 height 15
type input "Commercial Cleaning"
click at [521, 245] on input at bounding box center [586, 245] width 180 height 17
click at [537, 287] on li "Don't know" at bounding box center [586, 289] width 181 height 14
type input "Don't know"
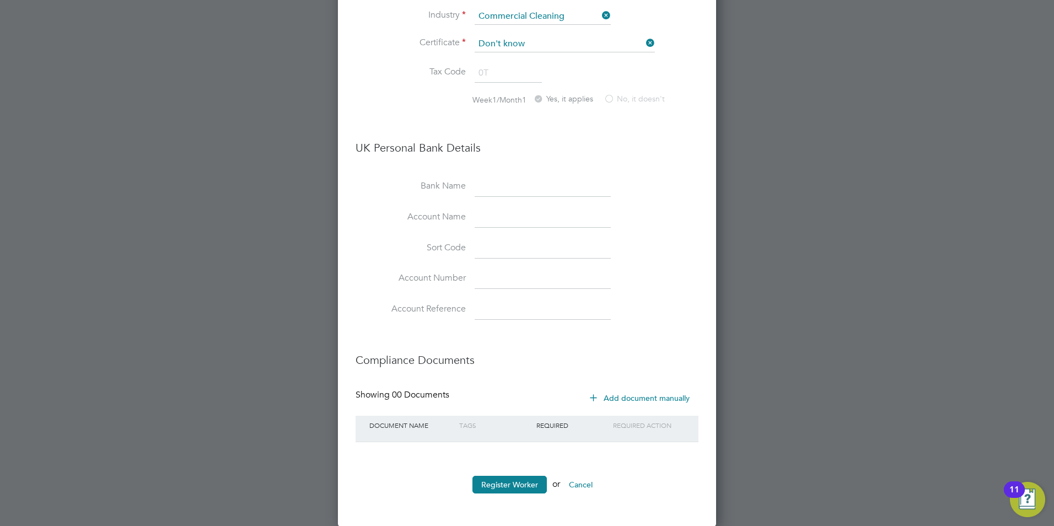
scroll to position [1826, 0]
click at [502, 483] on button "Register Worker" at bounding box center [509, 484] width 74 height 18
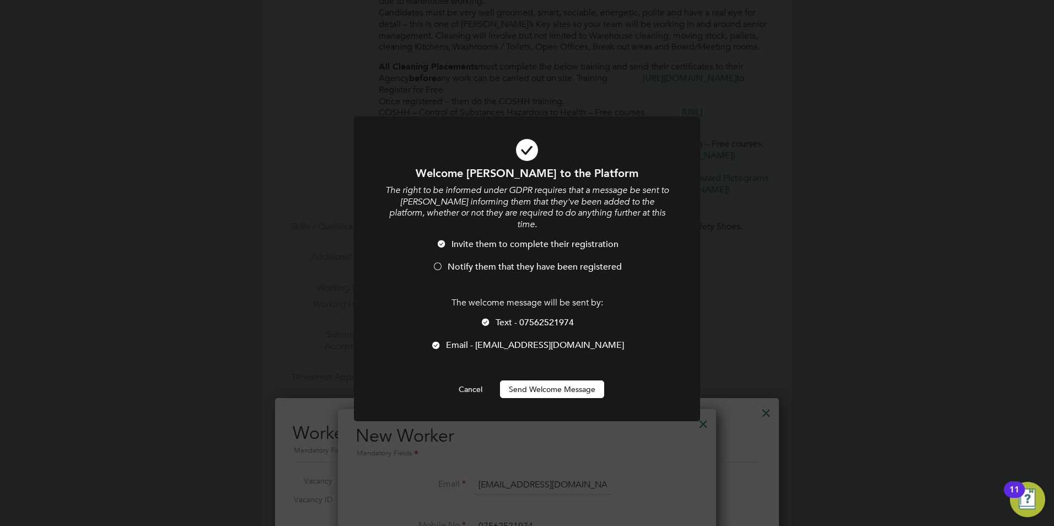
click at [440, 262] on div at bounding box center [437, 267] width 11 height 11
click at [568, 380] on button "Send Welcome Message" at bounding box center [552, 389] width 104 height 18
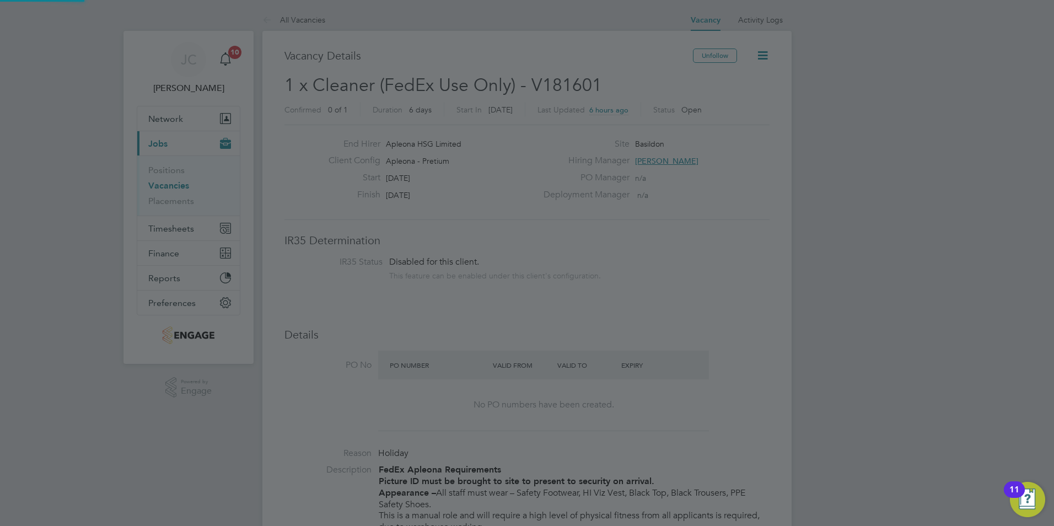
scroll to position [526, 0]
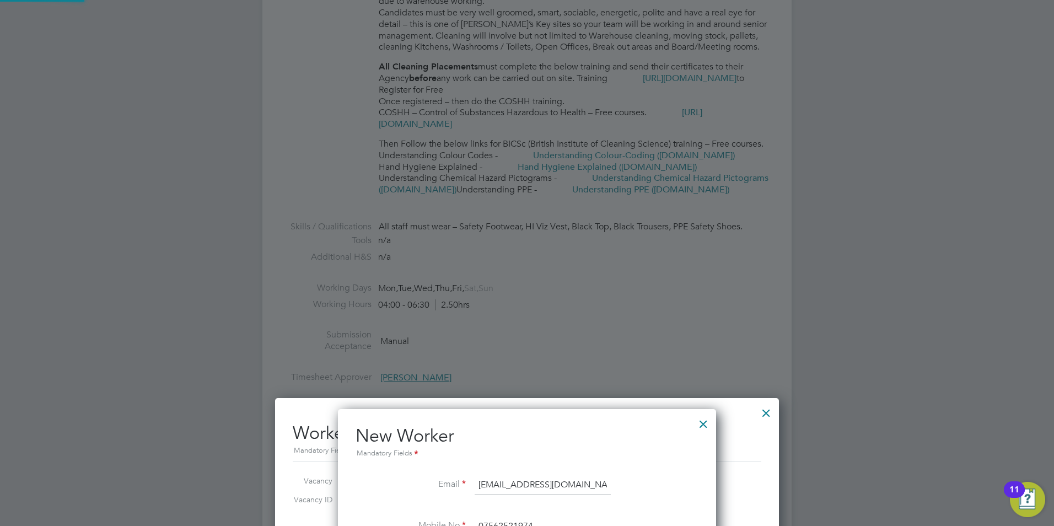
type input "[PERSON_NAME] ([PERSON_NAME])"
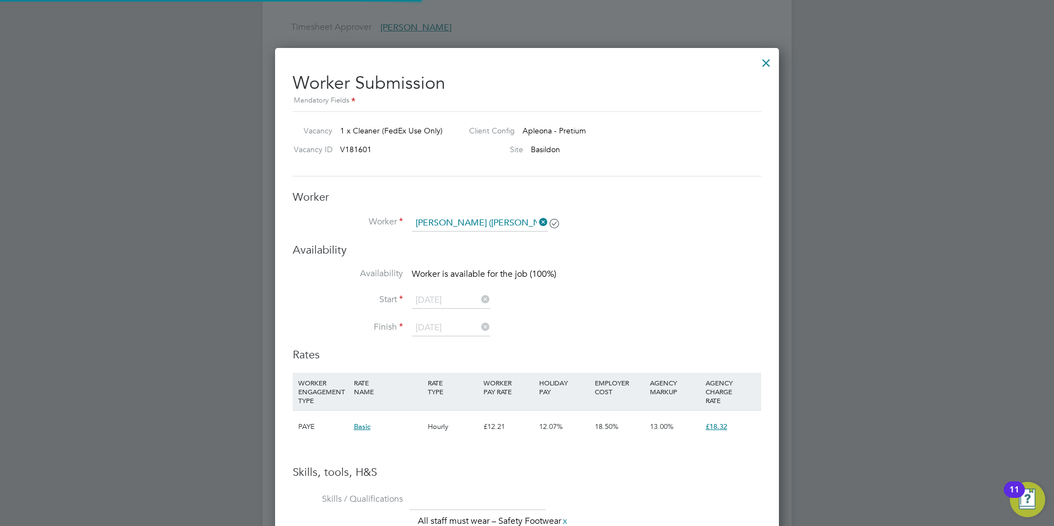
scroll to position [882, 0]
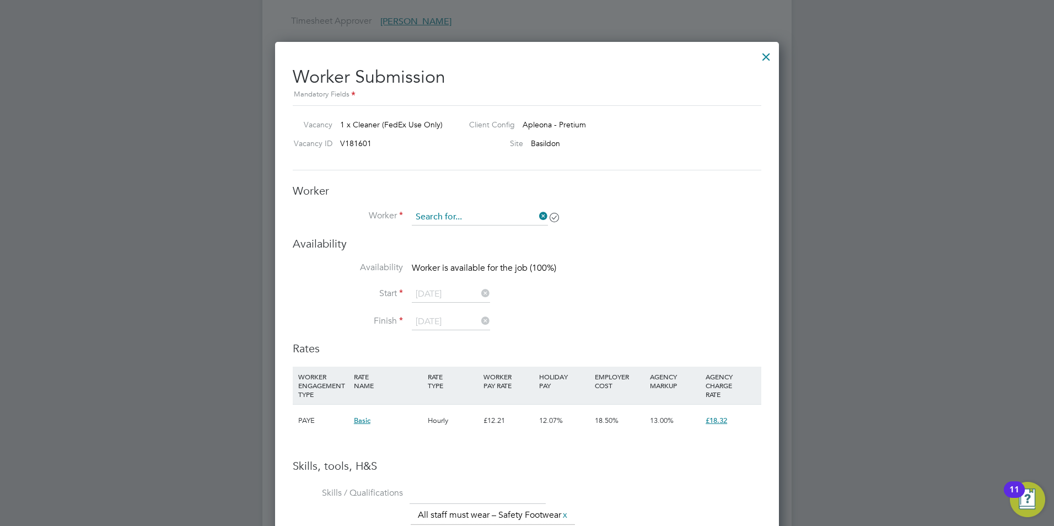
click at [476, 218] on input at bounding box center [480, 217] width 136 height 17
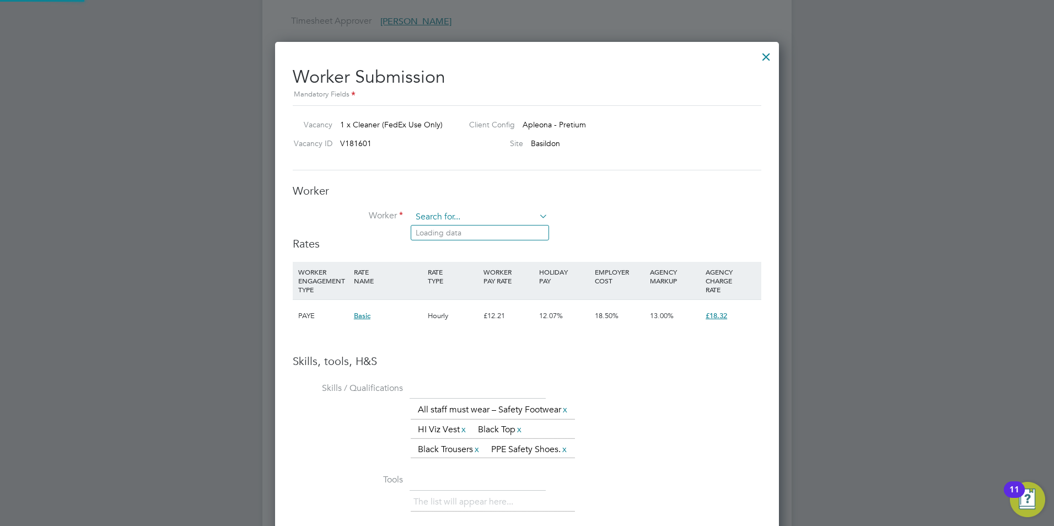
scroll to position [765, 504]
click at [471, 287] on li "[PERSON_NAME] ([PERSON_NAME])" at bounding box center [562, 292] width 302 height 15
type input "[PERSON_NAME] ([PERSON_NAME])"
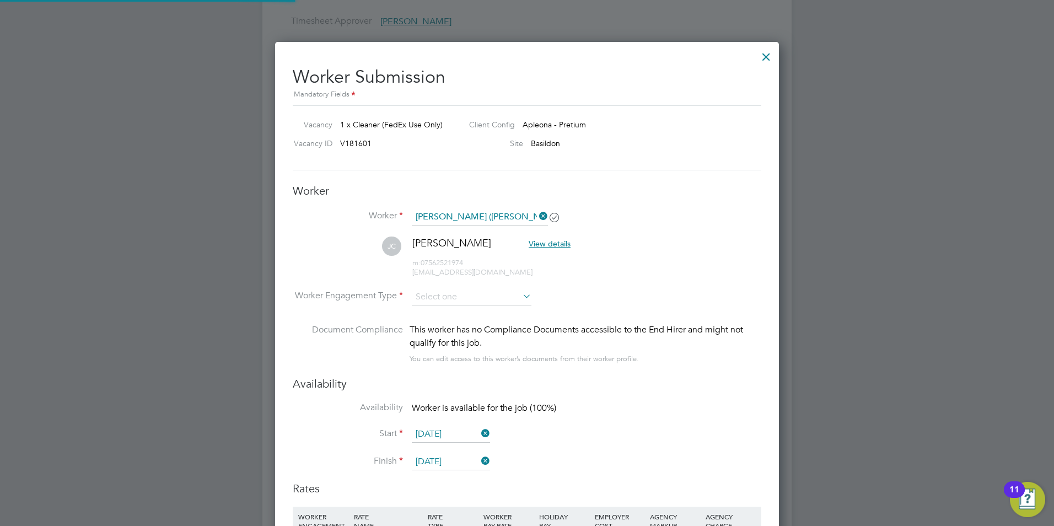
scroll to position [1010, 504]
click at [443, 293] on input at bounding box center [472, 297] width 120 height 17
click at [454, 329] on li "PAYE" at bounding box center [471, 327] width 121 height 14
type input "PAYE"
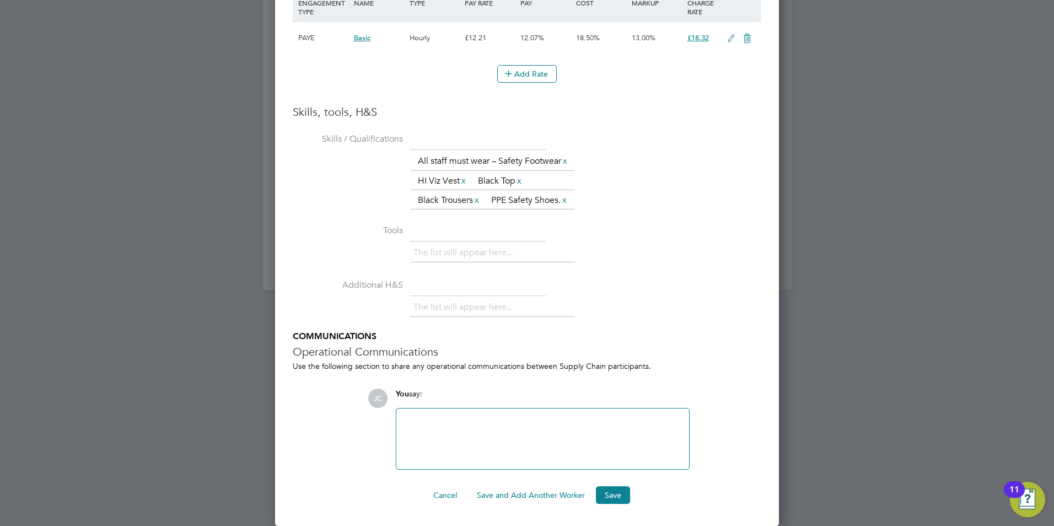
scroll to position [1436, 0]
click at [605, 498] on button "Save" at bounding box center [613, 495] width 34 height 18
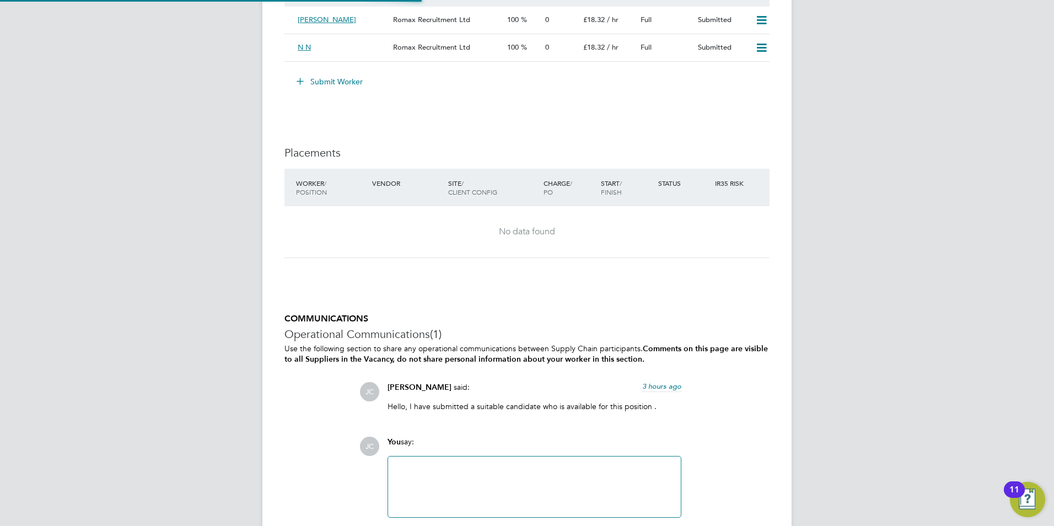
scroll to position [19, 115]
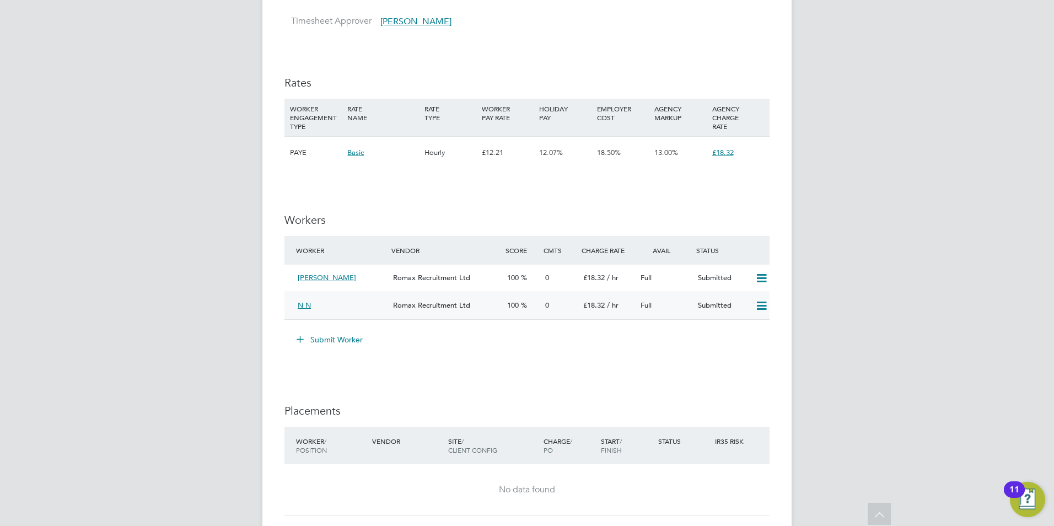
click at [302, 305] on span "N N" at bounding box center [304, 304] width 13 height 9
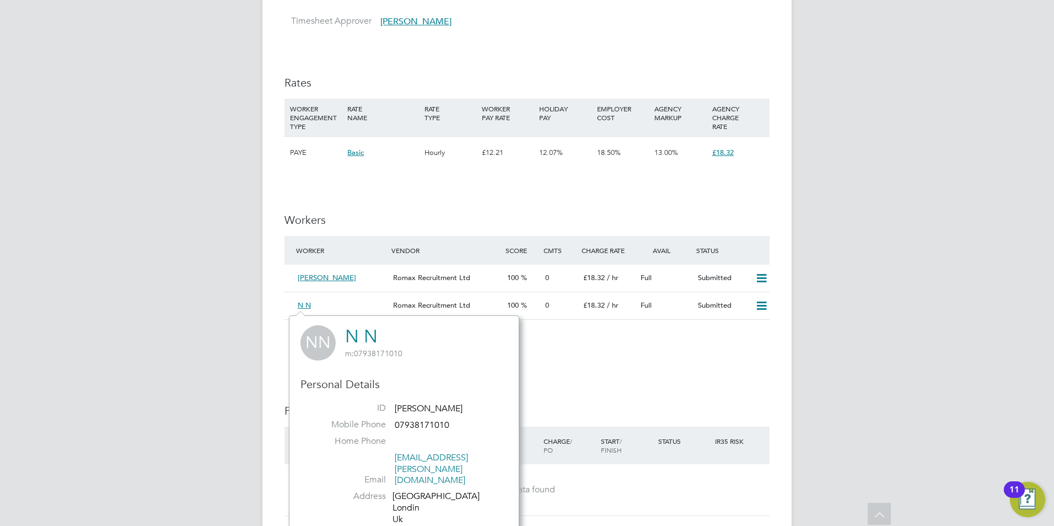
click at [544, 364] on div "IR35 Determination IR35 Status Disabled for this client. This feature can be en…" at bounding box center [526, 84] width 485 height 1467
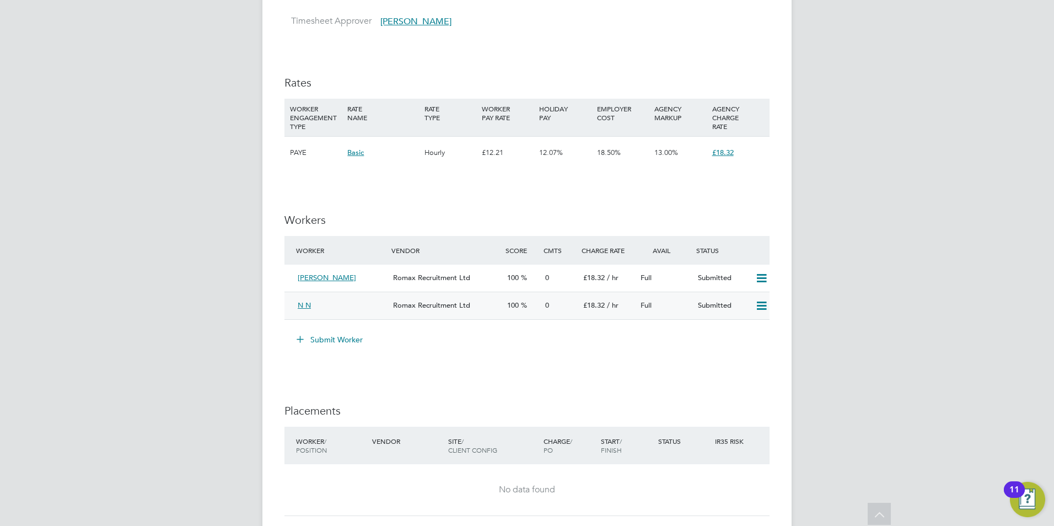
click at [306, 300] on div "N N" at bounding box center [340, 306] width 95 height 18
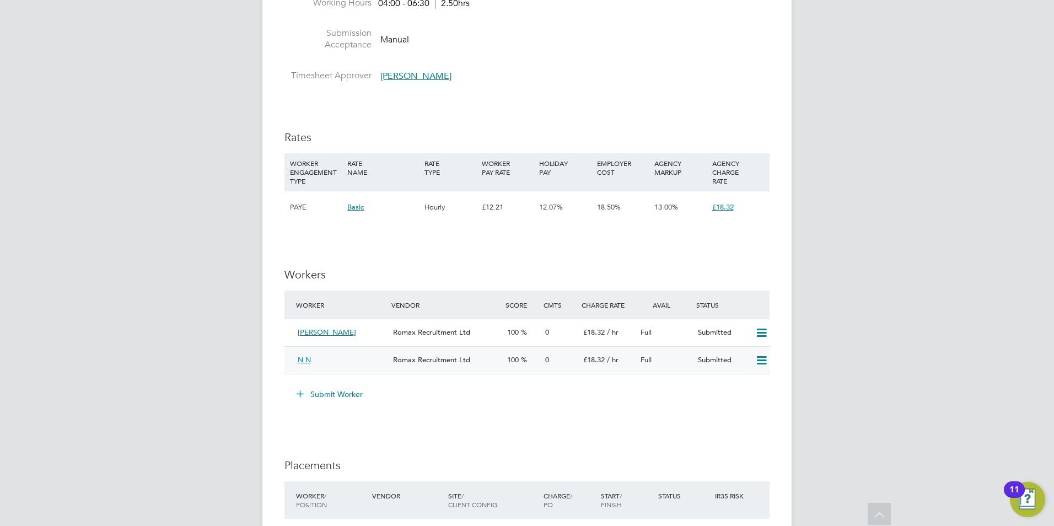
click at [759, 361] on icon at bounding box center [762, 360] width 14 height 9
drag, startPoint x: 370, startPoint y: 353, endPoint x: 358, endPoint y: 355, distance: 12.2
click at [369, 353] on div "N N" at bounding box center [340, 360] width 95 height 18
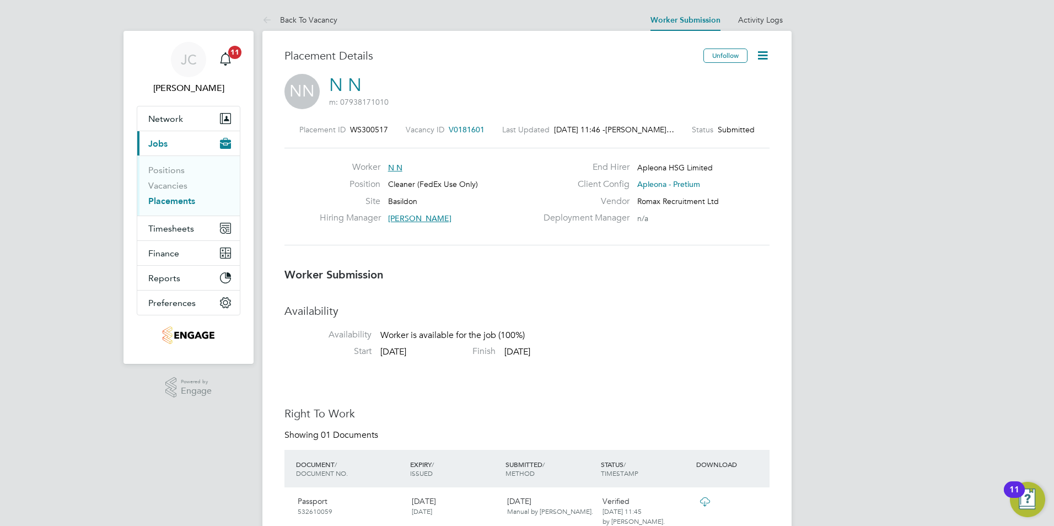
click at [396, 165] on span "N N" at bounding box center [395, 168] width 14 height 10
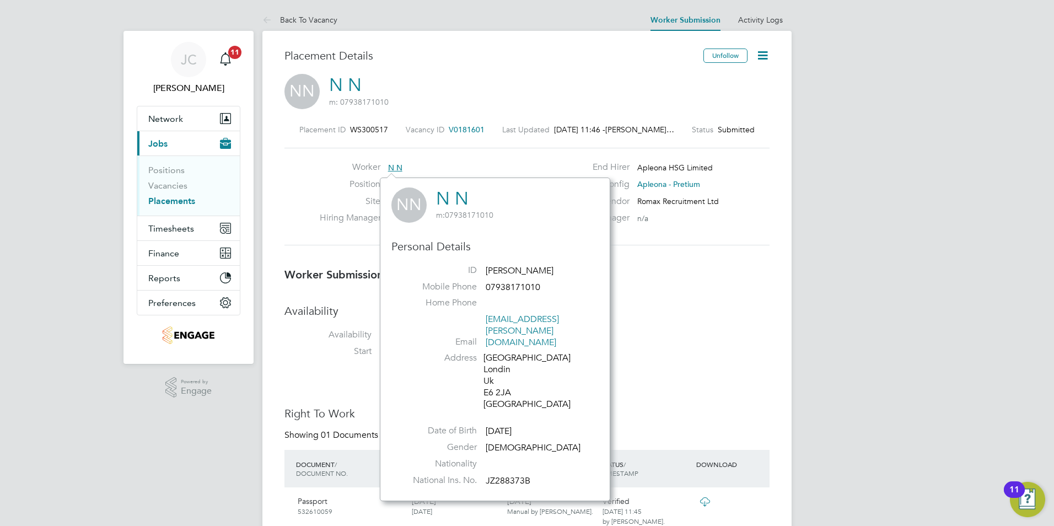
click at [739, 320] on li "Availability Availability Worker is available for the job (100%)" at bounding box center [526, 325] width 485 height 42
